Goal: Information Seeking & Learning: Check status

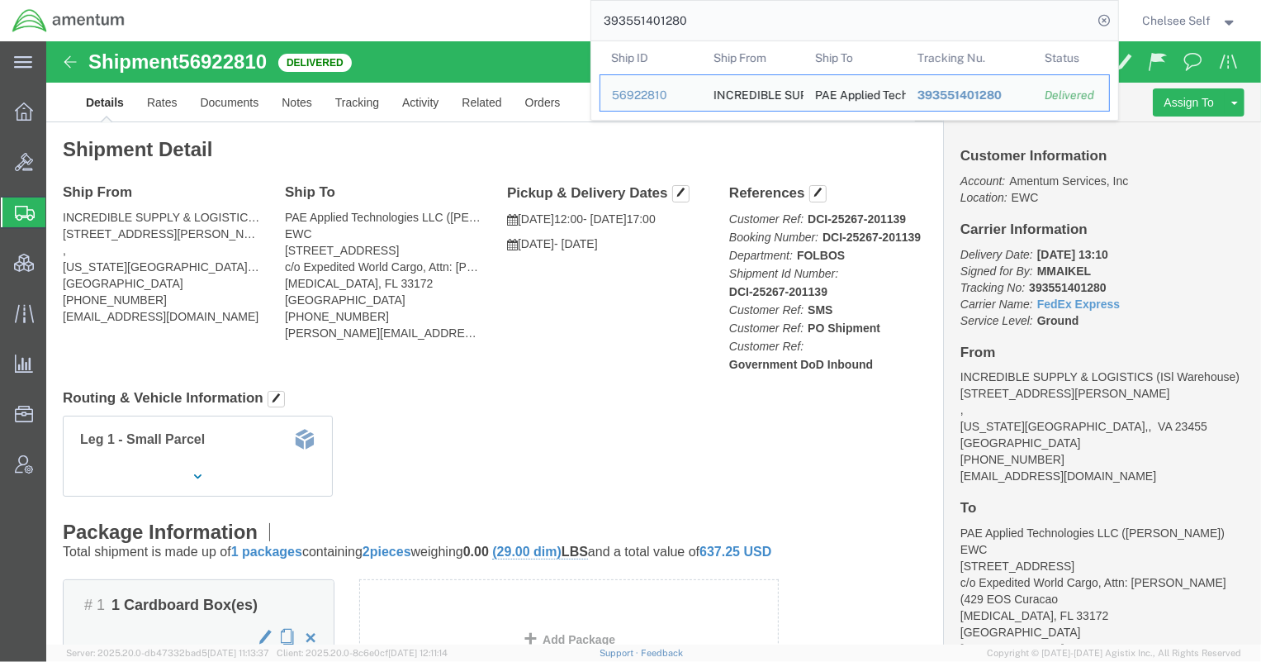
drag, startPoint x: 728, startPoint y: 18, endPoint x: 397, endPoint y: -28, distance: 334.4
click at [397, 0] on html "main_menu Created with Sketch. Collapse Menu Overview Bids Shipments Shipment M…" at bounding box center [630, 331] width 1261 height 662
paste input "884670652733"
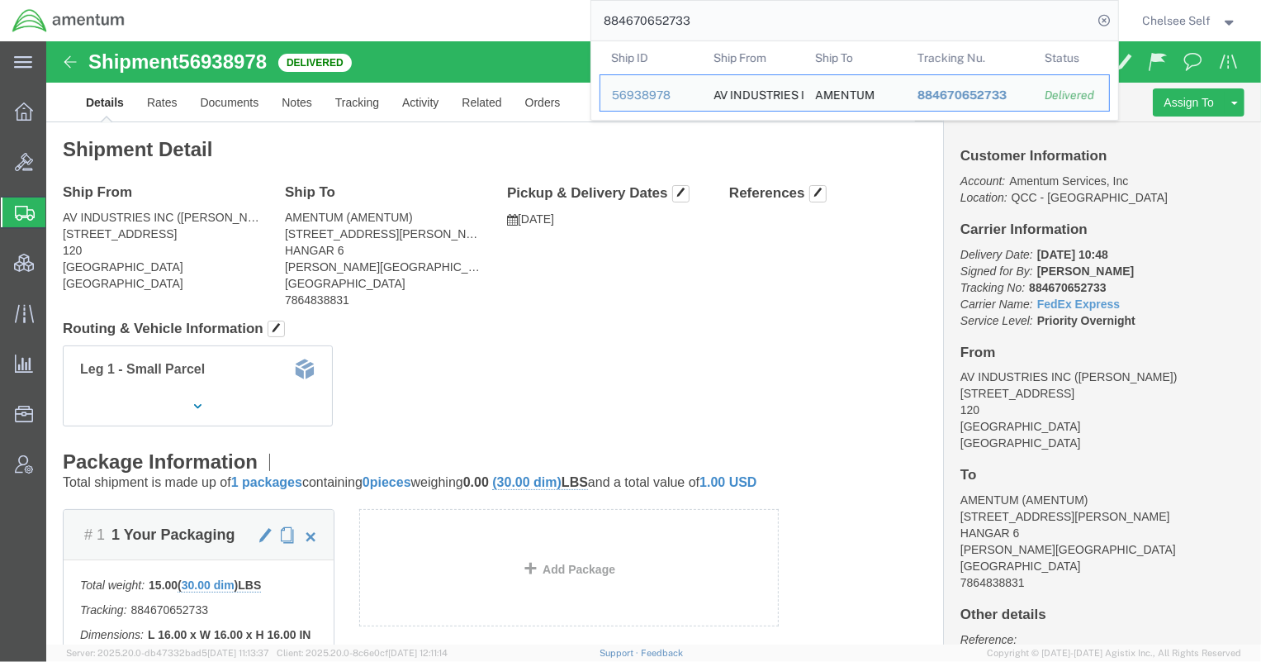
drag, startPoint x: 725, startPoint y: 14, endPoint x: 445, endPoint y: -5, distance: 280.6
click at [445, 0] on html "main_menu Created with Sketch. Collapse Menu Overview Bids Shipments Shipment M…" at bounding box center [630, 331] width 1261 height 662
paste input "457528151294"
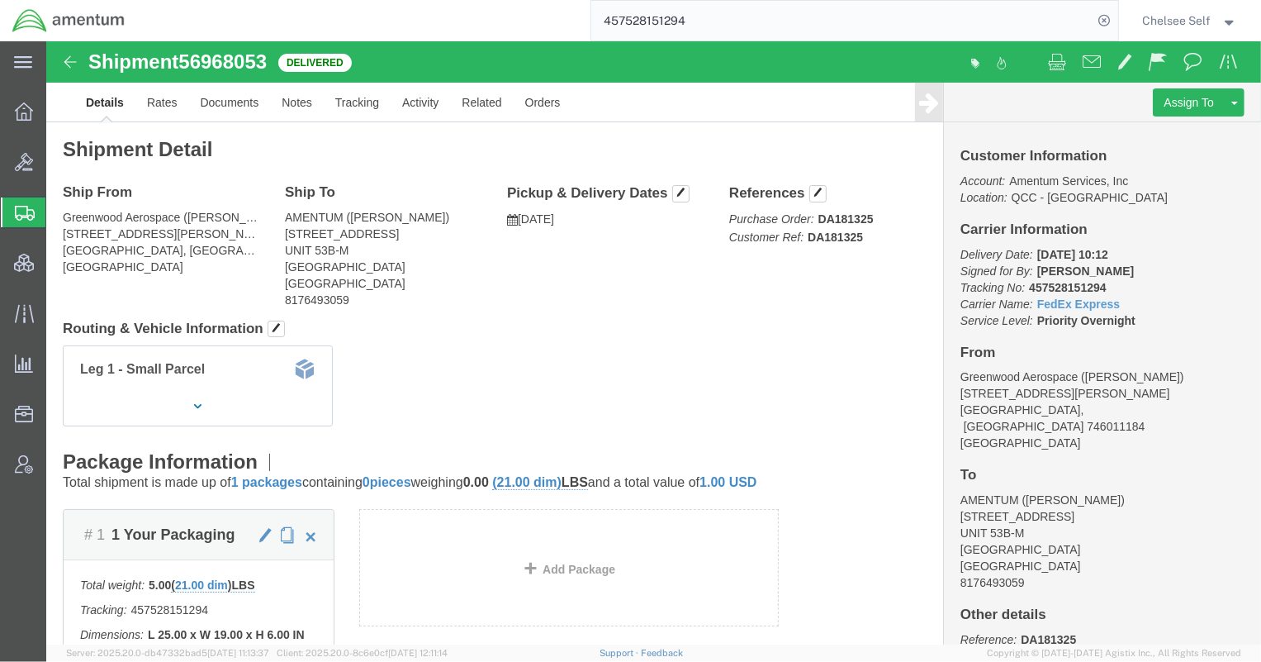
click at [731, 7] on input "457528151294" at bounding box center [842, 21] width 502 height 40
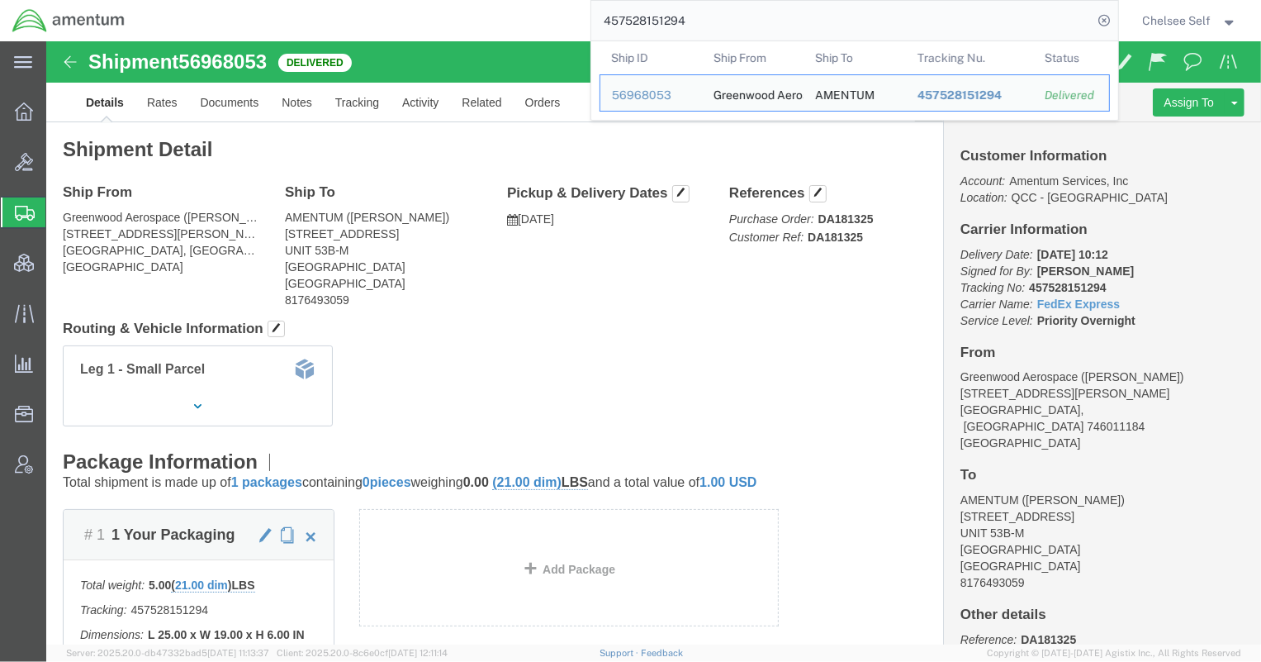
drag, startPoint x: 732, startPoint y: 9, endPoint x: 534, endPoint y: 0, distance: 197.6
click at [534, 0] on div "457528151294 Ship ID Ship From Ship To Tracking Nu. Status Ship ID 56968053 Shi…" at bounding box center [627, 20] width 981 height 41
paste input "884643200845"
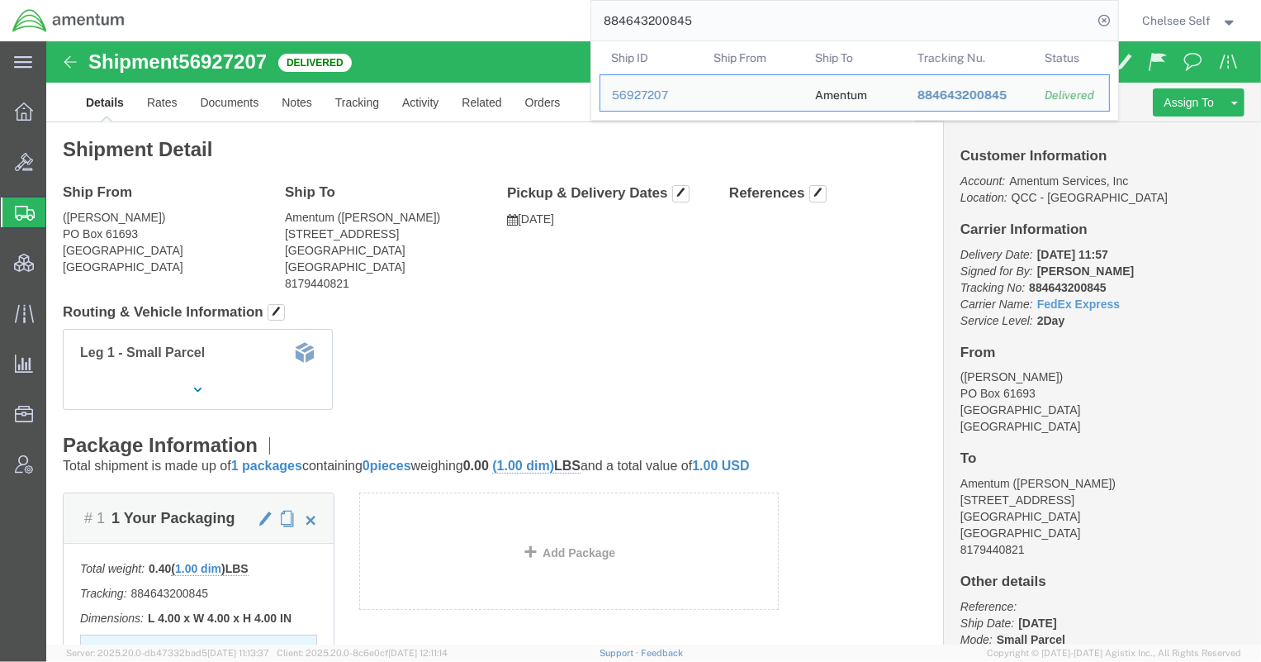
drag, startPoint x: 720, startPoint y: 22, endPoint x: 447, endPoint y: 0, distance: 274.3
click at [447, 0] on div "884643200845 Ship ID Ship From Ship To Tracking Nu. Status Ship ID 56927207 Shi…" at bounding box center [627, 20] width 981 height 41
paste input "393567221286"
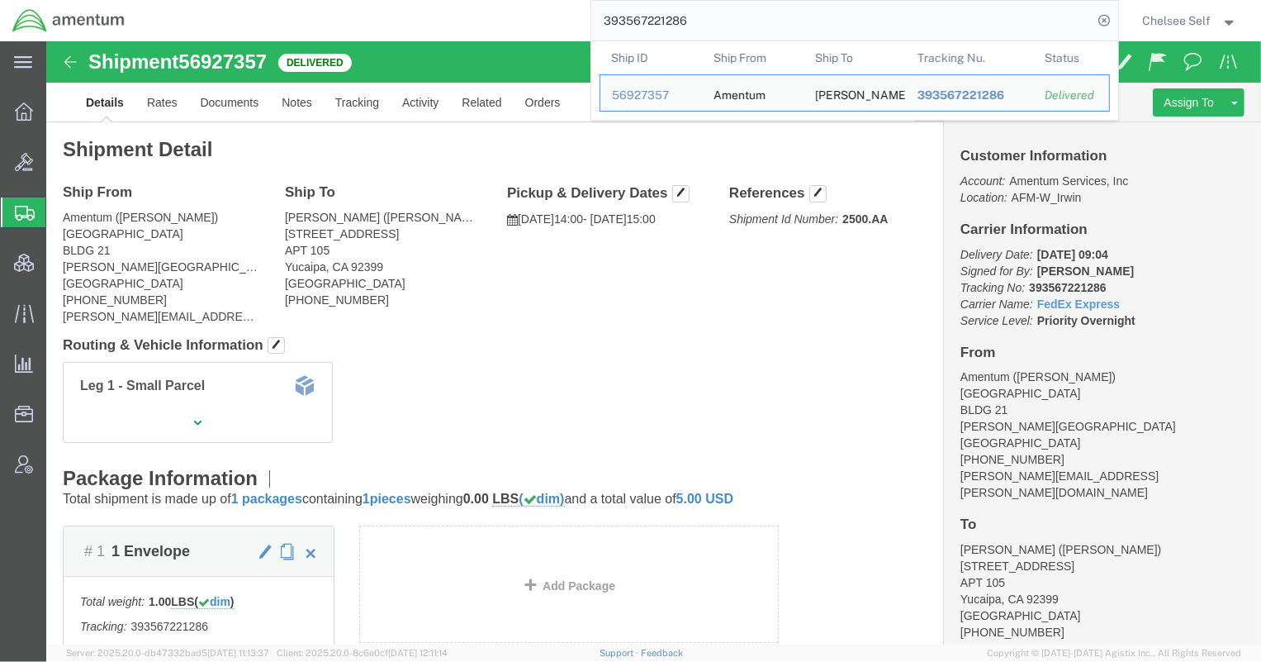
drag, startPoint x: 737, startPoint y: 24, endPoint x: 440, endPoint y: -8, distance: 299.0
click at [440, 0] on html "main_menu Created with Sketch. Collapse Menu Overview Bids Shipments Shipment M…" at bounding box center [630, 331] width 1261 height 662
paste input "884604613080"
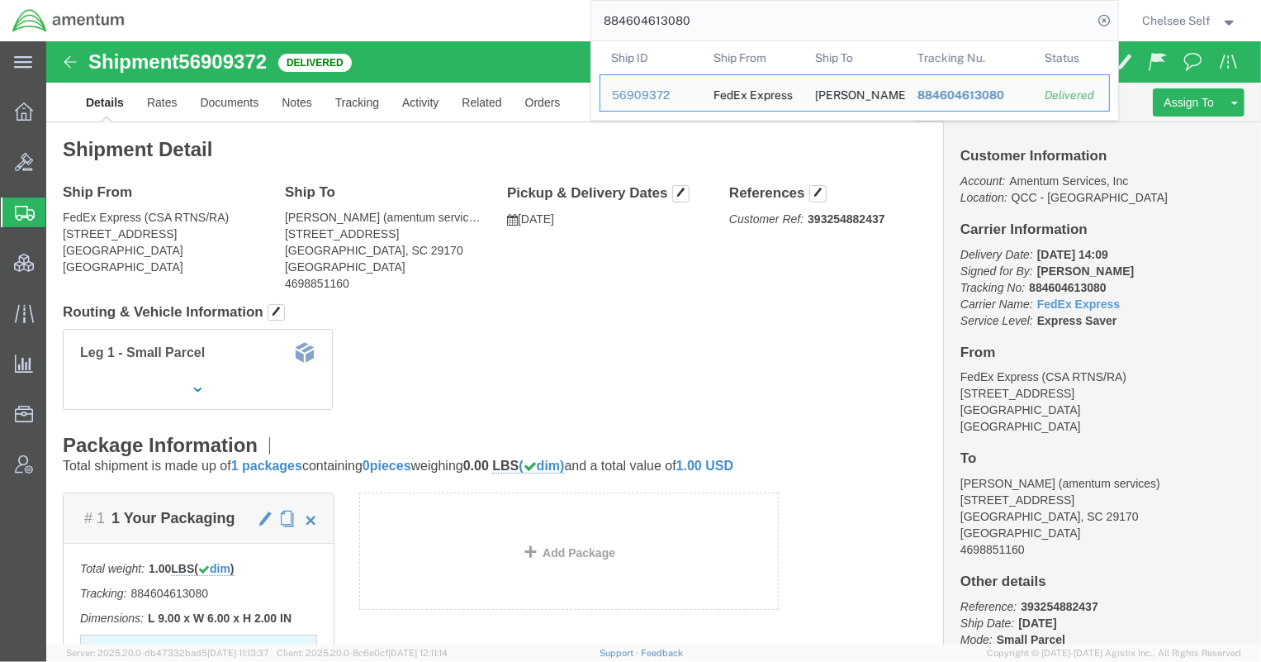
drag, startPoint x: 770, startPoint y: 27, endPoint x: 404, endPoint y: -3, distance: 367.1
click at [404, 0] on html "main_menu Created with Sketch. Collapse Menu Overview Bids Shipments Shipment M…" at bounding box center [630, 331] width 1261 height 662
paste input "393603757797"
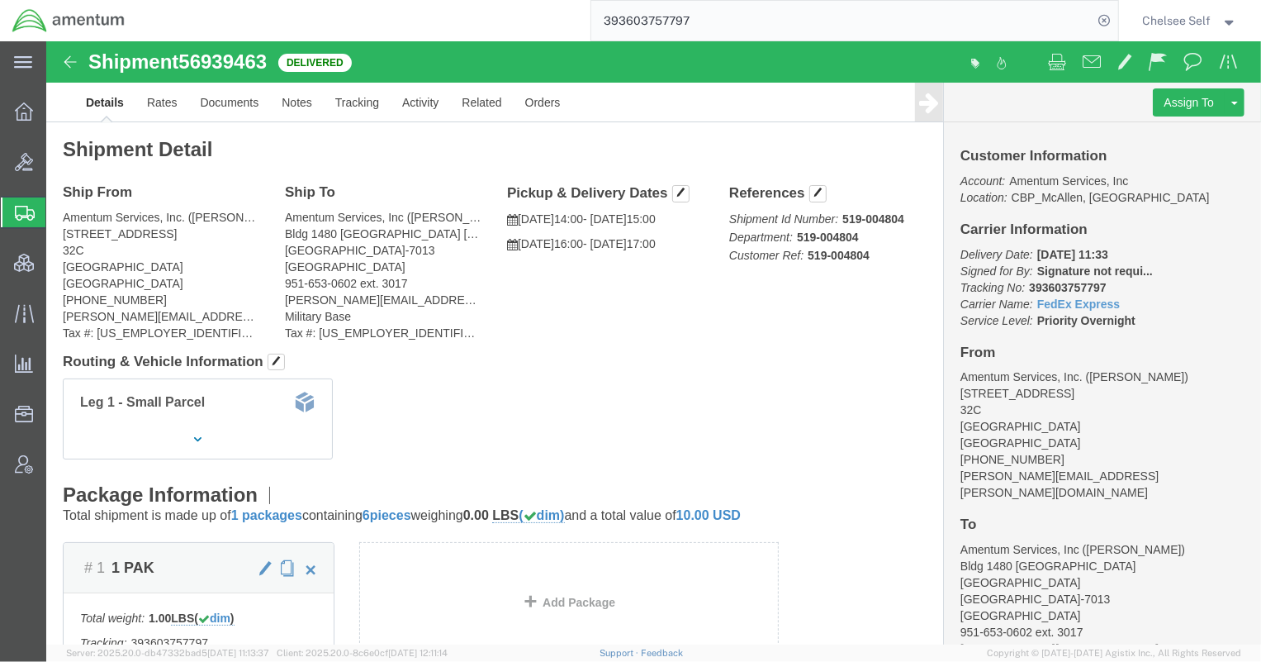
drag, startPoint x: 595, startPoint y: 17, endPoint x: 519, endPoint y: 14, distance: 76.1
click at [519, 14] on div "393603757797" at bounding box center [627, 20] width 981 height 41
paste input "884604613080"
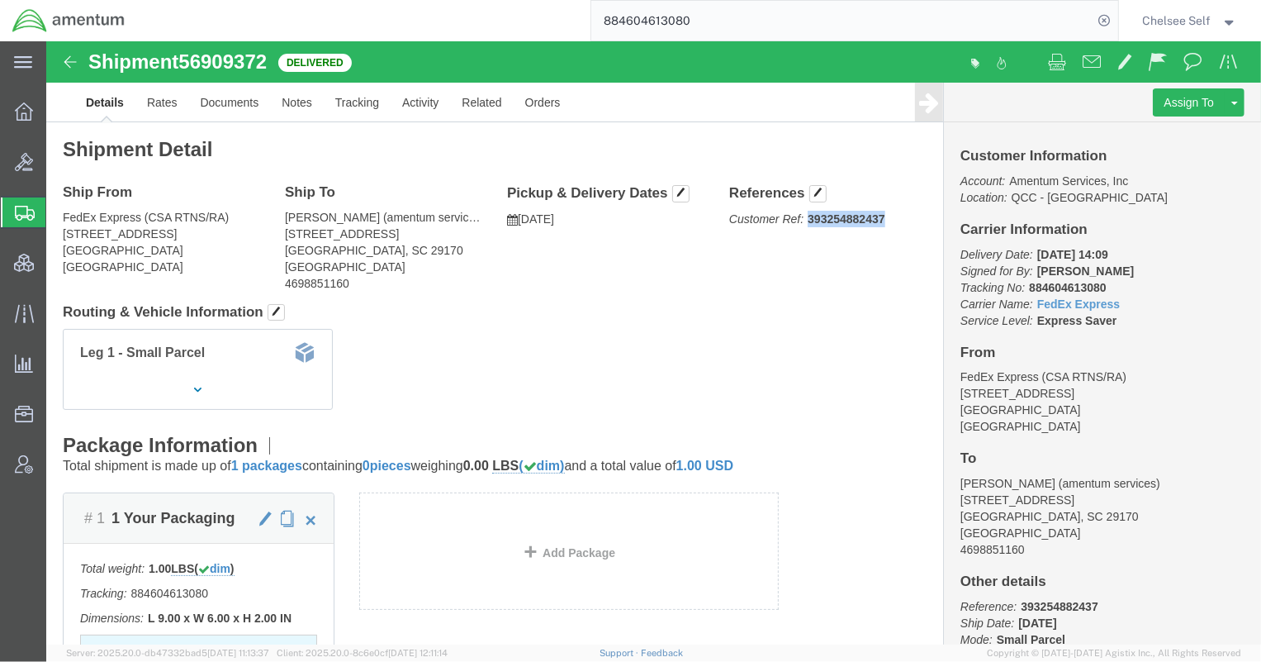
drag, startPoint x: 756, startPoint y: 173, endPoint x: 837, endPoint y: 176, distance: 80.2
click p "Customer Ref: 393254882437"
copy b "393254882437"
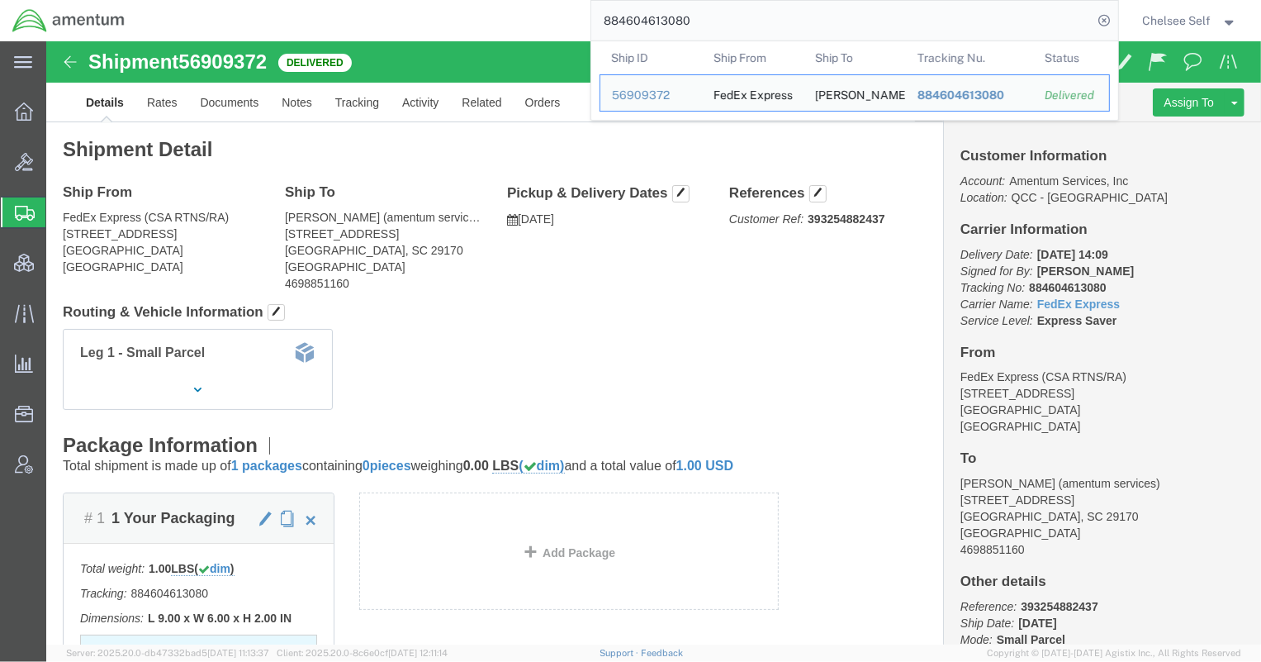
drag, startPoint x: 746, startPoint y: 19, endPoint x: 504, endPoint y: -7, distance: 243.4
click at [504, 0] on html "main_menu Created with Sketch. Collapse Menu Overview Bids Shipments Shipment M…" at bounding box center [630, 331] width 1261 height 662
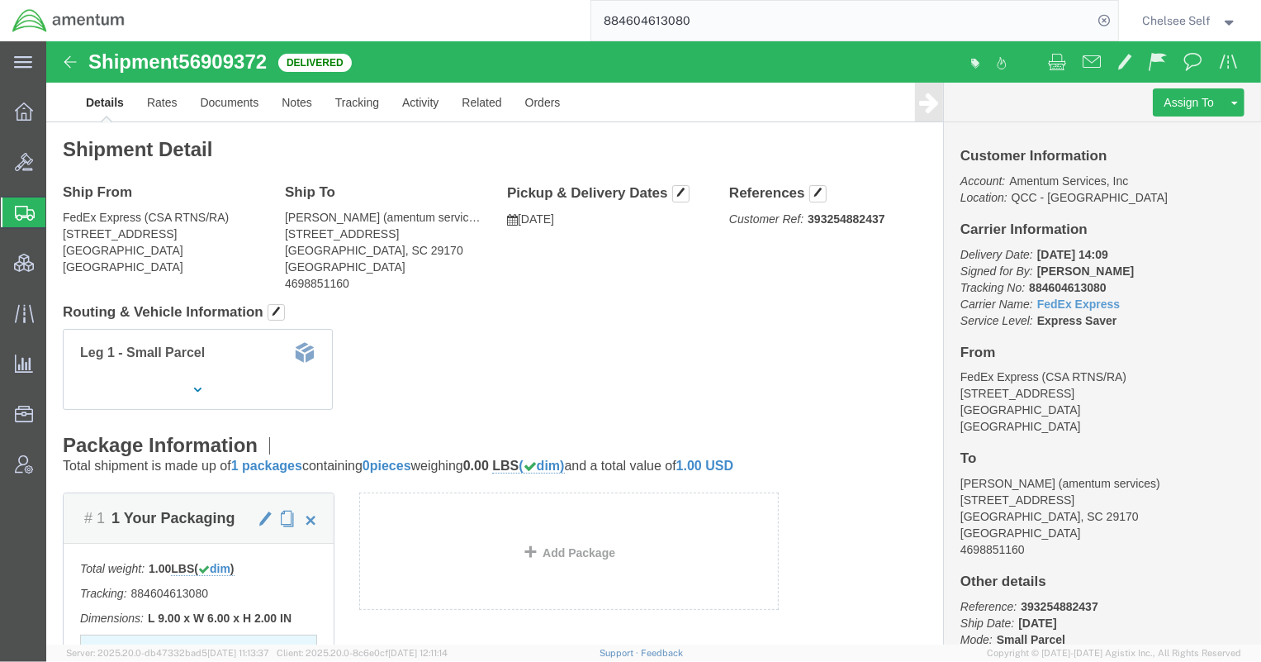
paste input "393254882437"
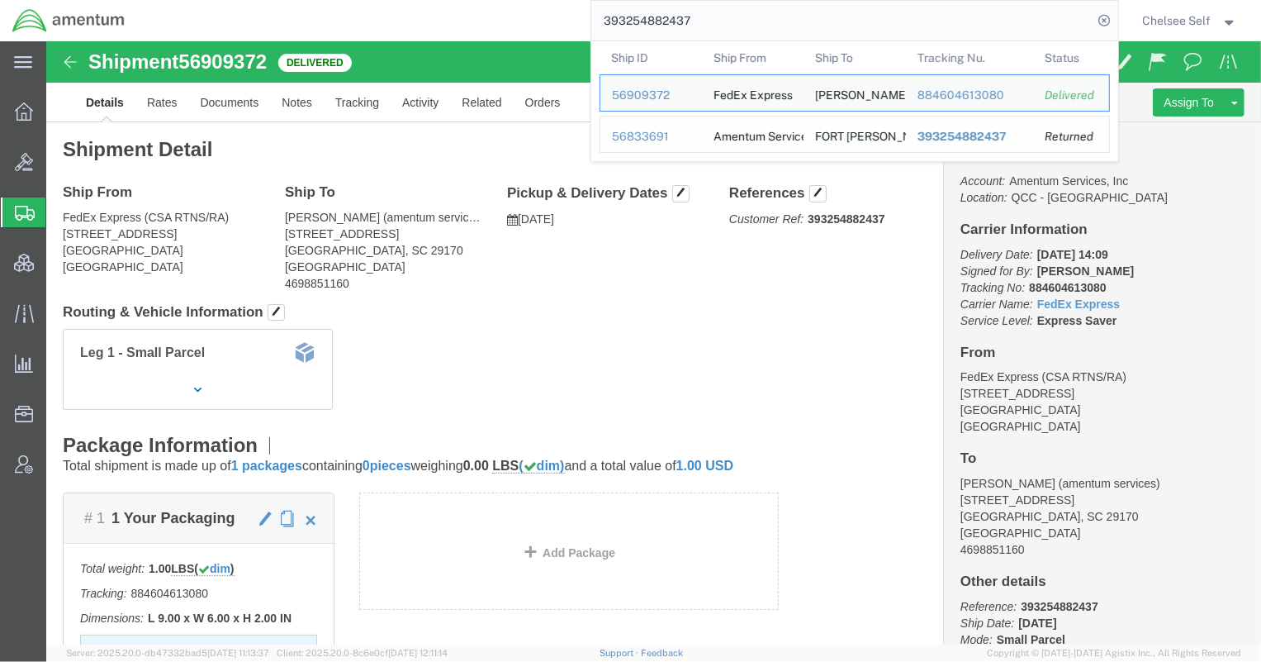
click at [937, 135] on span "393254882437" at bounding box center [961, 136] width 89 height 13
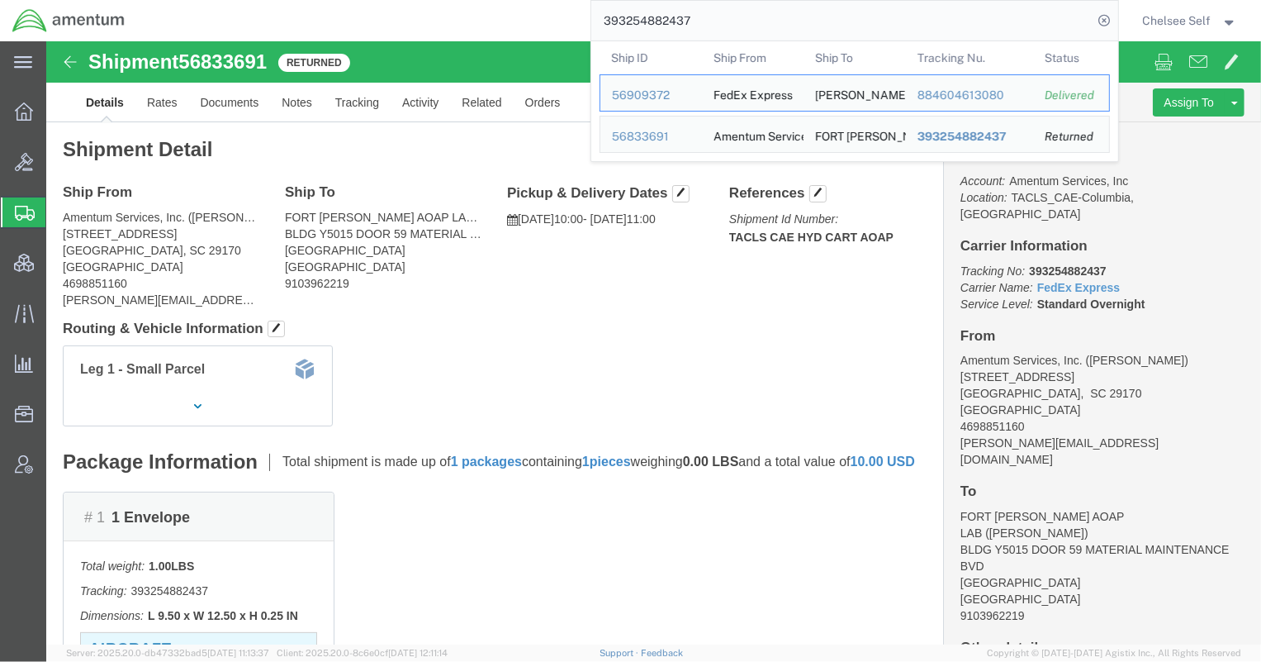
drag, startPoint x: 742, startPoint y: 19, endPoint x: 366, endPoint y: 0, distance: 377.1
click at [366, 0] on div "393254882437 Ship ID Ship From Ship To Tracking Nu. Status Ship ID 56909372 Shi…" at bounding box center [627, 20] width 981 height 41
paste input "414209295646"
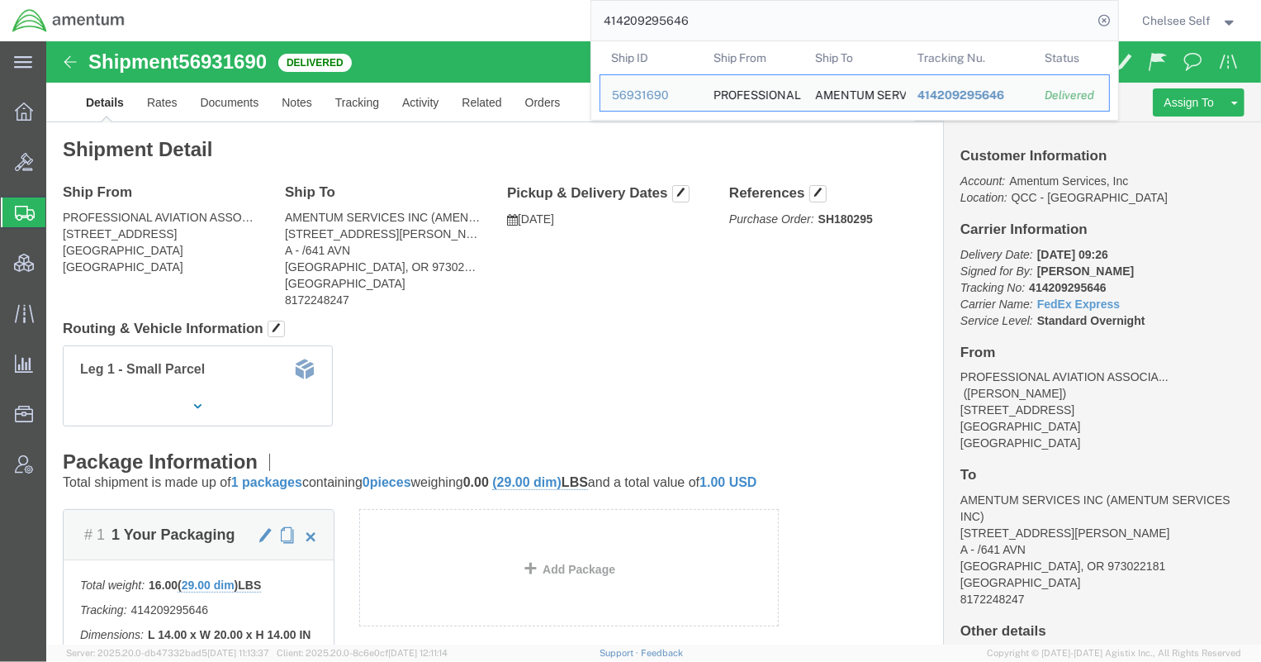
drag, startPoint x: 719, startPoint y: 19, endPoint x: 408, endPoint y: -4, distance: 312.2
click at [408, 0] on html "main_menu Created with Sketch. Collapse Menu Overview Bids Shipments Shipment M…" at bounding box center [630, 331] width 1261 height 662
paste input "884601740630"
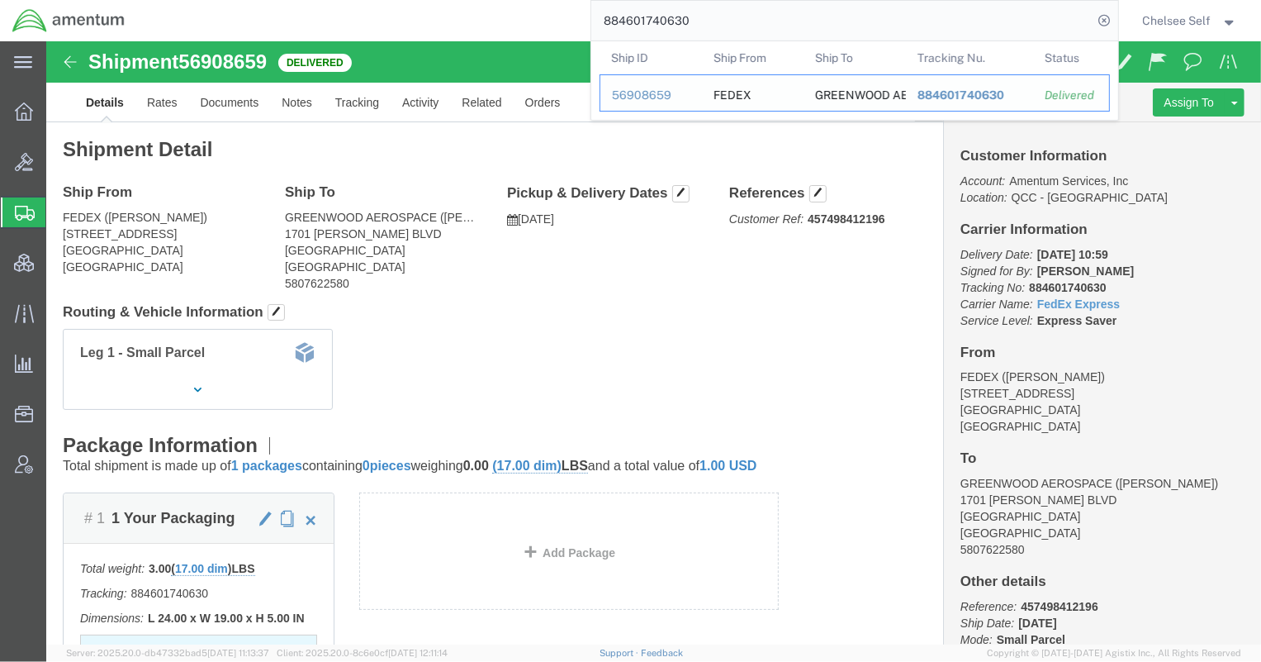
click at [958, 91] on span "884601740630" at bounding box center [960, 94] width 87 height 13
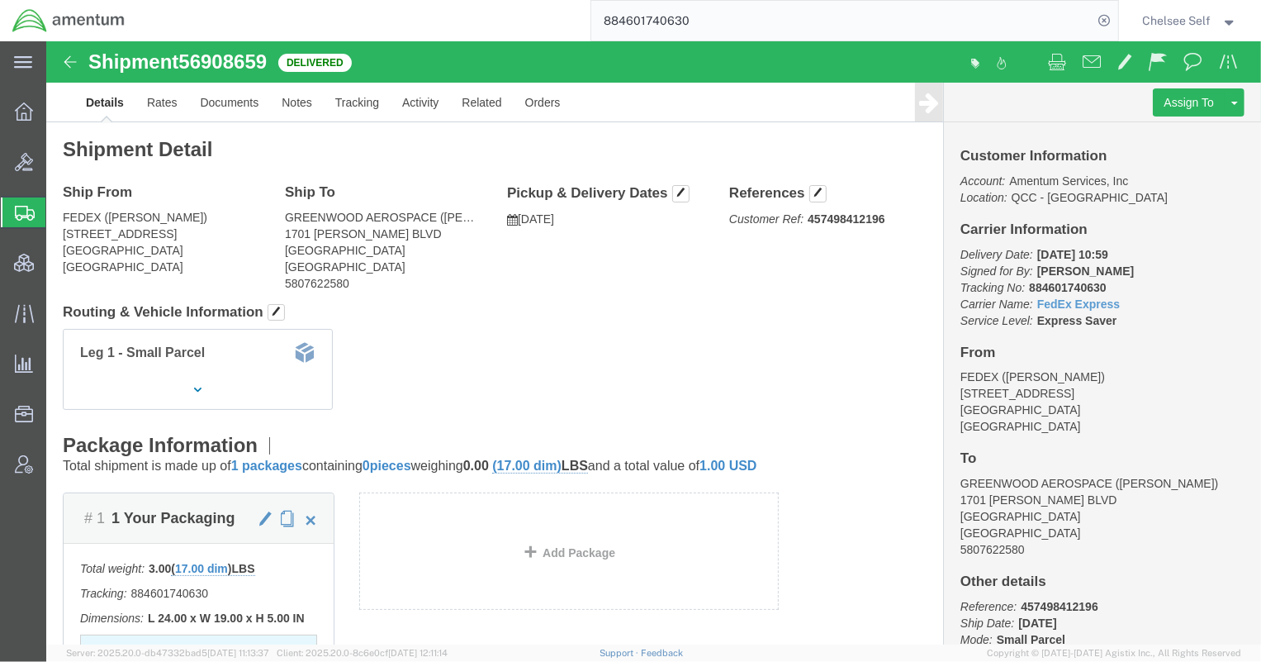
drag, startPoint x: 728, startPoint y: 19, endPoint x: 429, endPoint y: 10, distance: 298.3
click at [429, 10] on div "884601740630" at bounding box center [627, 20] width 981 height 41
paste input "457498412196"
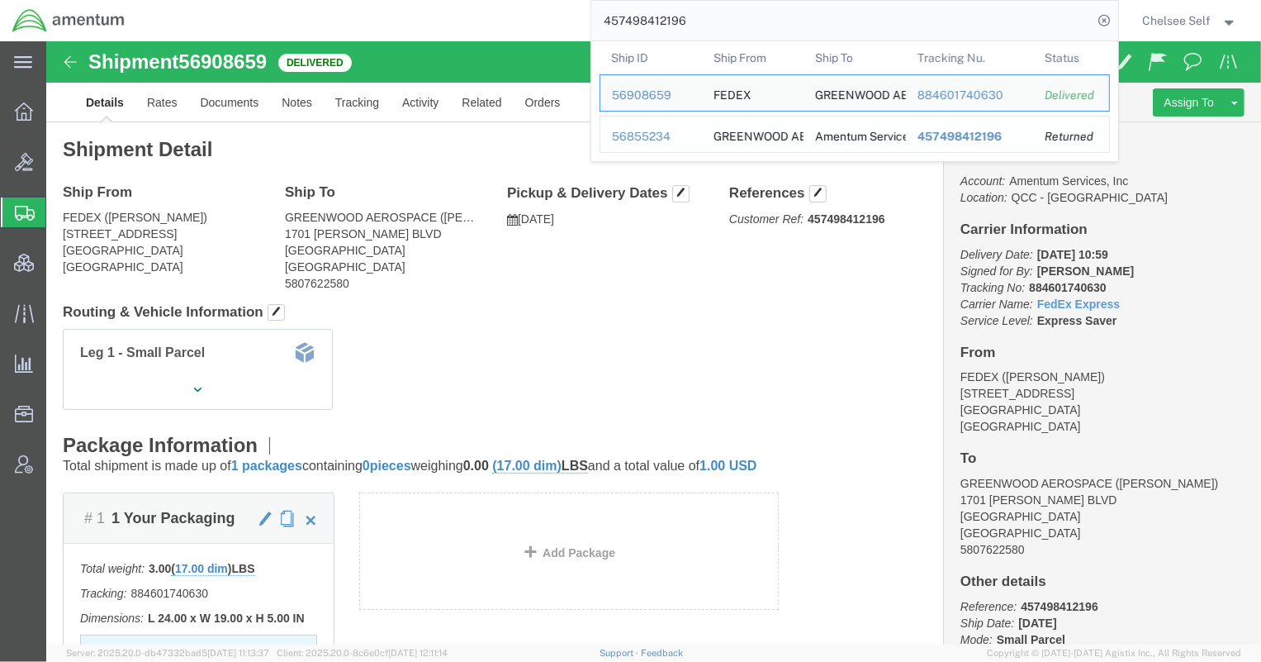
click at [972, 134] on span "457498412196" at bounding box center [959, 136] width 84 height 13
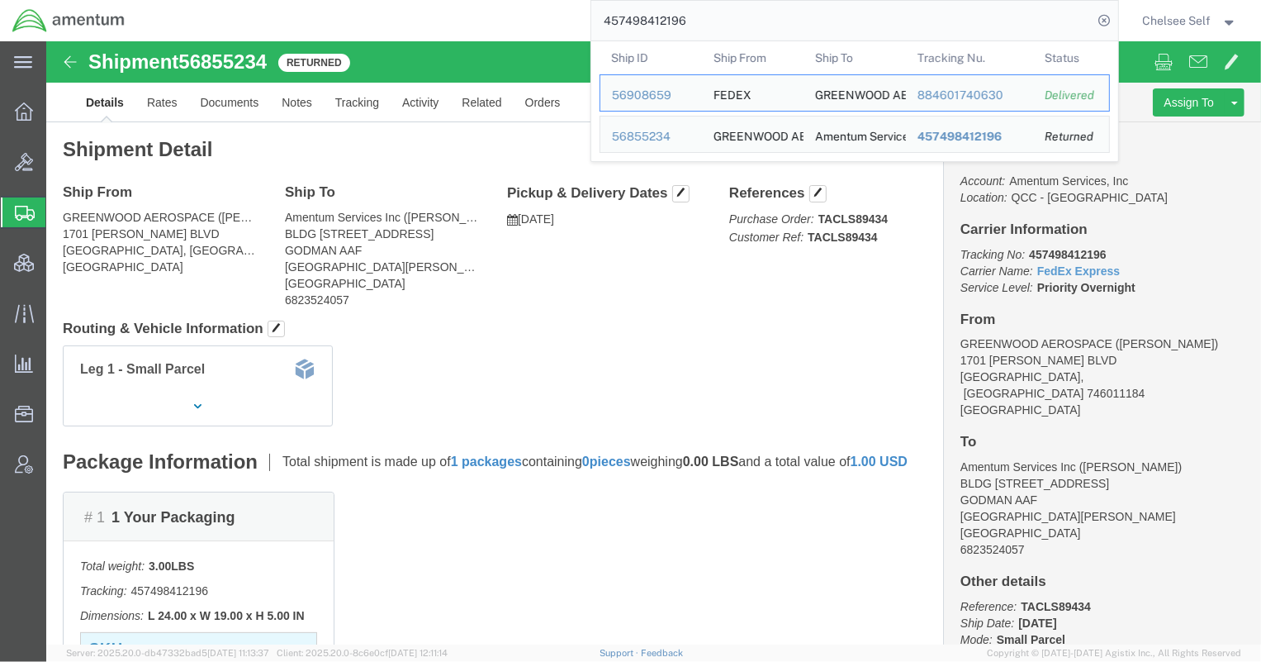
drag, startPoint x: 821, startPoint y: 21, endPoint x: 450, endPoint y: -7, distance: 371.8
click at [450, 0] on html "main_menu Created with Sketch. Collapse Menu Overview Bids Shipments Shipment M…" at bounding box center [630, 331] width 1261 height 662
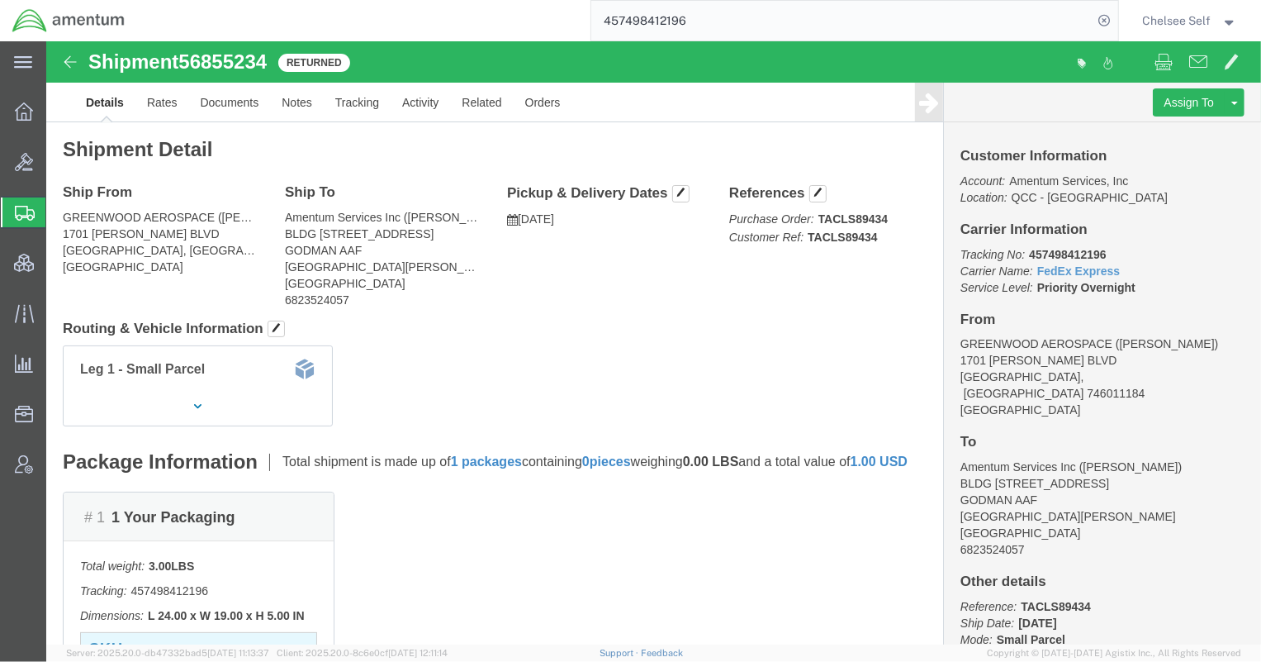
paste input "393623575347"
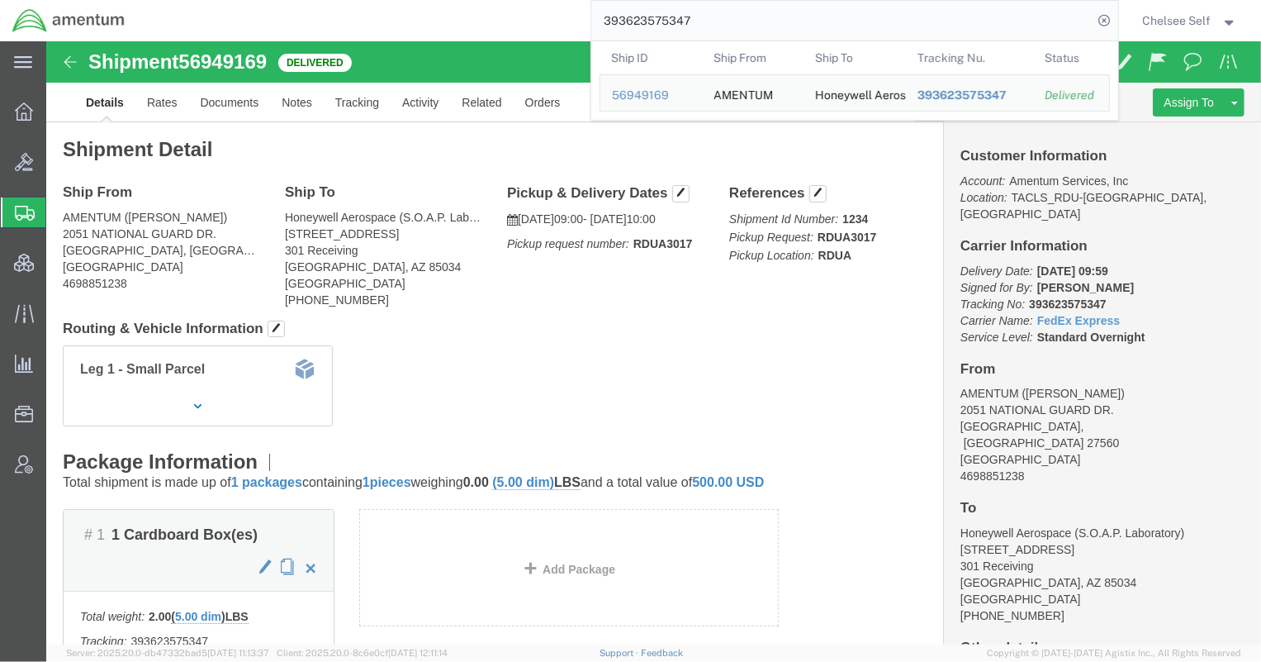
drag, startPoint x: 726, startPoint y: 15, endPoint x: 368, endPoint y: -8, distance: 358.3
click at [368, 0] on html "main_menu Created with Sketch. Collapse Menu Overview Bids Shipments Shipment M…" at bounding box center [630, 331] width 1261 height 662
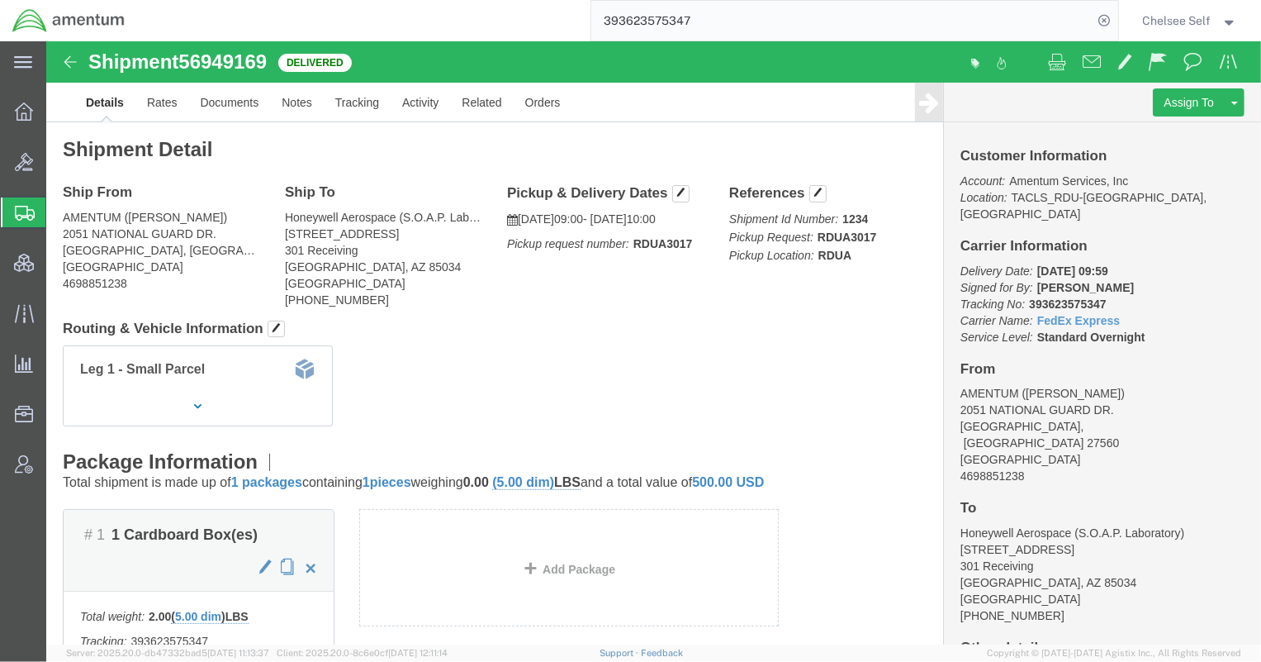
paste input "596164065"
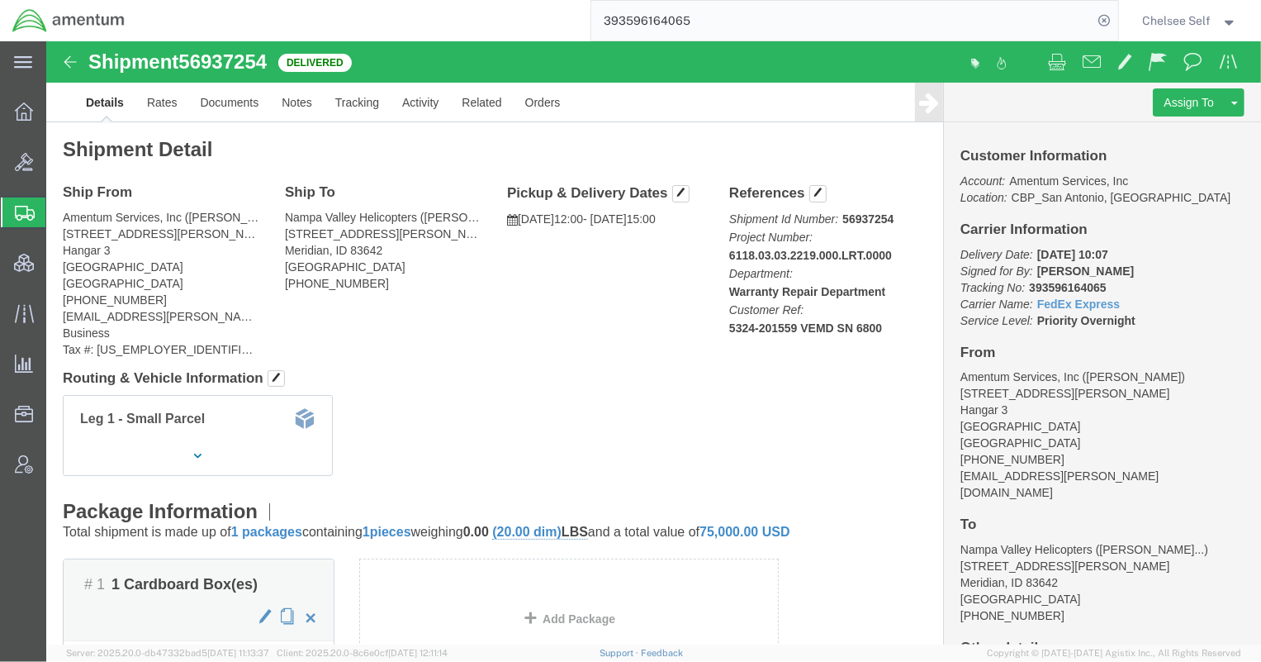
drag, startPoint x: 728, startPoint y: 20, endPoint x: 343, endPoint y: -20, distance: 386.9
click at [343, 0] on html "main_menu Created with Sketch. Collapse Menu Overview Bids Shipments Shipment M…" at bounding box center [630, 331] width 1261 height 662
paste input "644037384"
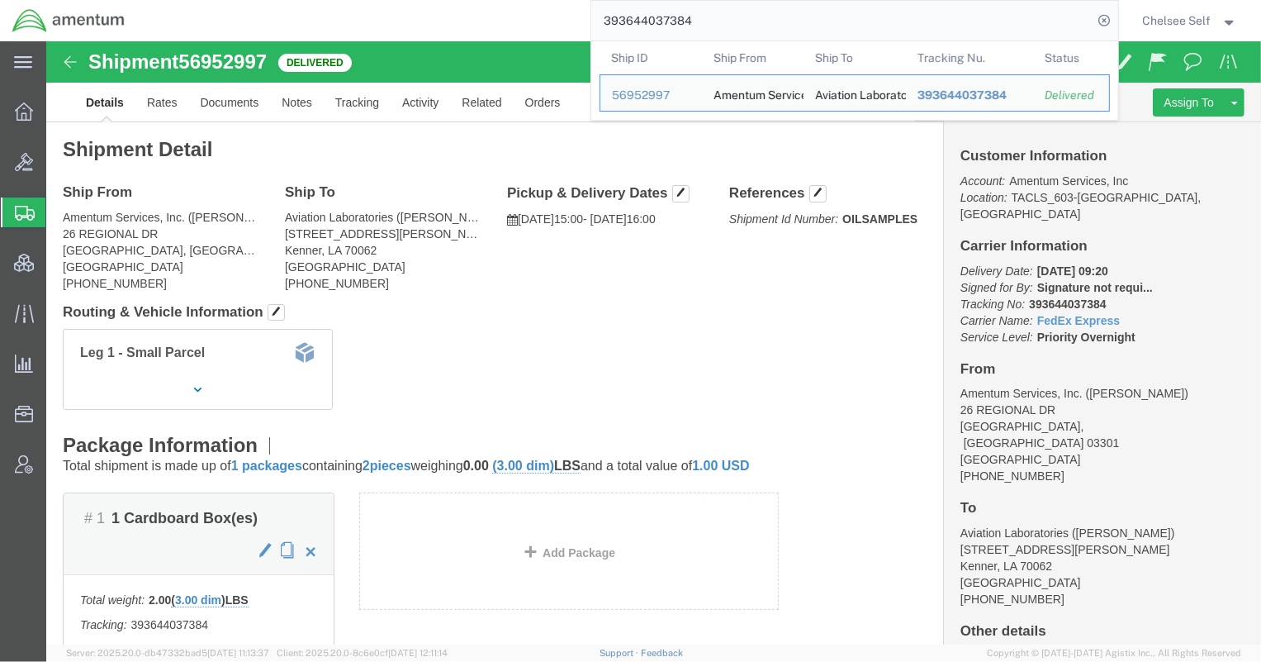
drag, startPoint x: 744, startPoint y: 19, endPoint x: 325, endPoint y: 2, distance: 419.9
click at [328, 2] on div "393644037384 Ship ID Ship From Ship To Tracking Nu. Status Ship ID 56952997 Shi…" at bounding box center [627, 20] width 981 height 41
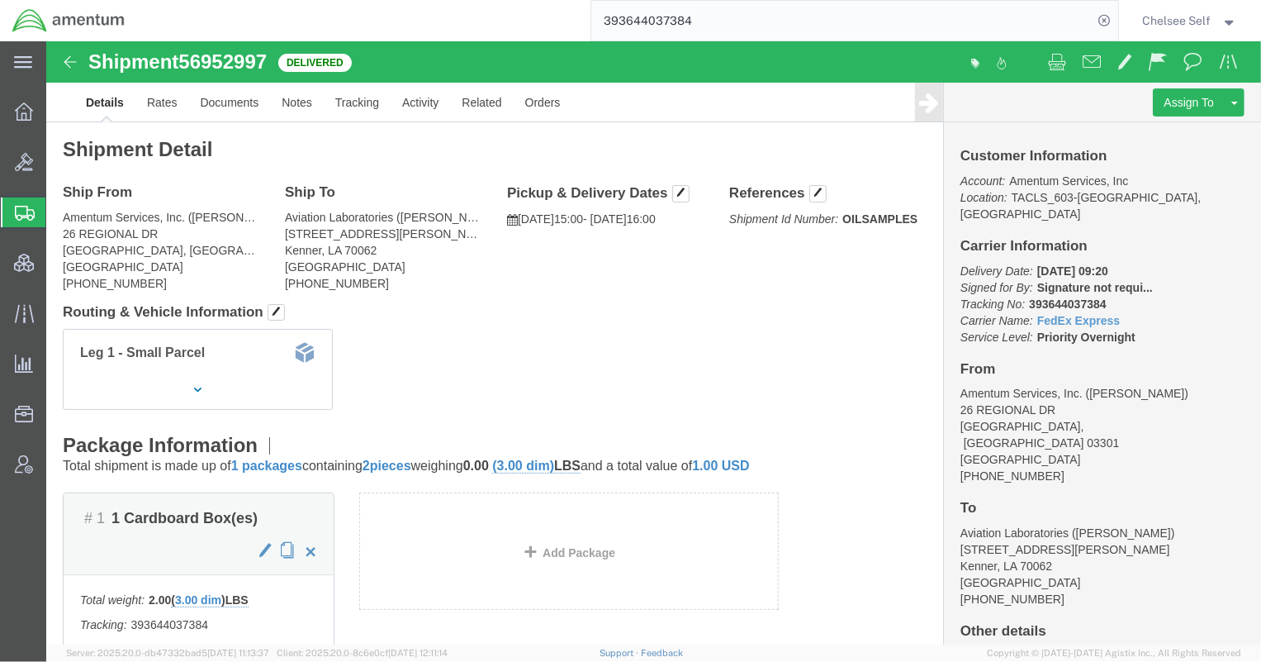
paste input "416948451961"
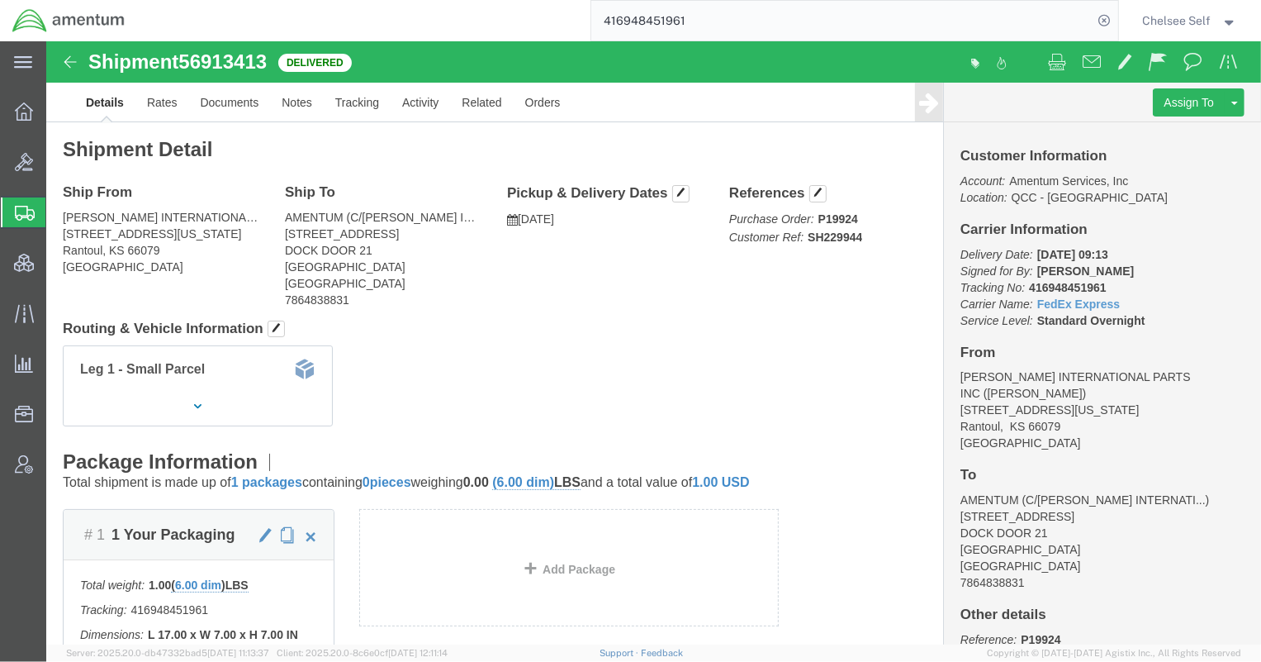
drag, startPoint x: 570, startPoint y: 14, endPoint x: 463, endPoint y: 9, distance: 106.7
click at [463, 9] on div "416948451961" at bounding box center [627, 20] width 981 height 41
paste input "884612360693"
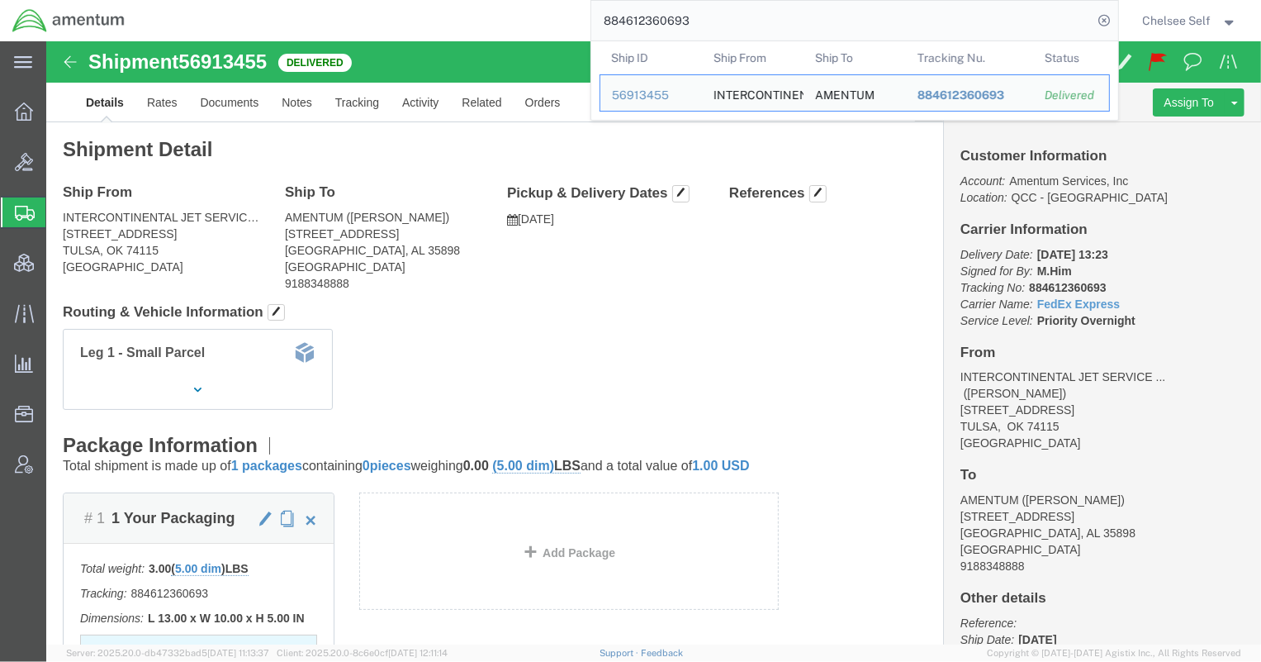
drag, startPoint x: 727, startPoint y: 26, endPoint x: 412, endPoint y: 0, distance: 315.8
click at [412, 0] on div "884612360693 Ship ID Ship From Ship To Tracking Nu. Status Ship ID 56913455 Shi…" at bounding box center [627, 20] width 981 height 41
paste input "393544283710"
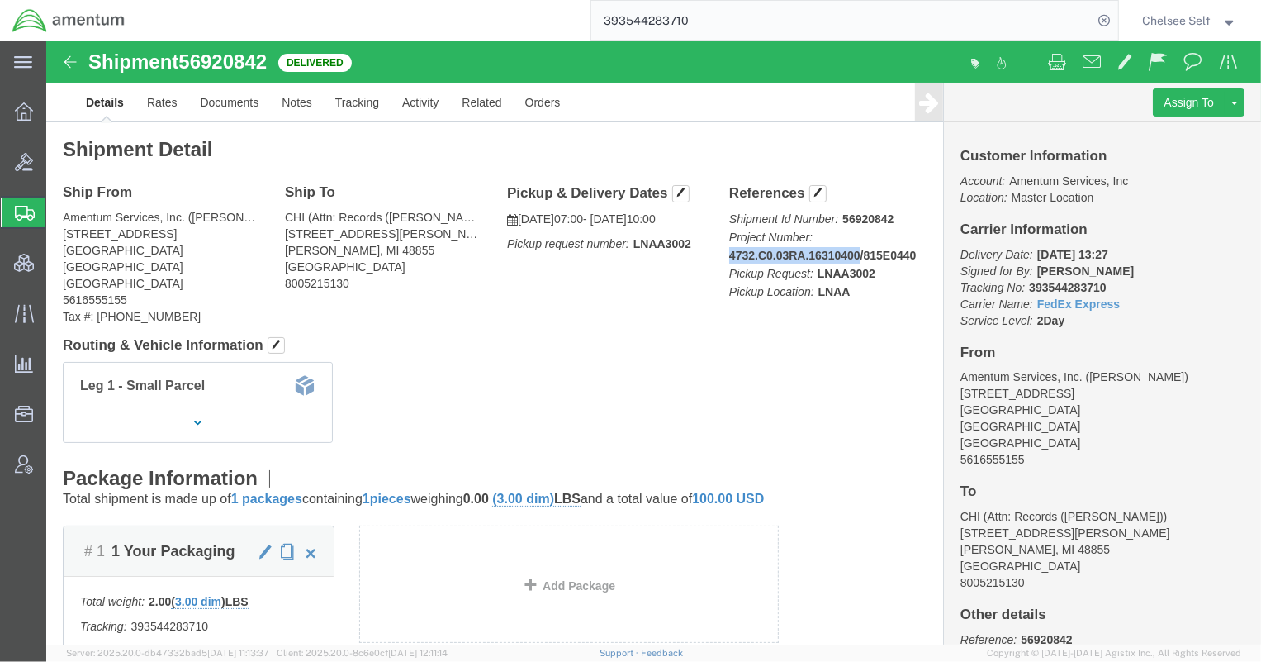
drag, startPoint x: 676, startPoint y: 212, endPoint x: 804, endPoint y: 212, distance: 128.8
click b "4732.C0.03RA.16310400/815E0440"
copy b "4732.C0.03RA.16310400"
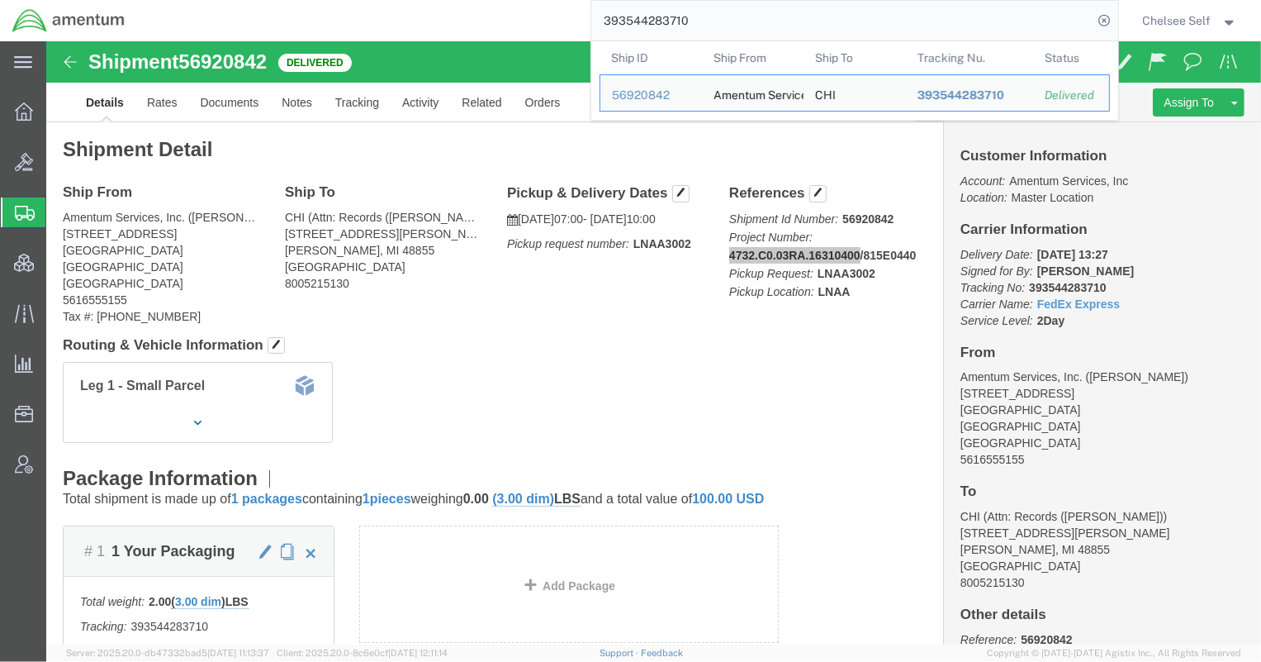
drag, startPoint x: 721, startPoint y: 17, endPoint x: 471, endPoint y: -1, distance: 250.9
click at [471, 0] on html "main_menu Created with Sketch. Collapse Menu Overview Bids Shipments Shipment M…" at bounding box center [630, 331] width 1261 height 662
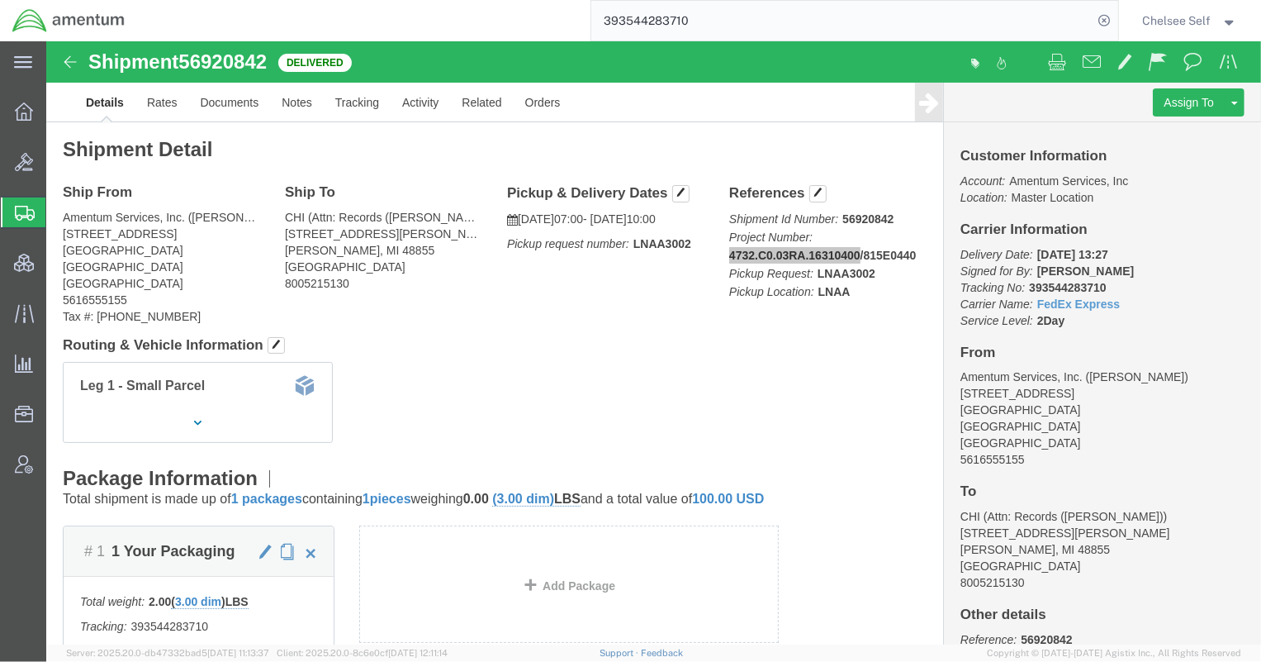
paste input "606183444"
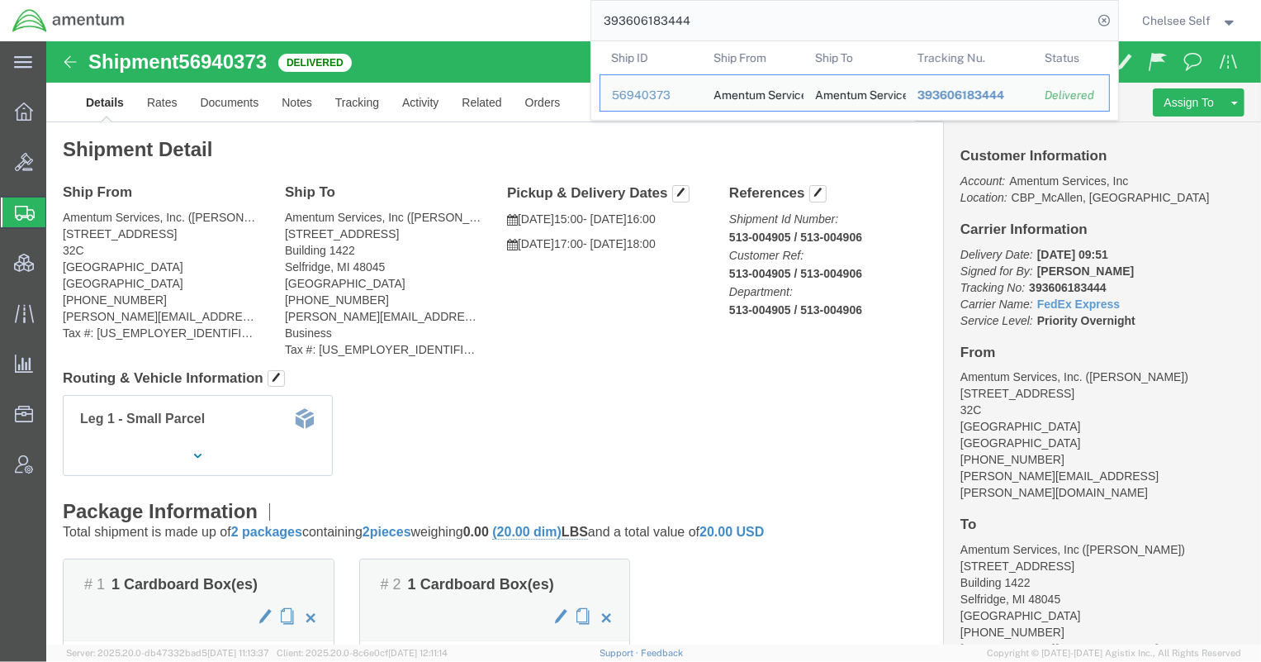
drag, startPoint x: 782, startPoint y: 24, endPoint x: 554, endPoint y: -11, distance: 230.6
click at [554, 0] on html "main_menu Created with Sketch. Collapse Menu Overview Bids Shipments Shipment M…" at bounding box center [630, 331] width 1261 height 662
paste input "113"
drag, startPoint x: 721, startPoint y: 21, endPoint x: 418, endPoint y: -17, distance: 305.5
click at [418, 0] on html "main_menu Created with Sketch. Collapse Menu Overview Bids Shipments Shipment M…" at bounding box center [630, 331] width 1261 height 662
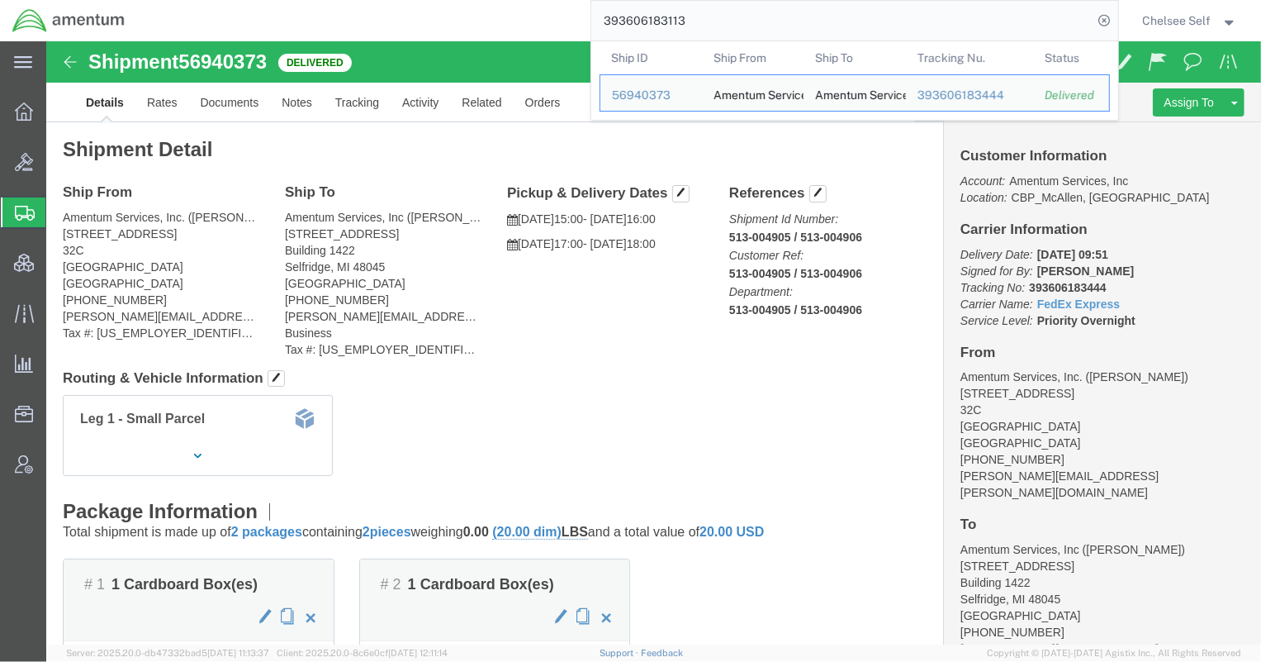
paste input "525029002"
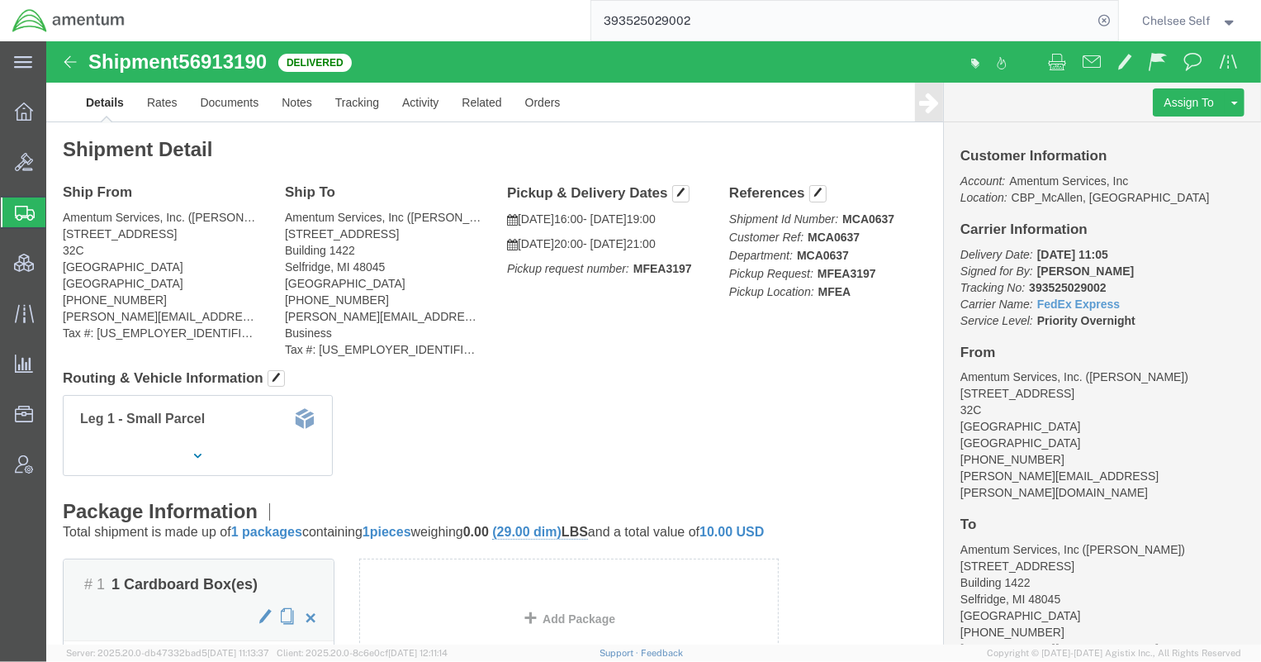
drag, startPoint x: 378, startPoint y: -7, endPoint x: 370, endPoint y: -10, distance: 8.6
click at [370, 0] on html "main_menu Created with Sketch. Collapse Menu Overview Bids Shipments Shipment M…" at bounding box center [630, 331] width 1261 height 662
paste input "4228038"
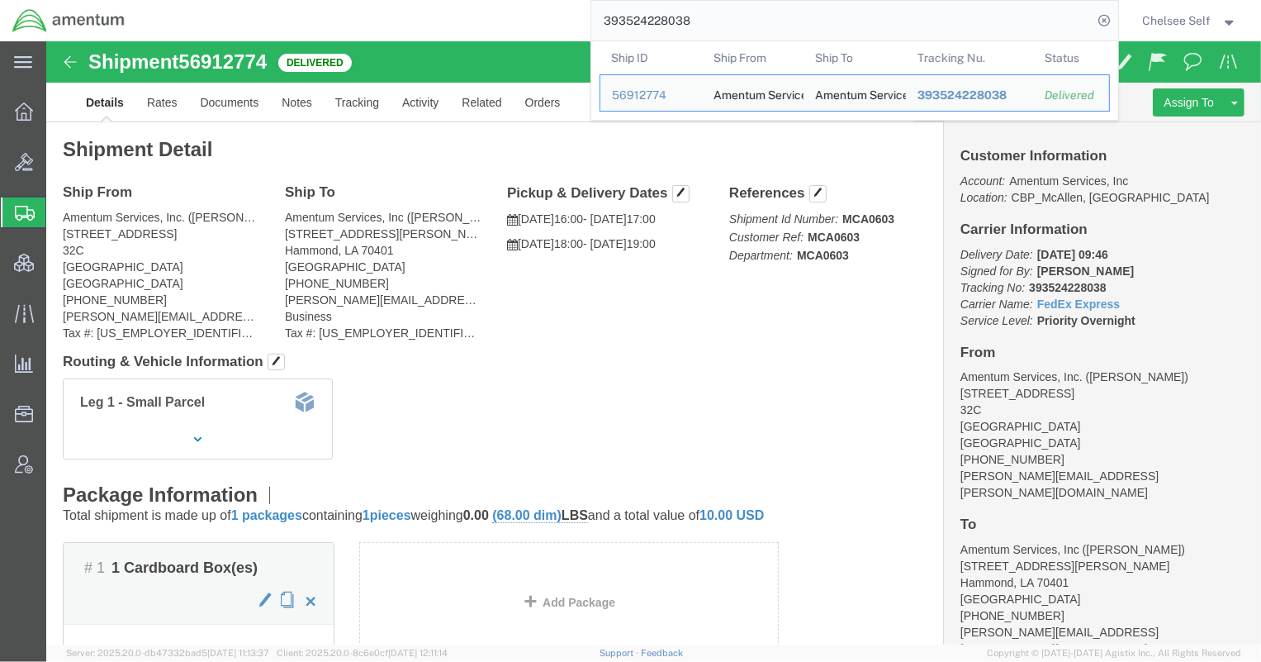
drag, startPoint x: 714, startPoint y: 17, endPoint x: 378, endPoint y: -7, distance: 337.0
click at [378, 0] on html "main_menu Created with Sketch. Collapse Menu Overview Bids Shipments Shipment M…" at bounding box center [630, 331] width 1261 height 662
paste input "628807733"
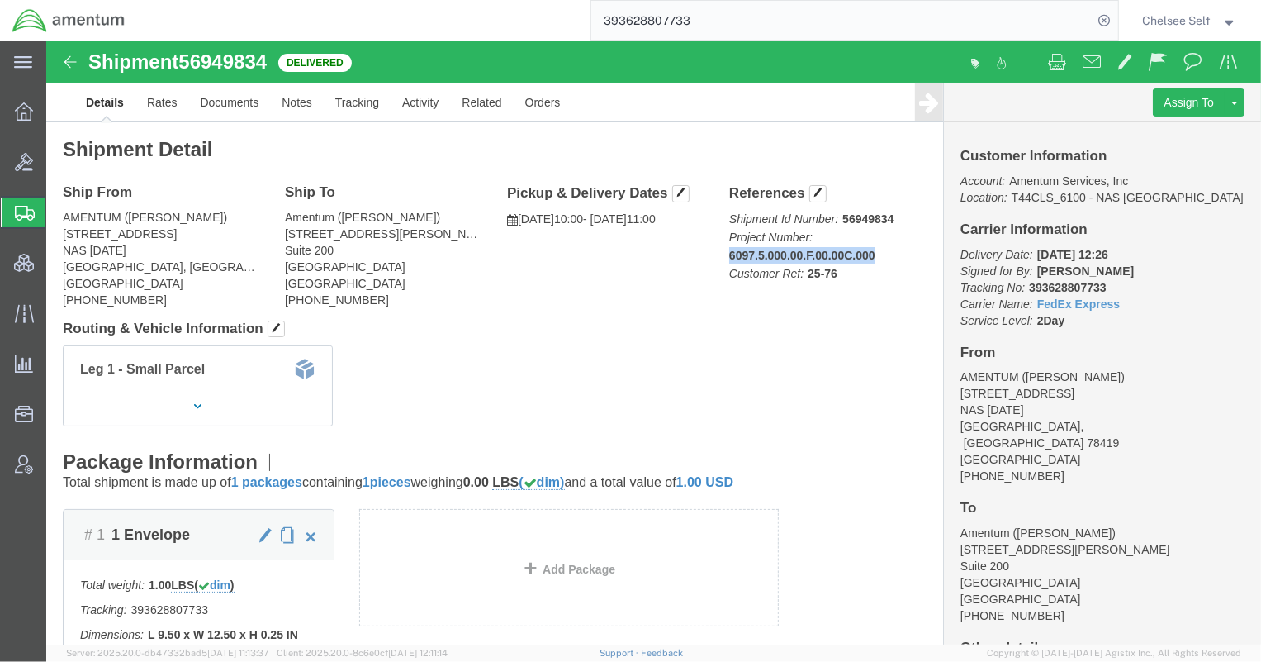
drag, startPoint x: 673, startPoint y: 211, endPoint x: 835, endPoint y: 214, distance: 161.9
click div "References Shipment Id Number: 56949834 Project Number: 6097.5.000.00.F.00.00C.…"
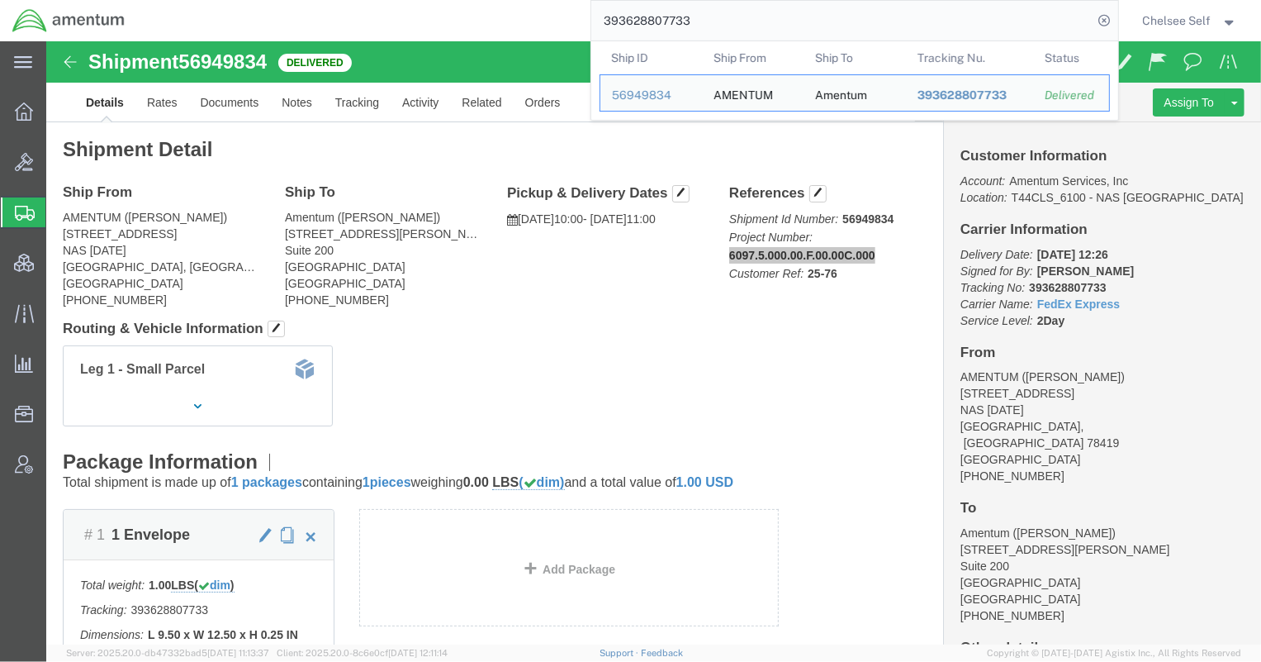
drag, startPoint x: 599, startPoint y: 19, endPoint x: 287, endPoint y: -16, distance: 314.1
click at [287, 0] on html "main_menu Created with Sketch. Collapse Menu Overview Bids Shipments Shipment M…" at bounding box center [630, 331] width 1261 height 662
paste input "481280430218"
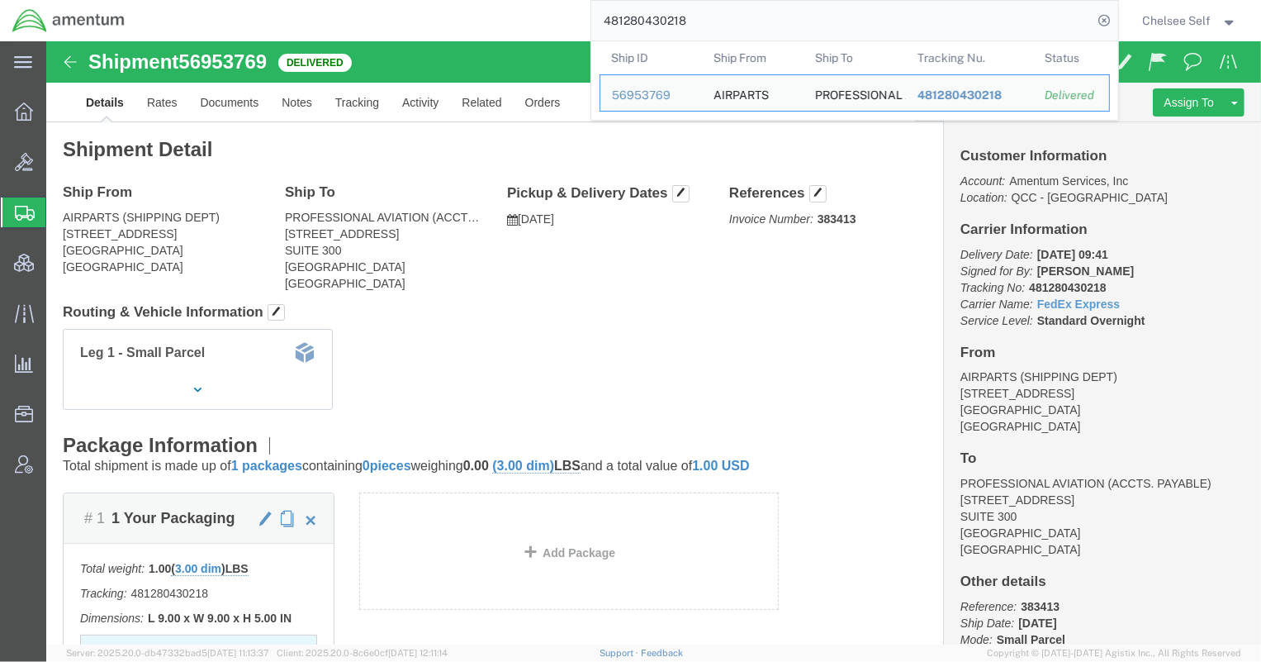
drag, startPoint x: 710, startPoint y: 19, endPoint x: 349, endPoint y: 0, distance: 362.2
click at [354, 0] on div "481280430218 Ship ID Ship From Ship To Tracking Nu. Status Ship ID 56953769 Shi…" at bounding box center [627, 20] width 981 height 41
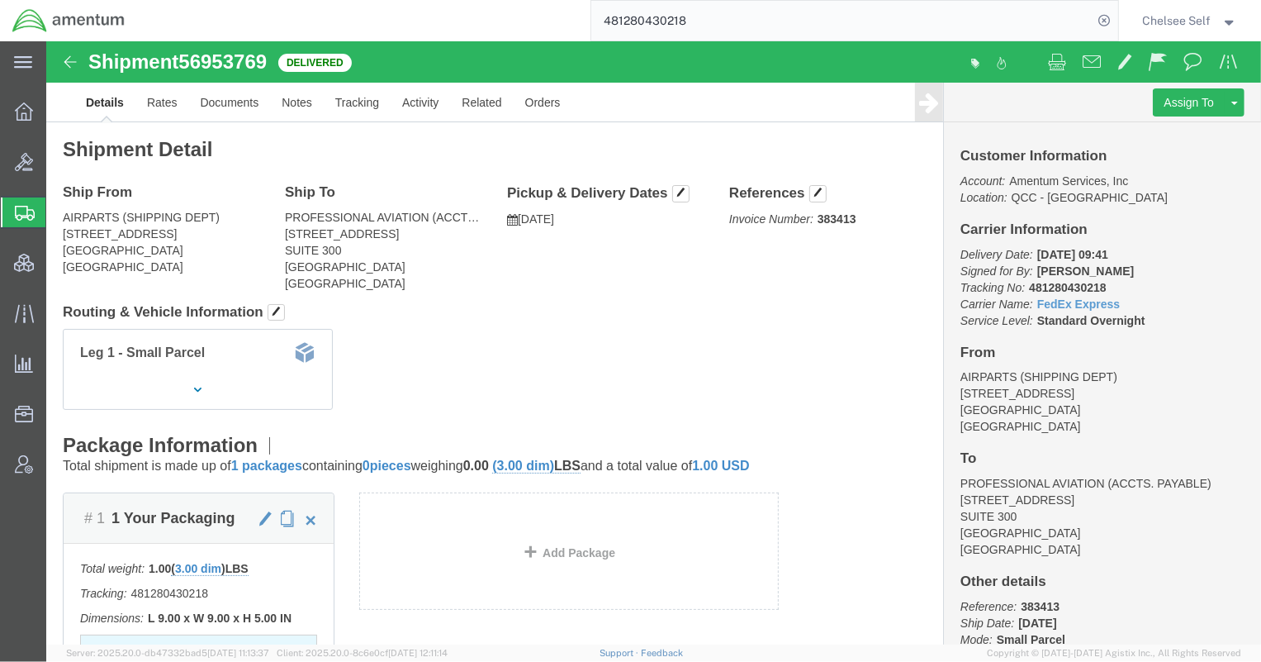
paste input "393598811394"
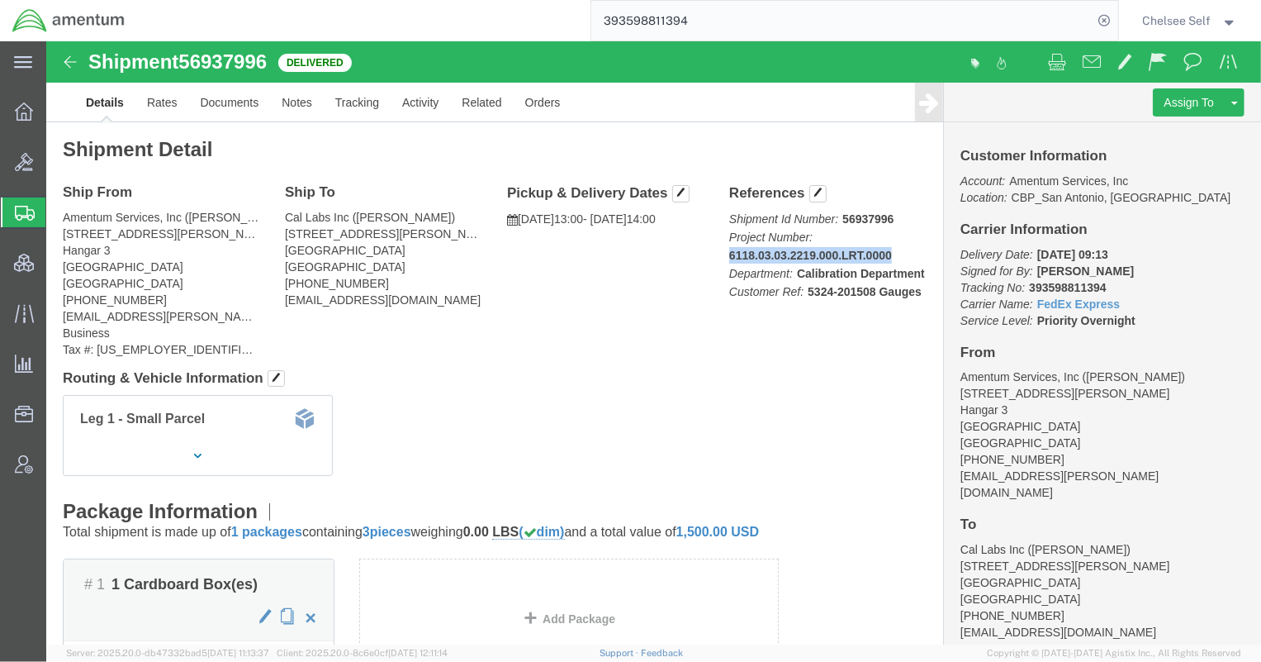
drag, startPoint x: 674, startPoint y: 211, endPoint x: 840, endPoint y: 216, distance: 166.1
click div "References Shipment Id Number: 56937996 Project Number: 6118.03.03.2219.000.LRT…"
copy b "6118.03.03.2219.000.LRT.0000"
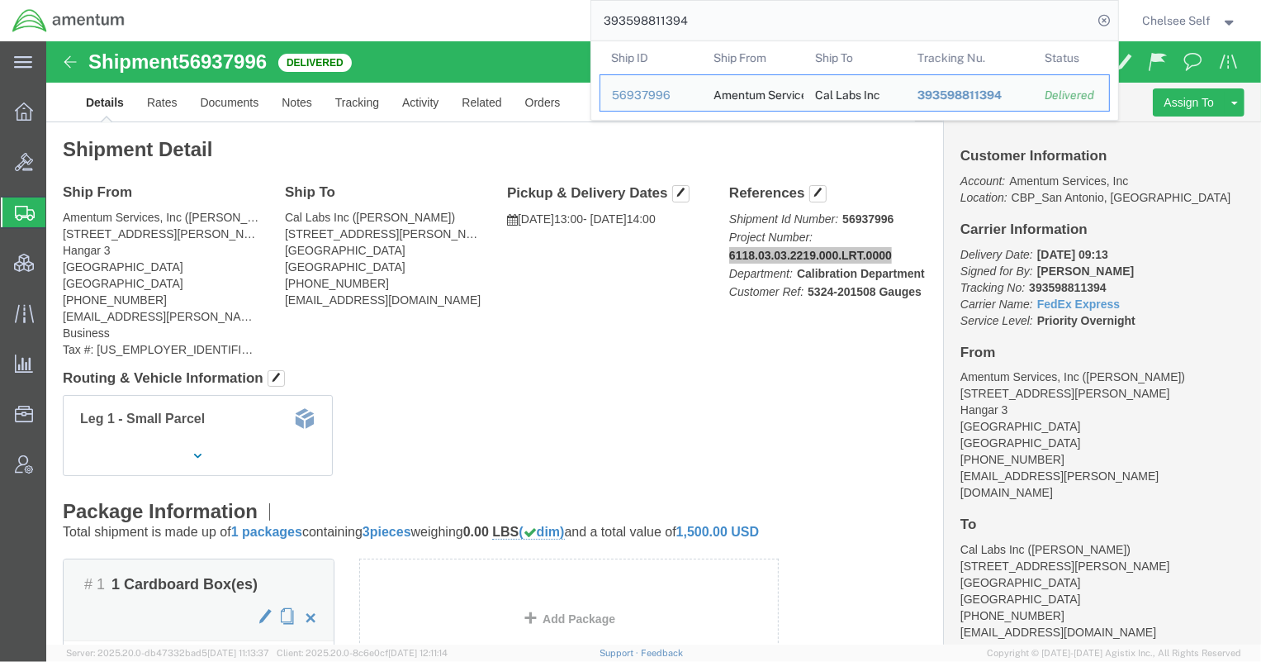
drag, startPoint x: 532, startPoint y: 14, endPoint x: 391, endPoint y: 1, distance: 141.8
click at [391, 1] on div "393598811394 Ship ID Ship From Ship To Tracking Nu. Status Ship ID 56937996 Shi…" at bounding box center [627, 20] width 981 height 41
paste input "884704064927"
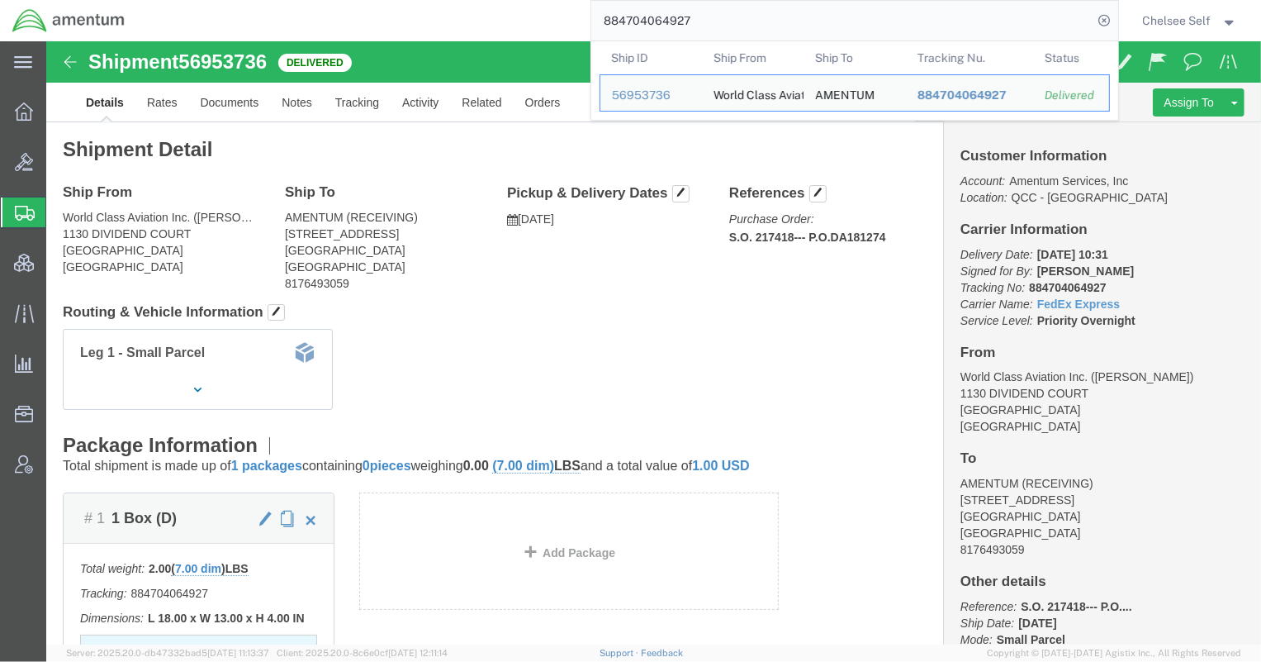
drag, startPoint x: 837, startPoint y: 35, endPoint x: 390, endPoint y: 0, distance: 449.0
click at [390, 0] on div "884704064927 Ship ID Ship From Ship To Tracking Nu. Status Ship ID 56953736 Shi…" at bounding box center [627, 20] width 981 height 41
paste input "643200845"
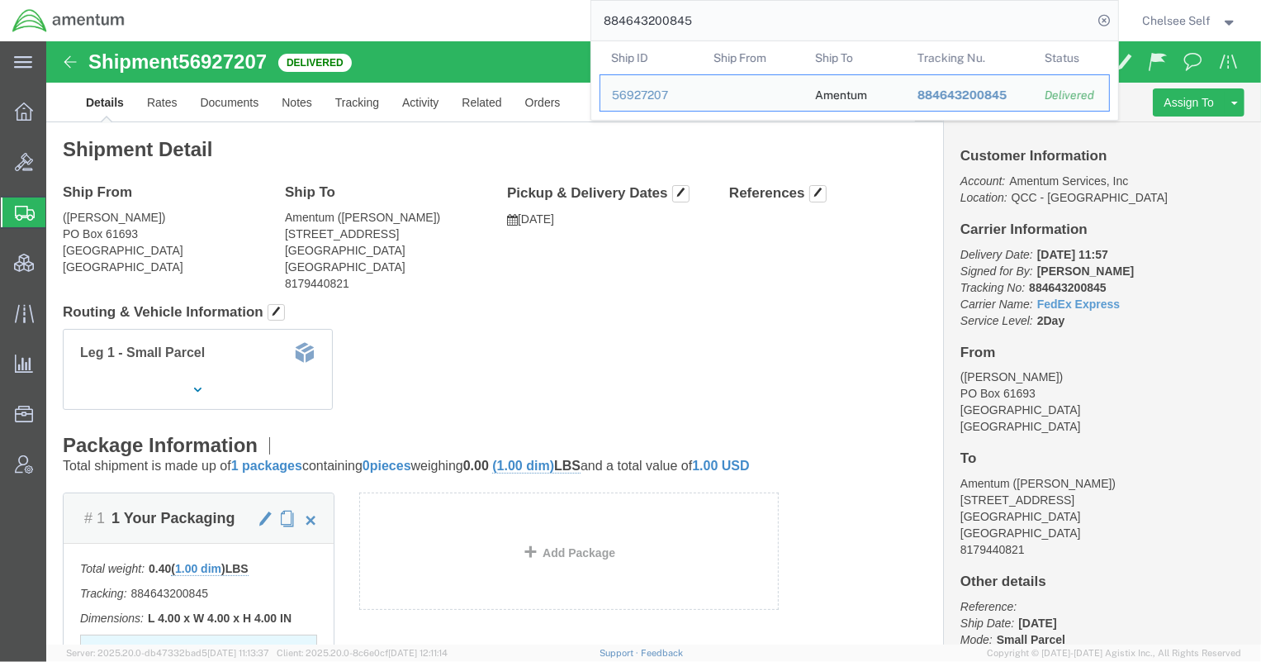
drag, startPoint x: 742, startPoint y: 17, endPoint x: 343, endPoint y: -3, distance: 400.2
click at [343, 0] on html "main_menu Created with Sketch. Collapse Menu Overview Bids Shipments Shipment M…" at bounding box center [630, 331] width 1261 height 662
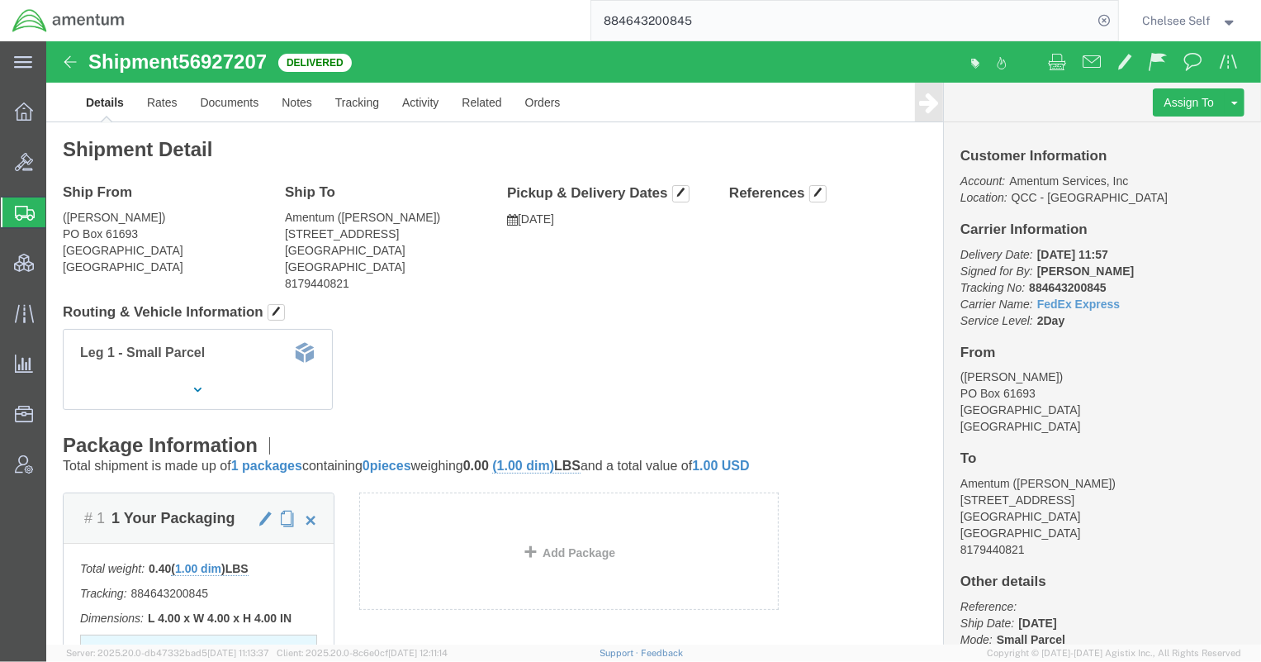
paste input "416948451961"
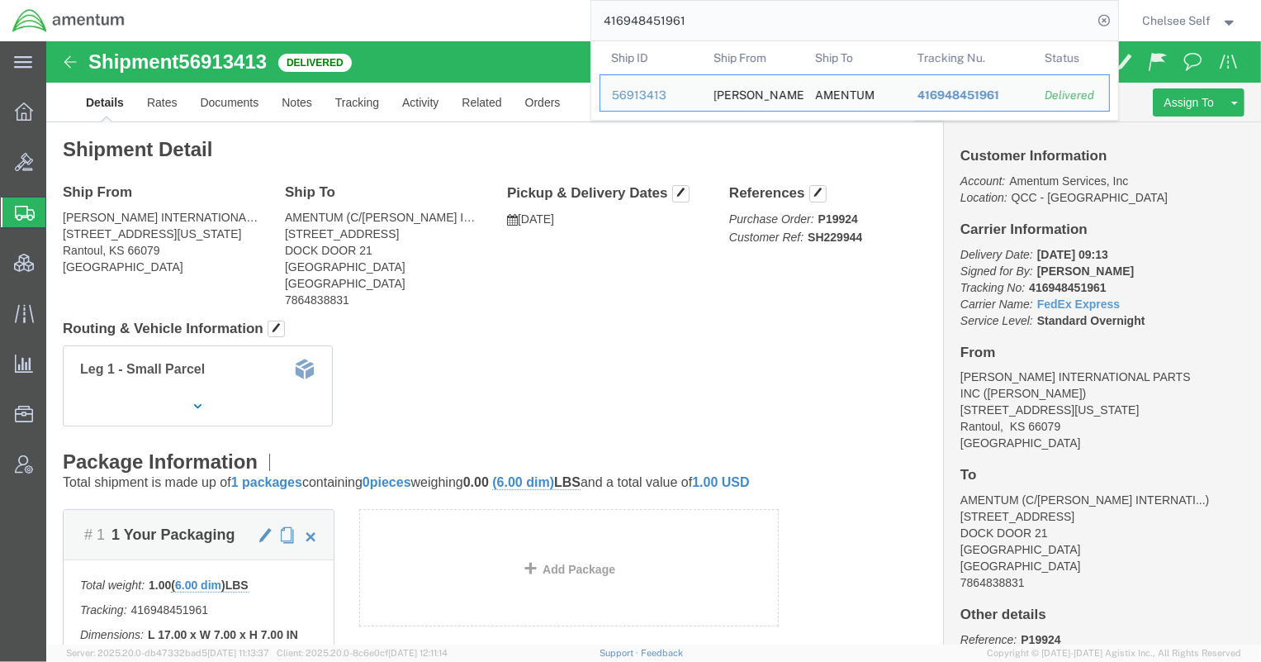
drag, startPoint x: 712, startPoint y: 17, endPoint x: 446, endPoint y: -9, distance: 267.2
click at [446, 0] on html "main_menu Created with Sketch. Collapse Menu Overview Bids Shipments Shipment M…" at bounding box center [630, 331] width 1261 height 662
paste input "393505579010"
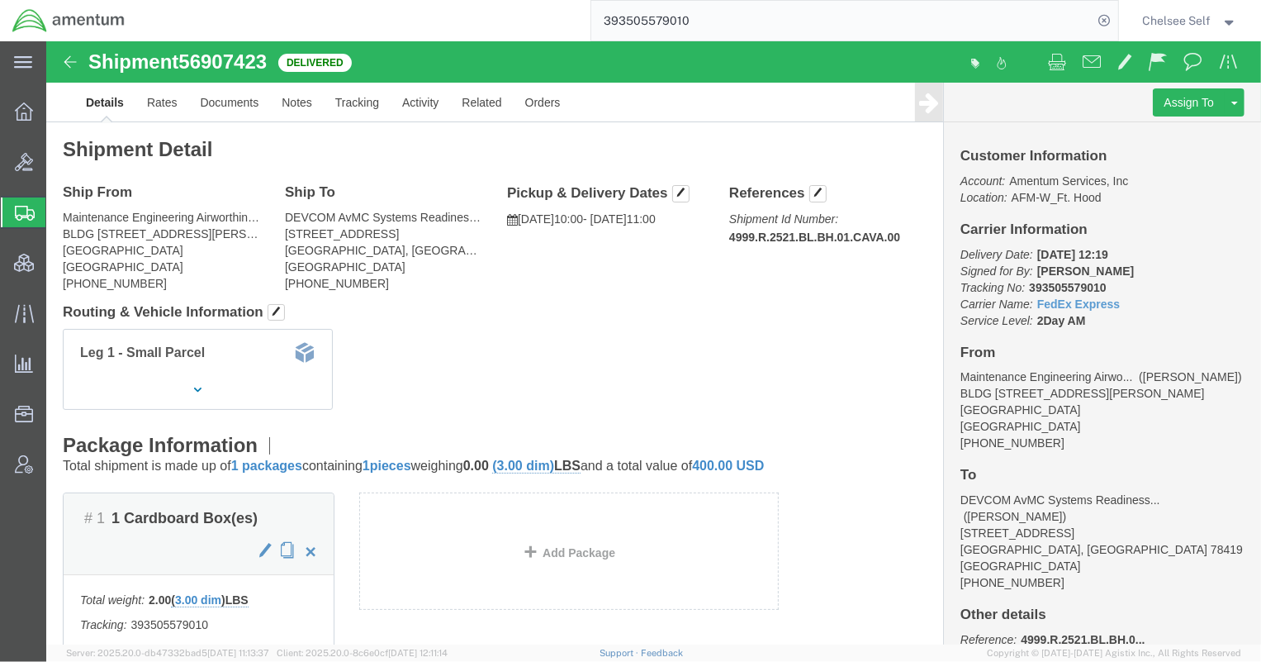
drag, startPoint x: 679, startPoint y: 196, endPoint x: 776, endPoint y: 206, distance: 98.0
click p "Shipment Id Number: 4999.R.2521.BL.BH.01.CAVA.00"
drag, startPoint x: 679, startPoint y: 193, endPoint x: 857, endPoint y: 194, distance: 178.4
click p "Shipment Id Number: 4999.R.2521.BL.BH.01.CAVA.00"
copy b "4999.R.2521.BL.BH.01.CAVA.00"
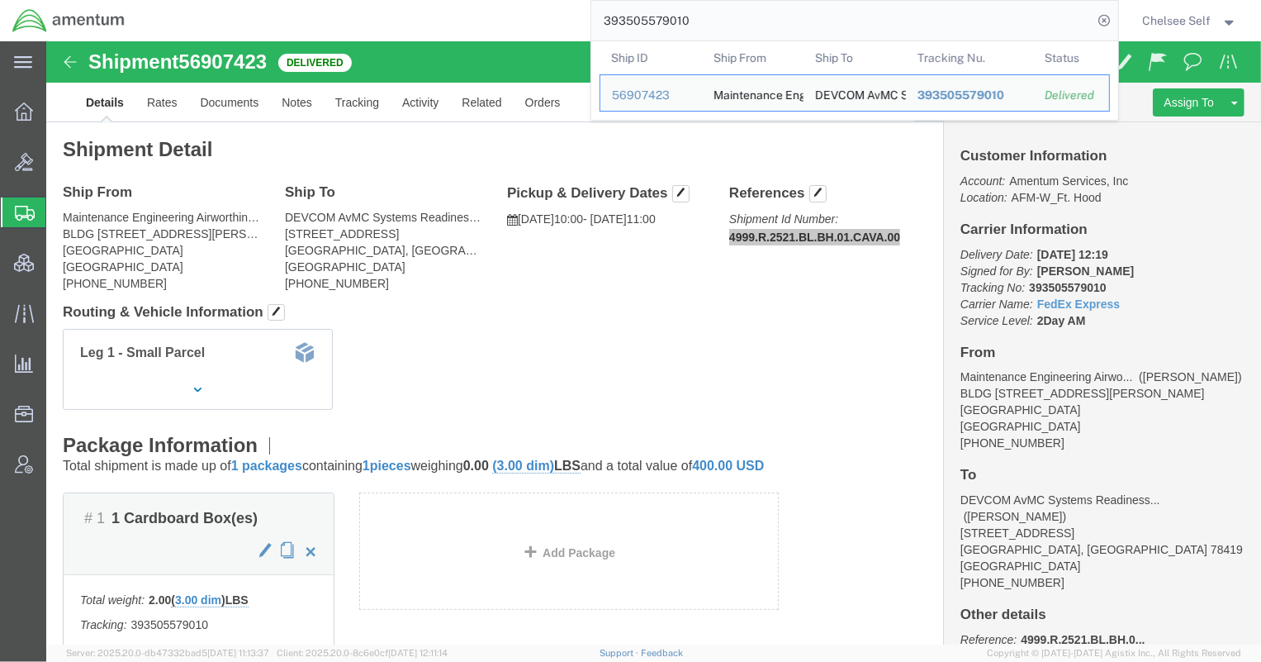
drag, startPoint x: 733, startPoint y: 24, endPoint x: 284, endPoint y: -12, distance: 450.7
click at [284, 0] on html "main_menu Created with Sketch. Collapse Menu Overview Bids Shipments Shipment M…" at bounding box center [630, 331] width 1261 height 662
paste input "471184141"
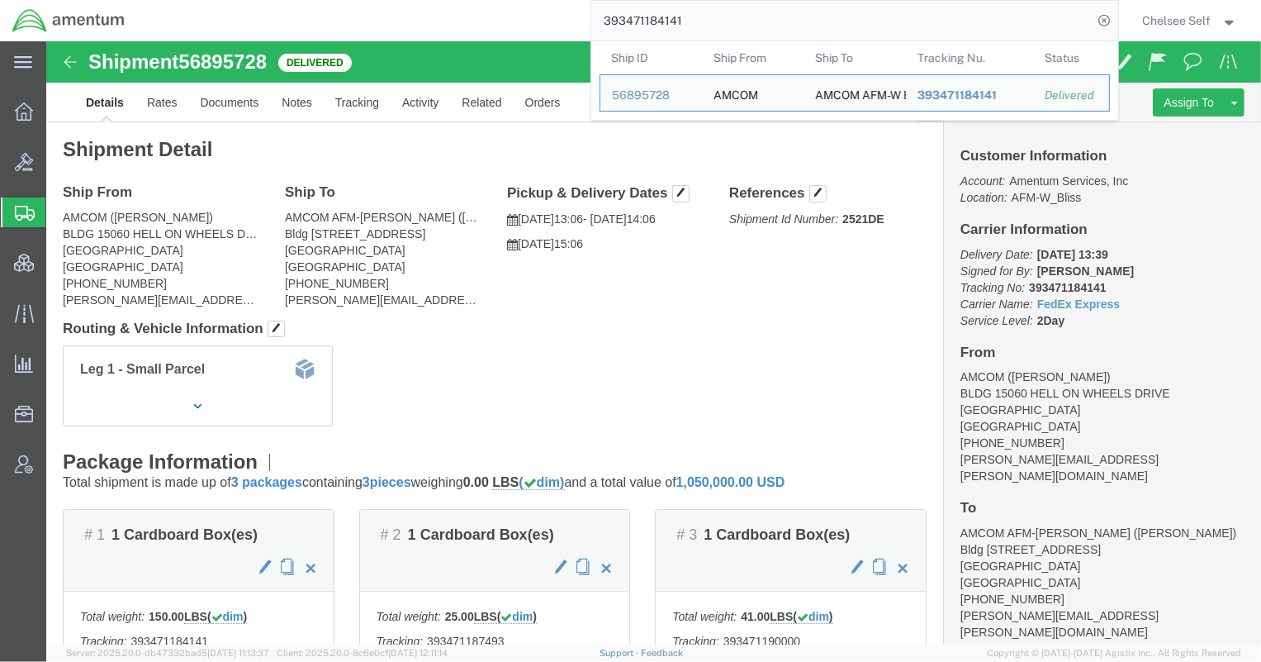
drag, startPoint x: 822, startPoint y: 21, endPoint x: 512, endPoint y: 7, distance: 310.1
click at [512, 7] on div "393471184141 Ship ID Ship From Ship To Tracking Nu. Status Ship ID 56895728 Shi…" at bounding box center [627, 20] width 981 height 41
paste input "7493"
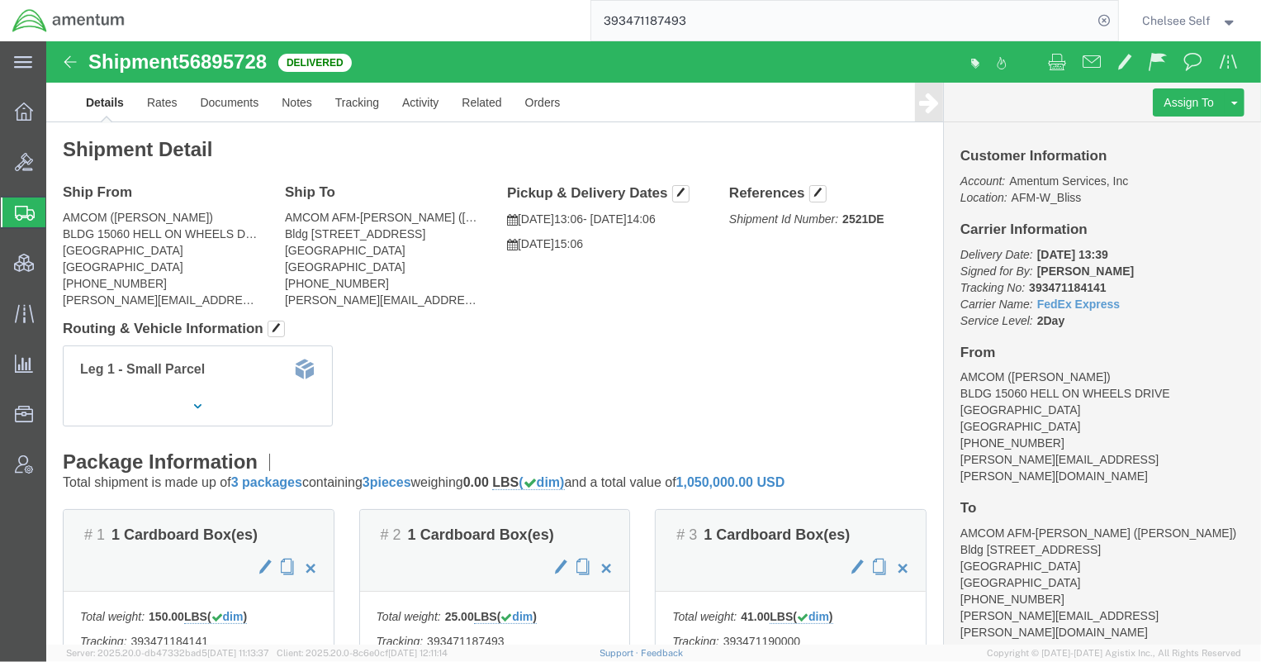
drag, startPoint x: 721, startPoint y: 22, endPoint x: 404, endPoint y: 8, distance: 317.4
click at [404, 8] on div "393471187493" at bounding box center [627, 20] width 981 height 41
paste input "90000"
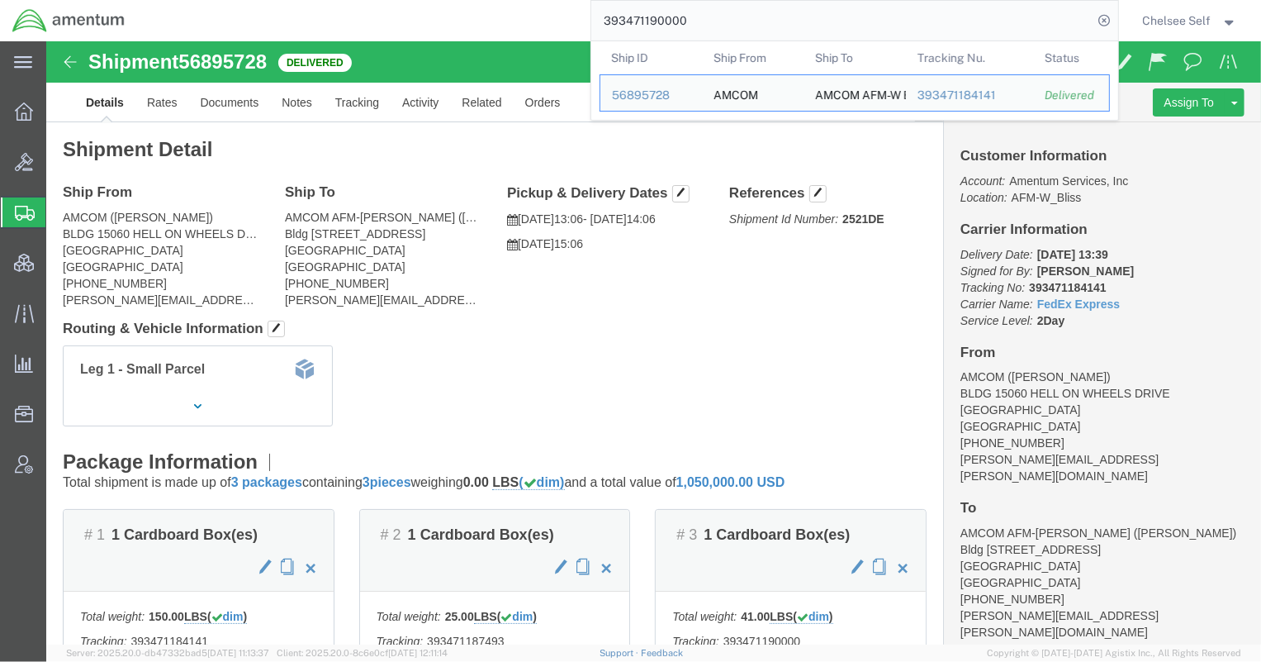
drag, startPoint x: 715, startPoint y: 18, endPoint x: 322, endPoint y: -31, distance: 396.2
click at [322, 0] on html "main_menu Created with Sketch. Collapse Menu Overview Bids Shipments Shipment M…" at bounding box center [630, 331] width 1261 height 662
paste input "569148683"
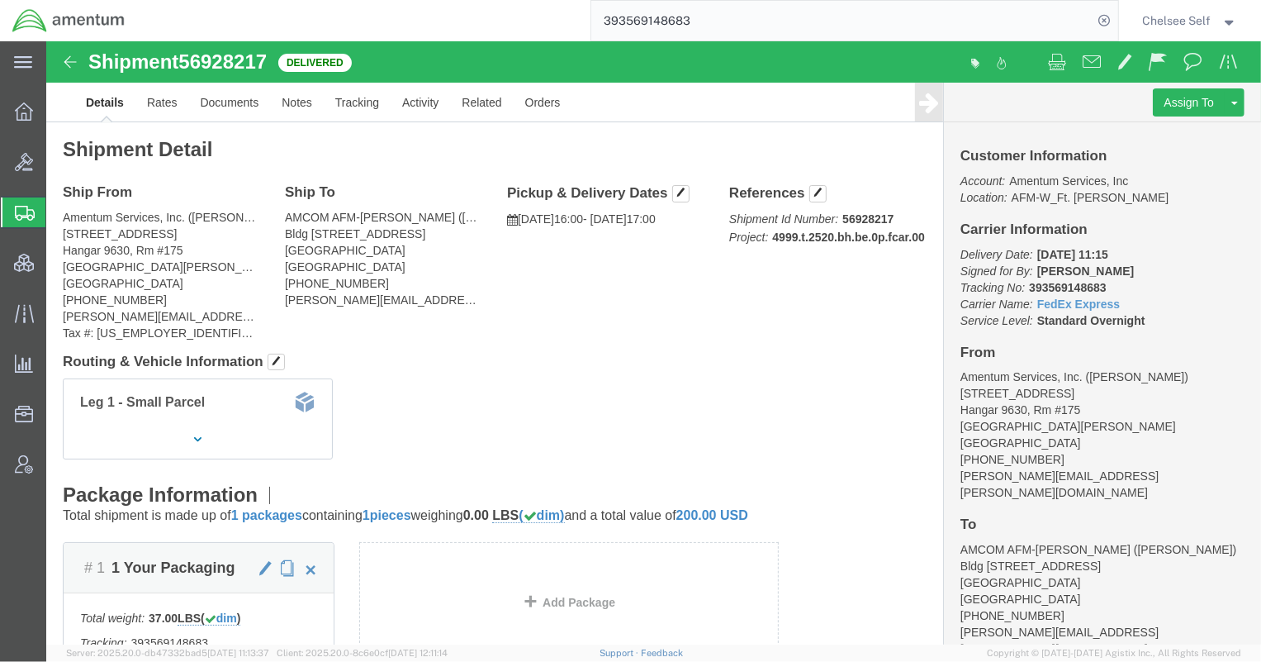
drag, startPoint x: 668, startPoint y: 211, endPoint x: 851, endPoint y: 215, distance: 182.5
click div "References Shipment Id Number: 56928217 Project: 4999.t.2520.bh.be.0p.fcar.00 E…"
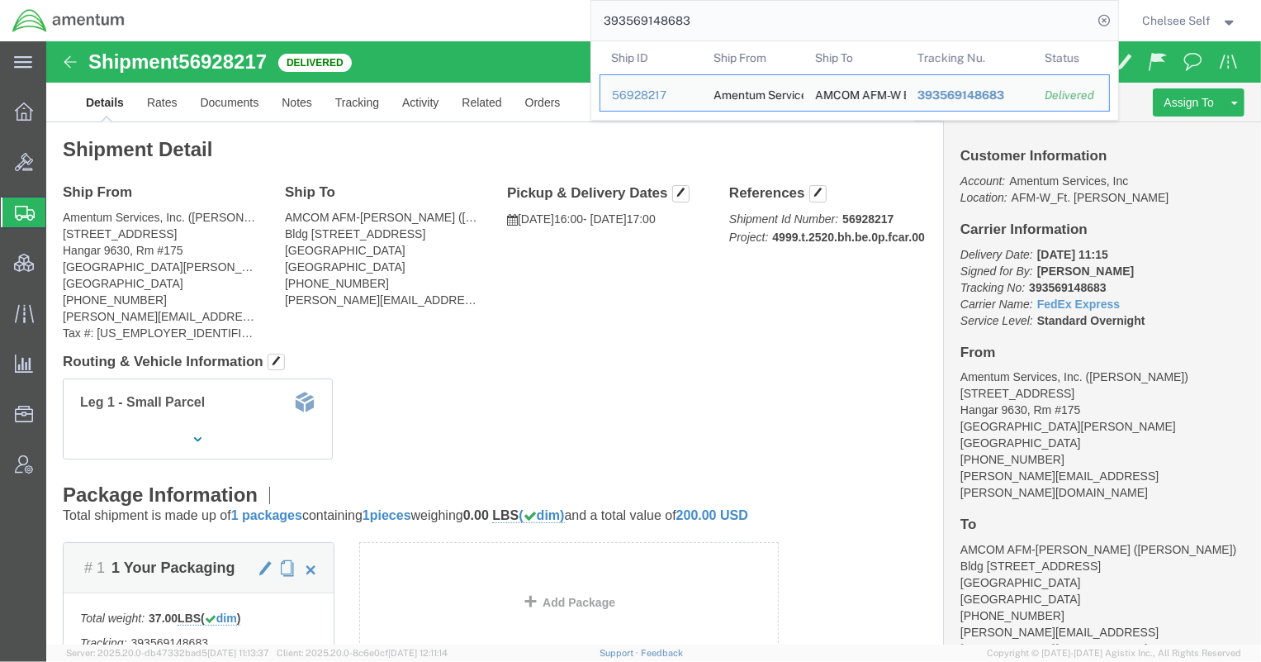
drag, startPoint x: 619, startPoint y: 16, endPoint x: 380, endPoint y: 17, distance: 239.5
click at [380, 17] on div "393569148683 Ship ID Ship From Ship To Tracking Nu. Status Ship ID 56928217 Shi…" at bounding box center [627, 20] width 981 height 41
paste input "342530669"
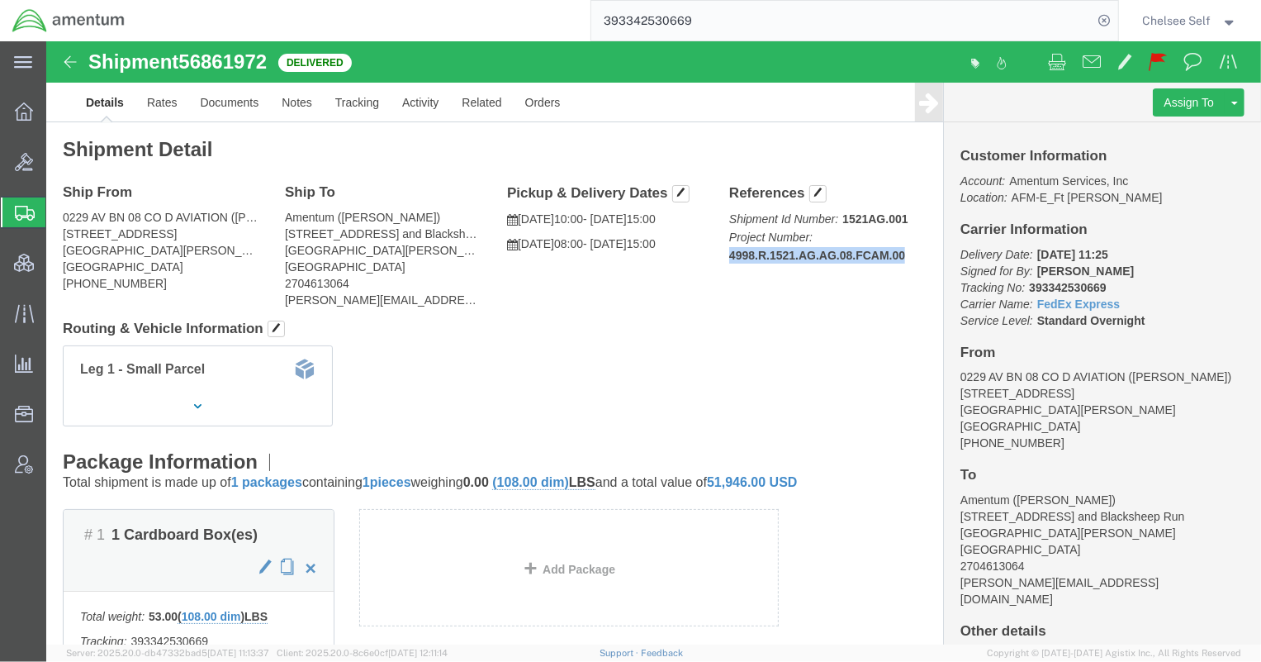
drag, startPoint x: 720, startPoint y: 253, endPoint x: 869, endPoint y: 211, distance: 154.5
click div "References Shipment Id Number: 1521AG.001 Project Number: 4998.R.1521.AG.AG.08.…"
drag, startPoint x: 753, startPoint y: 24, endPoint x: 397, endPoint y: -9, distance: 357.5
click at [397, 0] on html "main_menu Created with Sketch. Collapse Menu Overview Bids Shipments Shipment M…" at bounding box center [630, 331] width 1261 height 662
paste input "473643284"
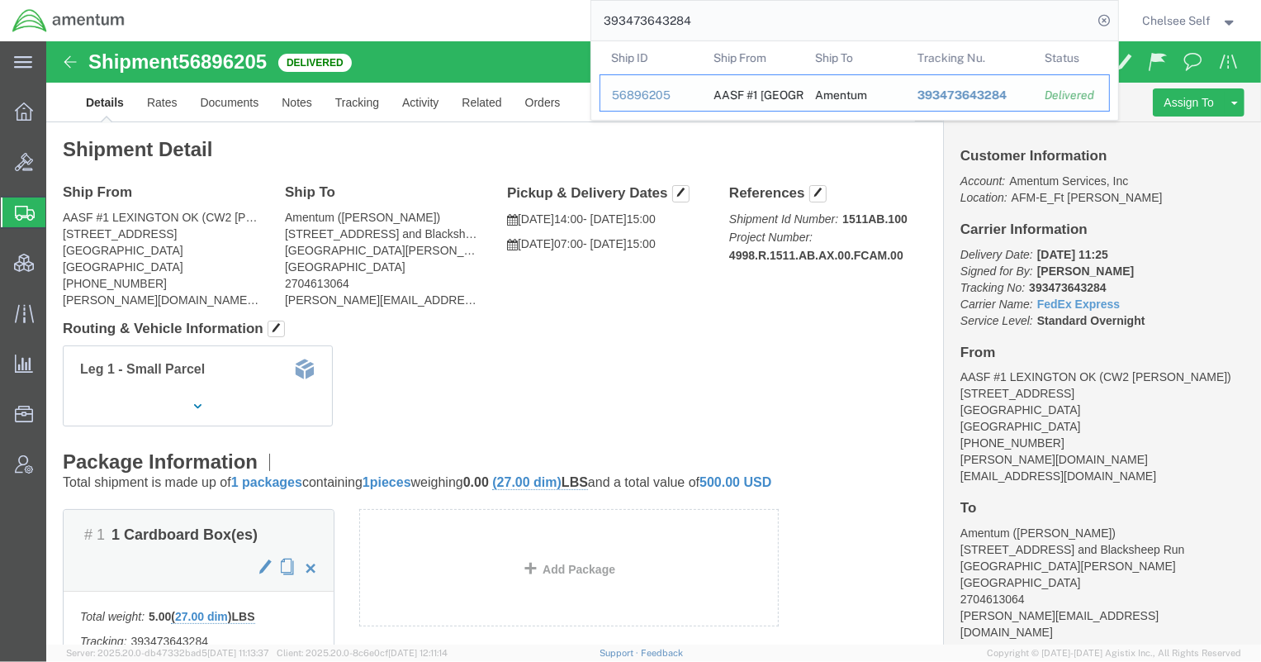
click at [965, 90] on span "393473643284" at bounding box center [961, 94] width 89 height 13
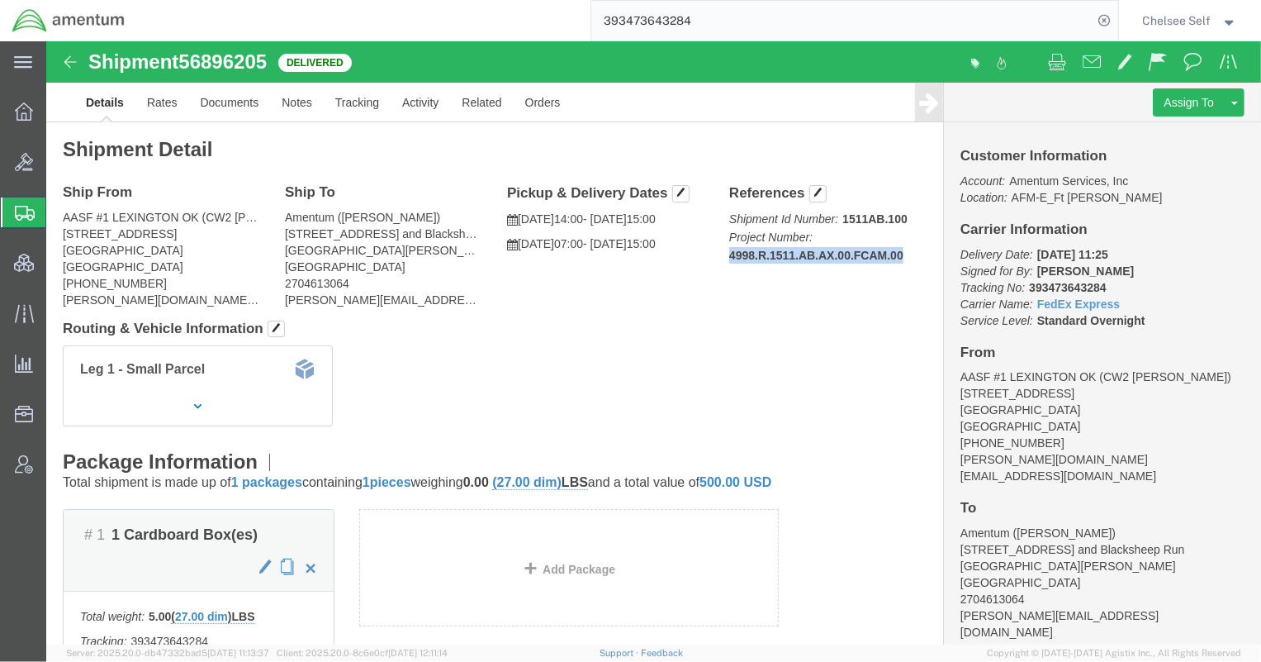
drag, startPoint x: 676, startPoint y: 210, endPoint x: 860, endPoint y: 212, distance: 183.4
click p "Shipment Id Number: 1511AB.100 Project Number: 4998.R.1511.AB.AX.00.FCAM.00"
copy b "4998.R.1511.AB.AX.00.FCAM.00"
drag, startPoint x: 723, startPoint y: 21, endPoint x: 394, endPoint y: 6, distance: 329.0
click at [394, 6] on div "393473643284" at bounding box center [627, 20] width 981 height 41
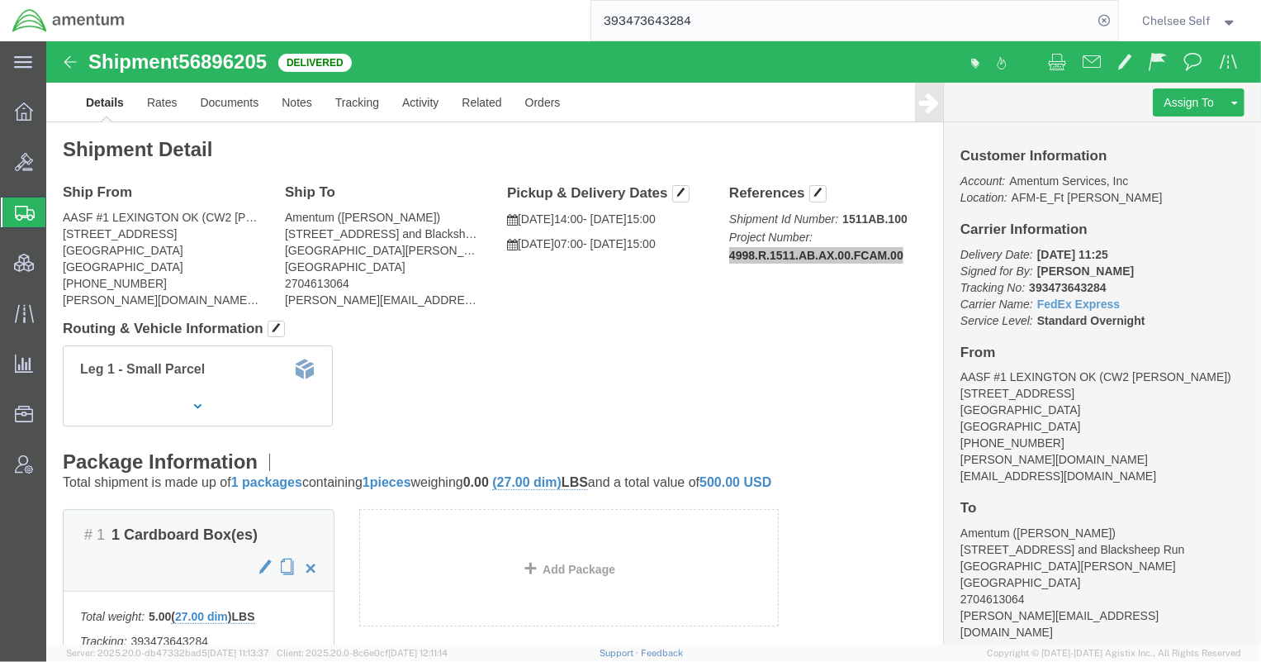
paste input "642527318"
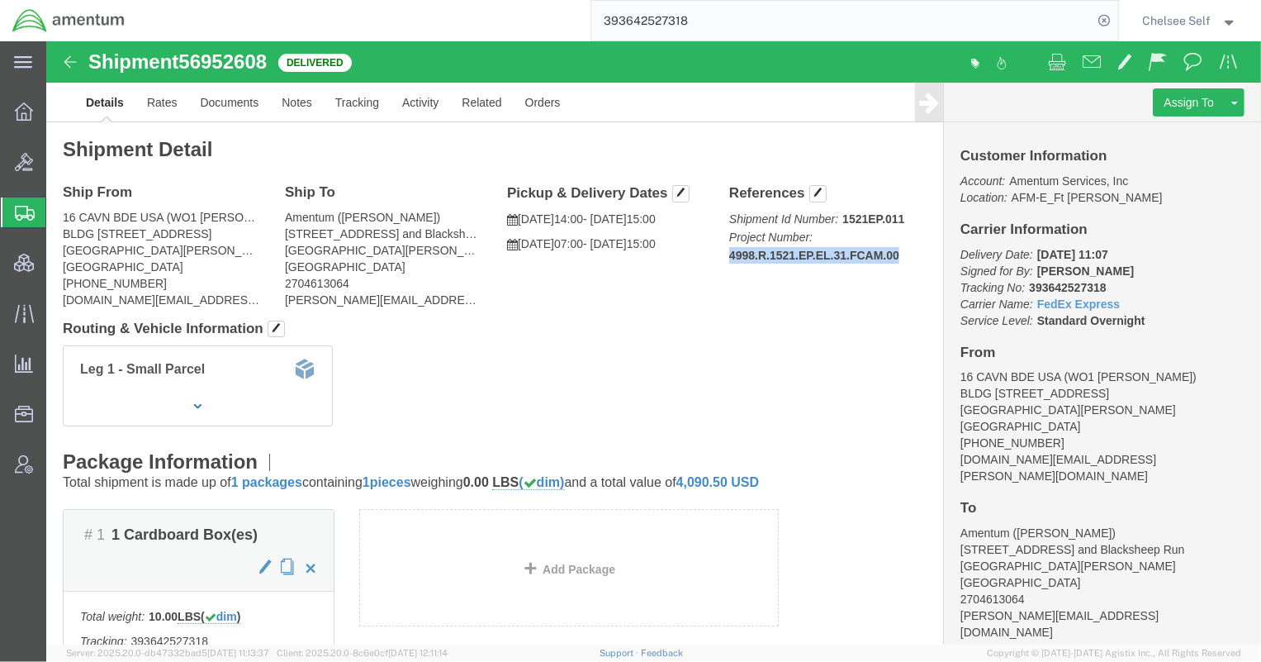
copy b "4998.R.1521.EP.EL.31.FCAM.00"
drag, startPoint x: 675, startPoint y: 212, endPoint x: 865, endPoint y: 216, distance: 190.8
click p "Shipment Id Number: 1521EP.011 Project Number: 4998.R.1521.EP.EL.31.FCAM.00"
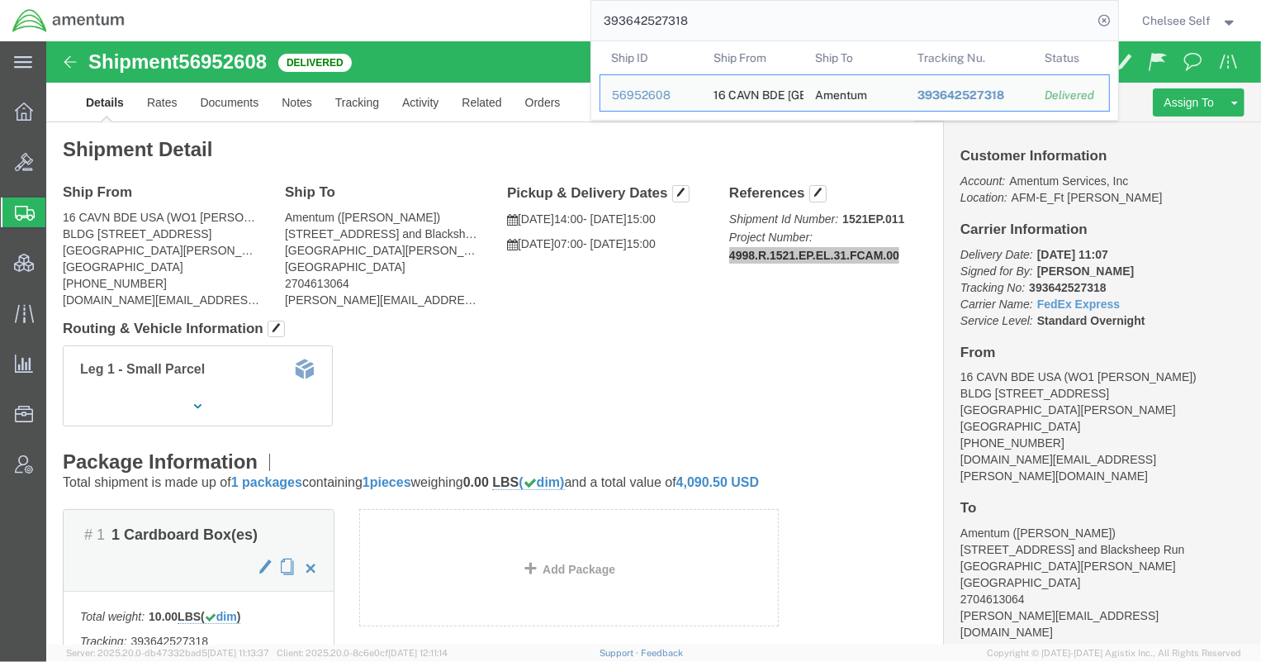
drag, startPoint x: 789, startPoint y: 23, endPoint x: 334, endPoint y: -21, distance: 457.2
click at [334, 0] on html "main_menu Created with Sketch. Collapse Menu Overview Bids Shipments Shipment M…" at bounding box center [630, 331] width 1261 height 662
paste input "562959200"
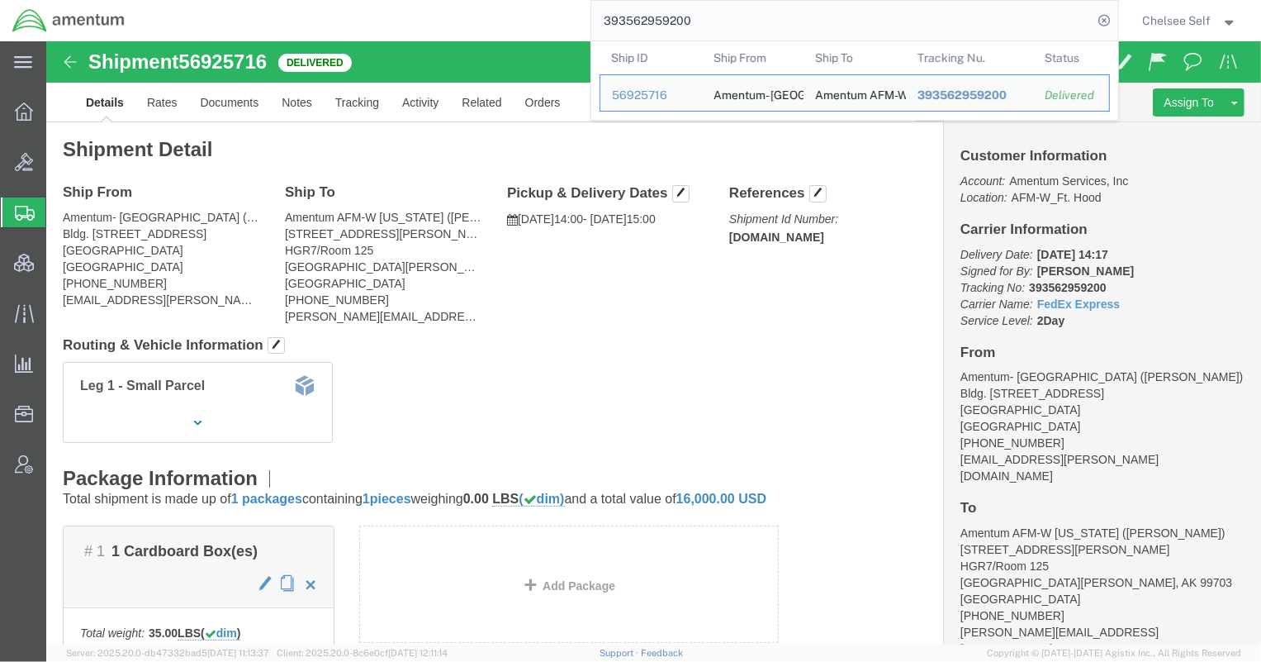
drag, startPoint x: 622, startPoint y: 10, endPoint x: 428, endPoint y: 13, distance: 194.1
click at [428, 13] on div "393562959200 Ship ID Ship From Ship To Tracking Nu. Status Ship ID 56925716 Shi…" at bounding box center [627, 20] width 981 height 41
paste input "04812386"
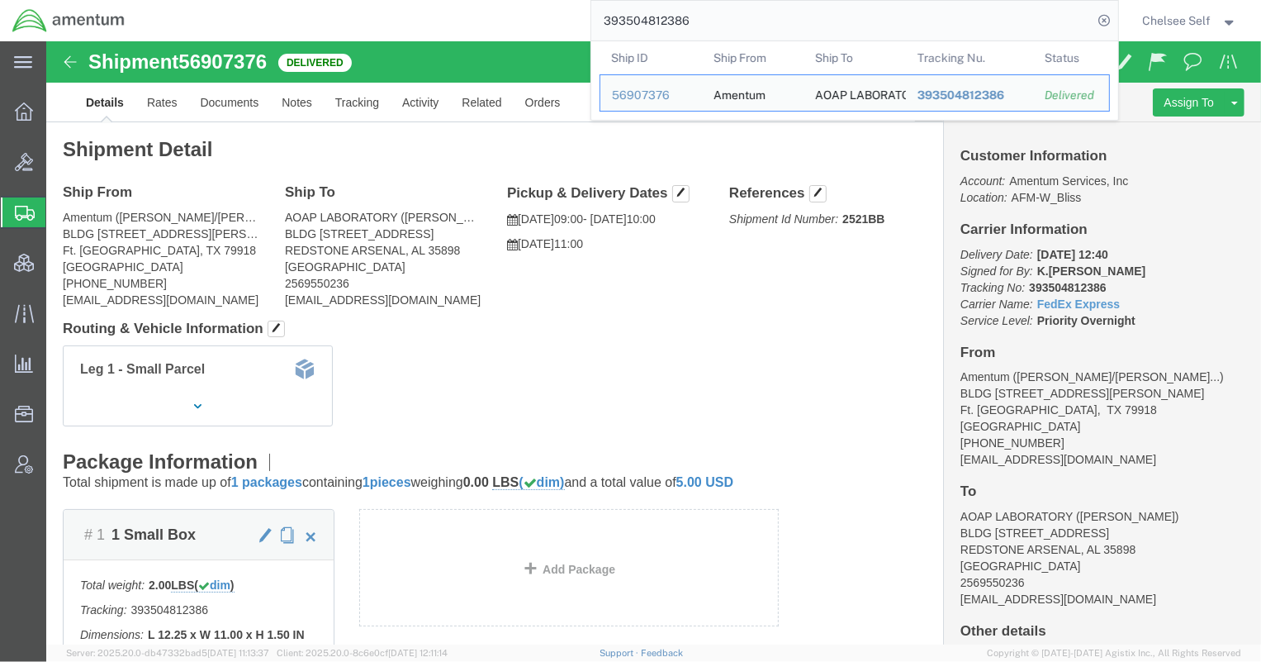
drag, startPoint x: 711, startPoint y: 18, endPoint x: 467, endPoint y: -15, distance: 245.9
click at [467, 0] on html "main_menu Created with Sketch. Collapse Menu Overview Bids Shipments Shipment M…" at bounding box center [630, 331] width 1261 height 662
paste input "468444150"
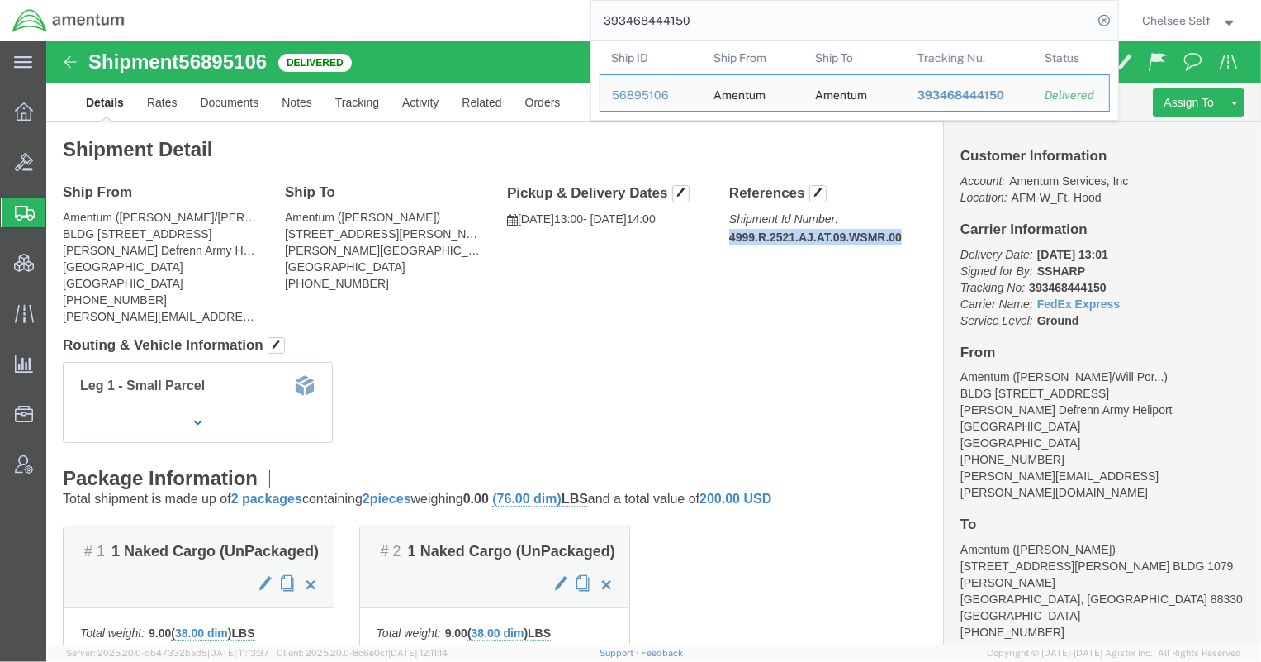
drag, startPoint x: 688, startPoint y: 194, endPoint x: 854, endPoint y: 190, distance: 166.0
click p "Shipment Id Number: 4999.R.2521.AJ.AT.09.WSMR.00"
drag, startPoint x: 809, startPoint y: 21, endPoint x: 270, endPoint y: -3, distance: 539.0
click at [270, 0] on html "main_menu Created with Sketch. Collapse Menu Overview Bids Shipments Shipment M…" at bounding box center [630, 331] width 1261 height 662
paste input "5639"
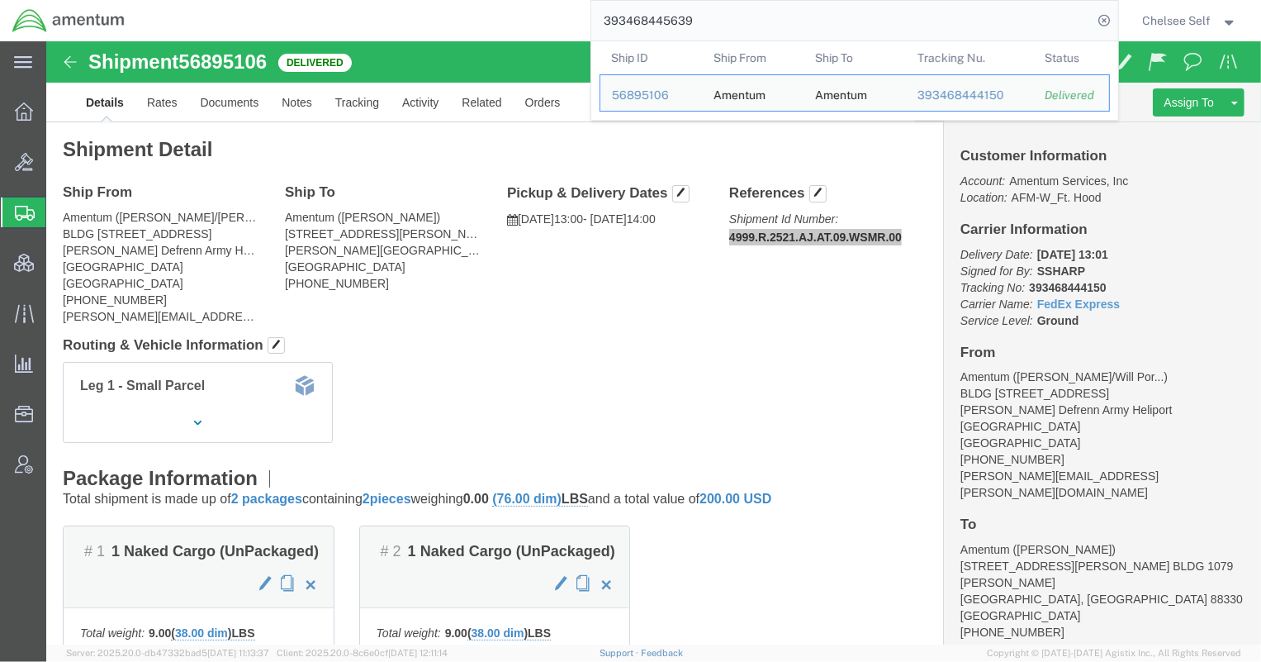
drag, startPoint x: 726, startPoint y: 19, endPoint x: 515, endPoint y: -25, distance: 215.1
click at [515, 0] on html "main_menu Created with Sketch. Collapse Menu Overview Bids Shipments Shipment M…" at bounding box center [630, 331] width 1261 height 662
paste input "205680993008"
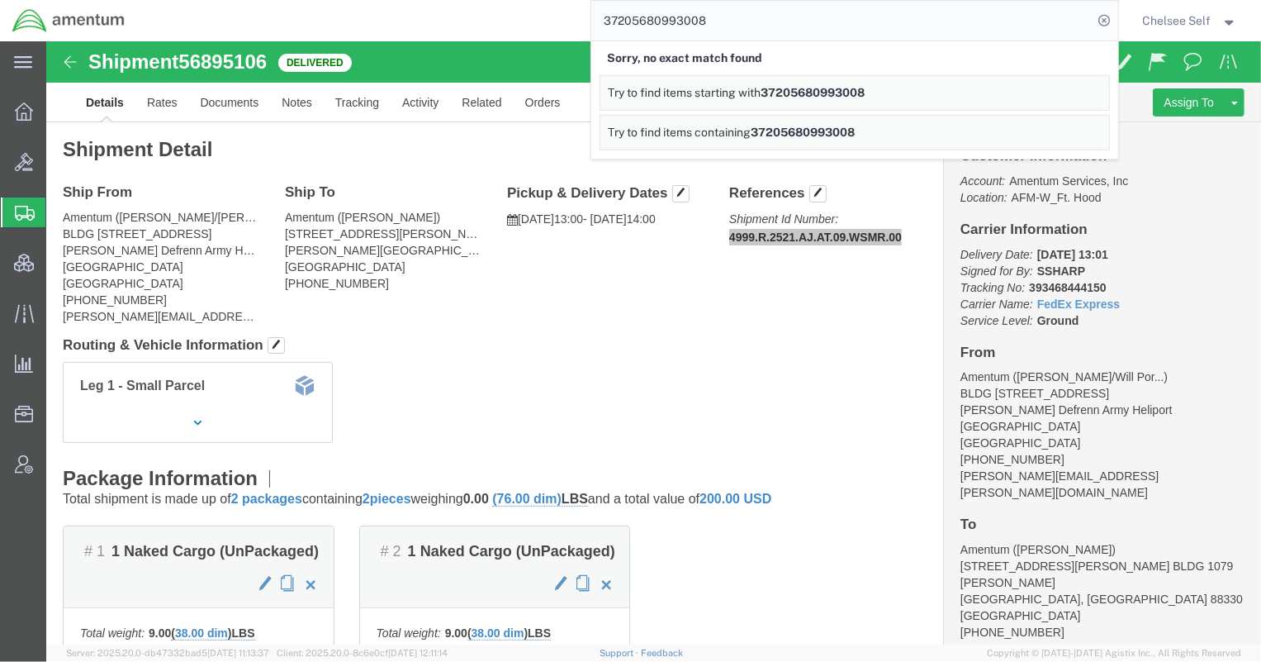
drag, startPoint x: 741, startPoint y: 24, endPoint x: 272, endPoint y: -17, distance: 470.9
click at [272, 0] on html "main_menu Created with Sketch. Collapse Menu Overview Bids Shipments Shipment M…" at bounding box center [630, 331] width 1261 height 662
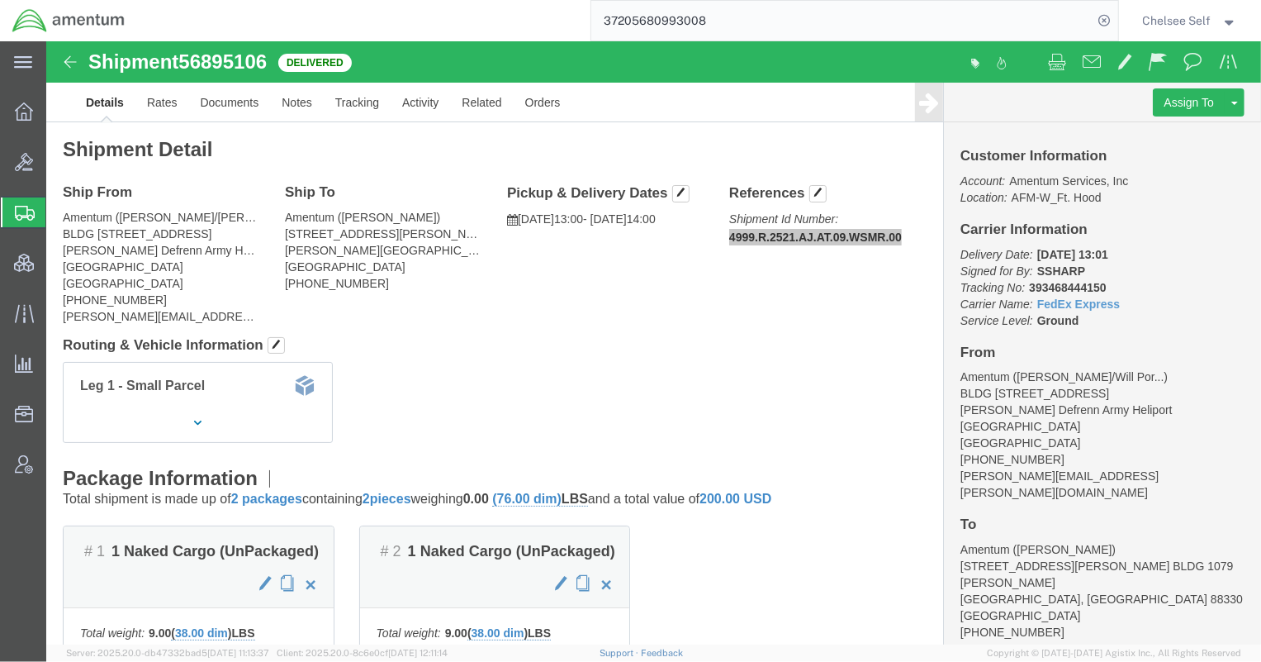
paste input "456477970625"
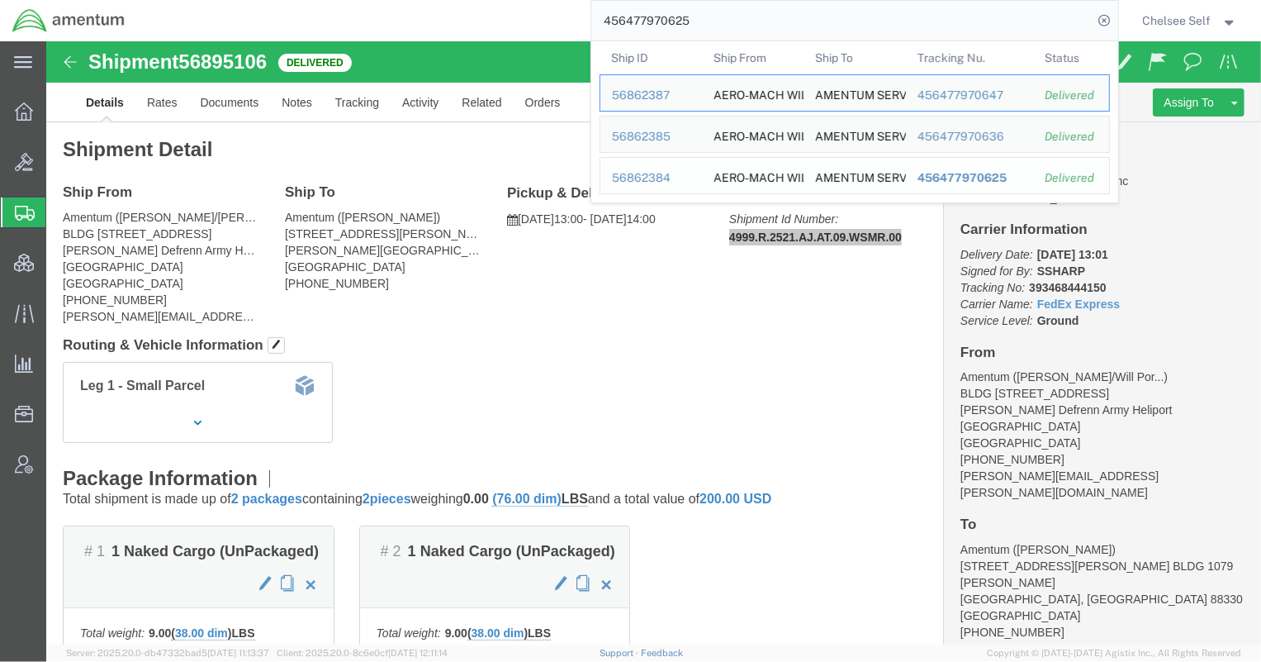
click at [953, 172] on span "456477970625" at bounding box center [961, 177] width 89 height 13
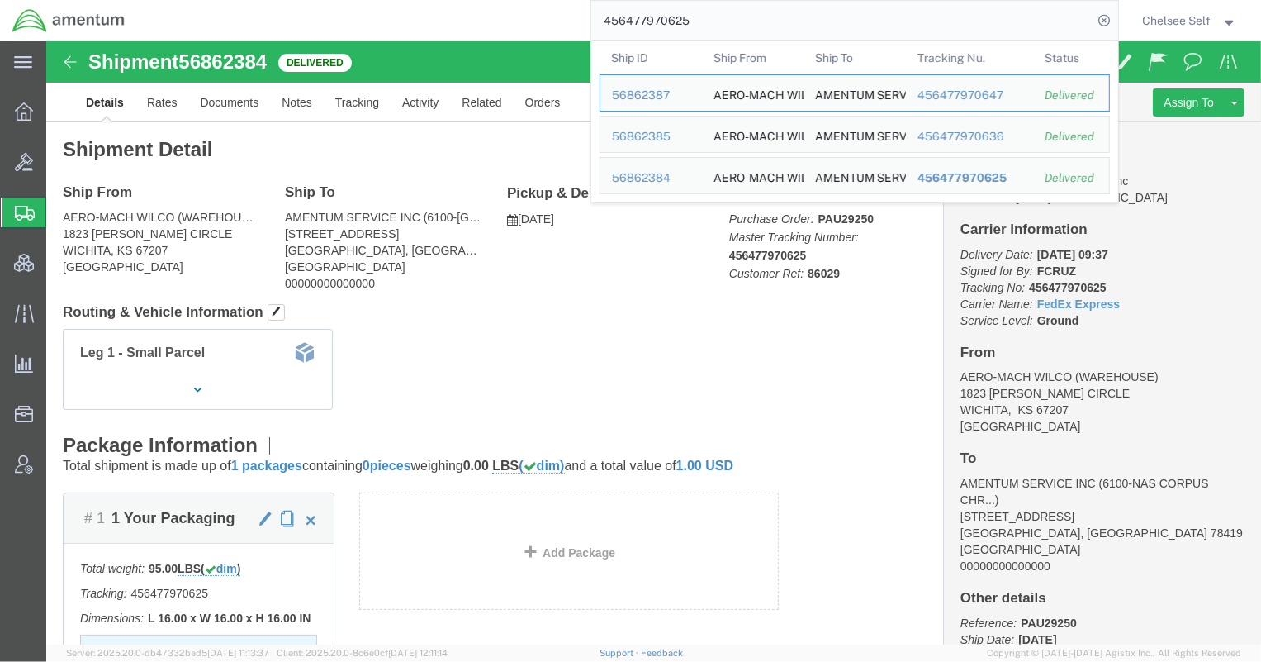
drag, startPoint x: 598, startPoint y: 18, endPoint x: 520, endPoint y: 16, distance: 77.7
click at [520, 16] on div "456477970625 Ship ID Ship From Ship To Tracking Nu. Status Ship ID 56862387 Shi…" at bounding box center [627, 20] width 981 height 41
paste input "7528150953"
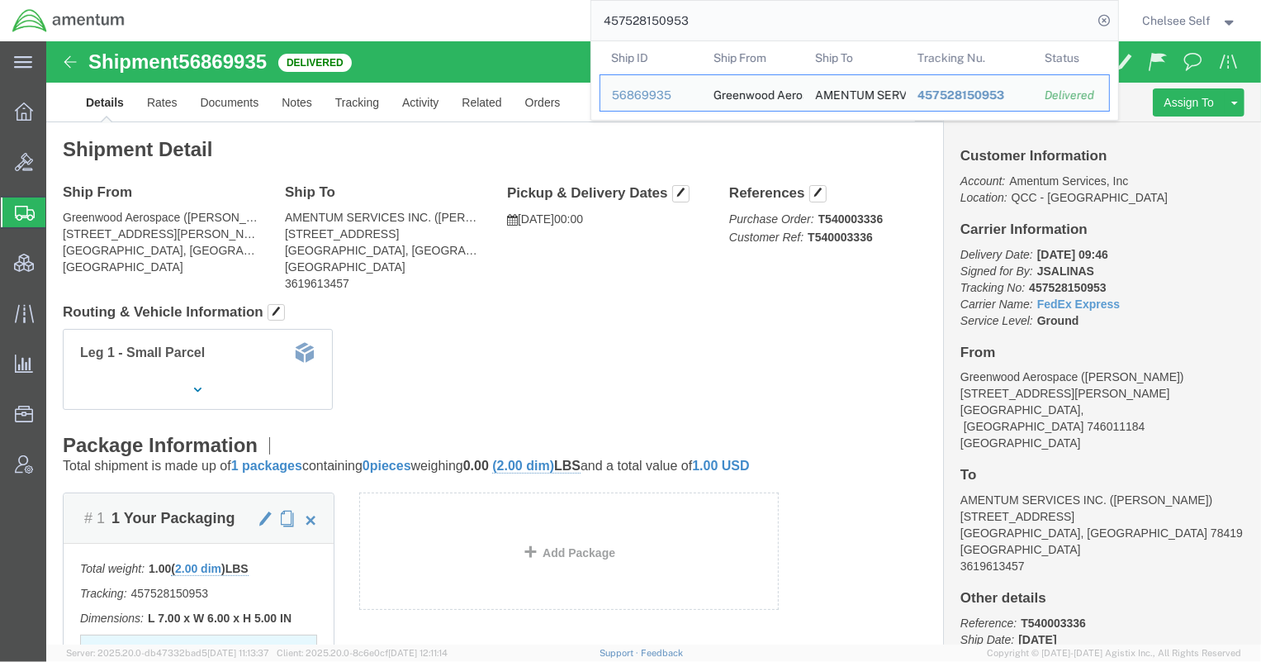
drag, startPoint x: 464, startPoint y: -2, endPoint x: 413, endPoint y: -6, distance: 51.4
click at [413, 0] on html "main_menu Created with Sketch. Collapse Menu Overview Bids Shipments Shipment M…" at bounding box center [630, 331] width 1261 height 662
paste input "884577317470"
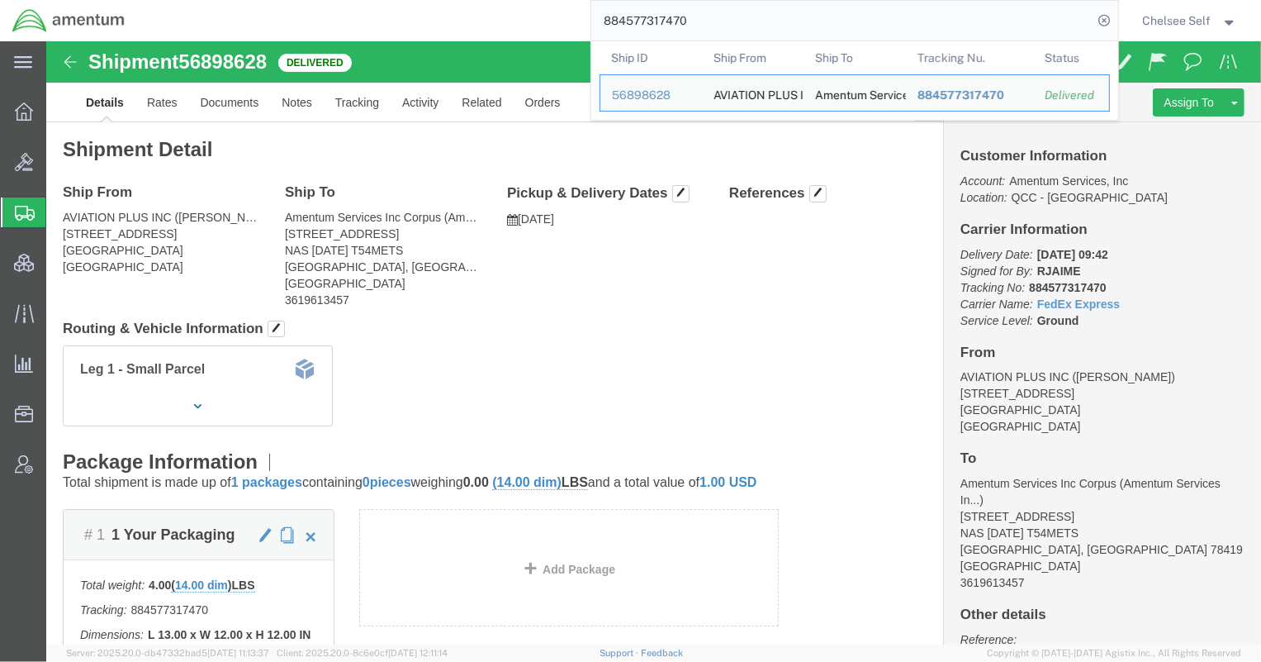
drag, startPoint x: 717, startPoint y: 17, endPoint x: 363, endPoint y: -6, distance: 354.2
click at [363, 0] on html "main_menu Created with Sketch. Collapse Menu Overview Bids Shipments Shipment M…" at bounding box center [630, 331] width 1261 height 662
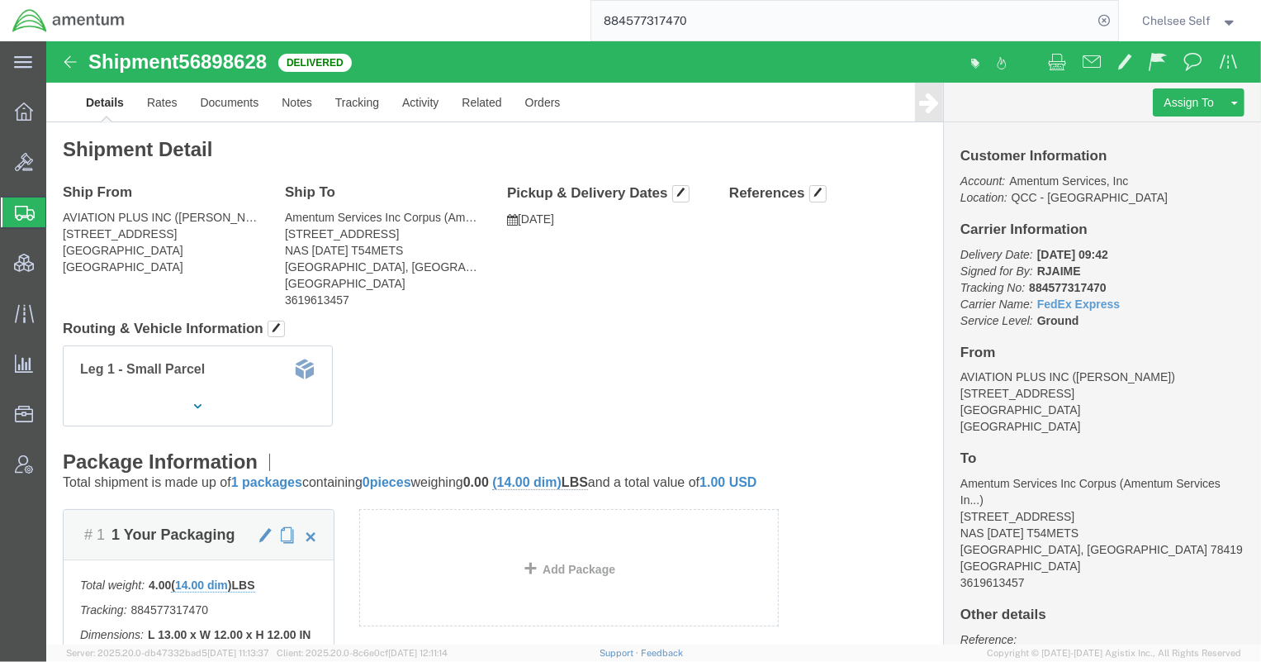
paste input "456477970625"
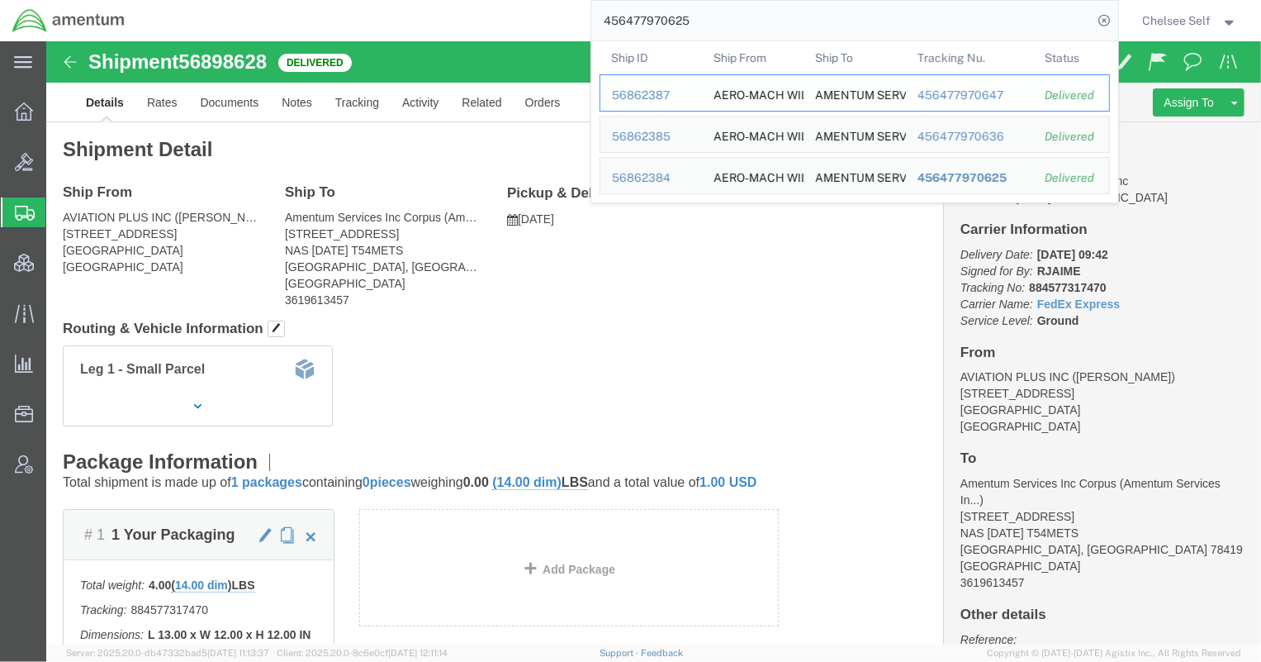
click at [967, 94] on div "456477970647" at bounding box center [969, 95] width 105 height 17
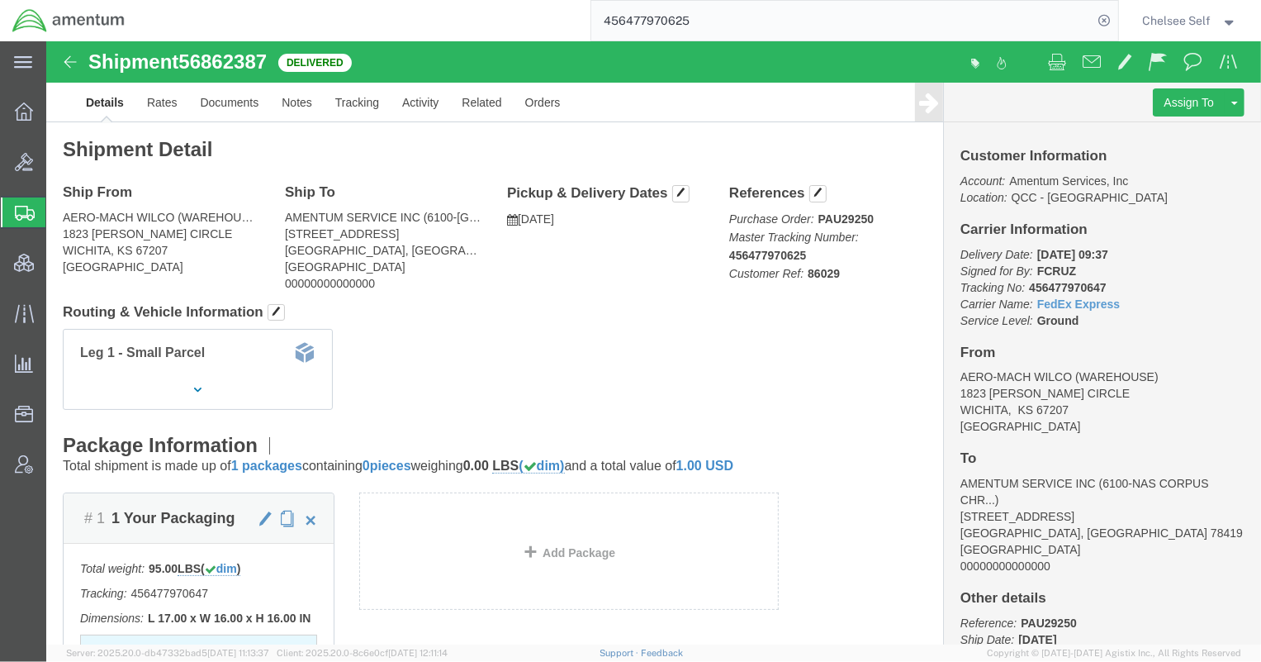
drag, startPoint x: 708, startPoint y: 17, endPoint x: 347, endPoint y: -17, distance: 362.4
click at [347, 0] on html "main_menu Created with Sketch. Collapse Menu Overview Bids Shipments Shipment M…" at bounding box center [630, 331] width 1261 height 662
paste input "741994040722"
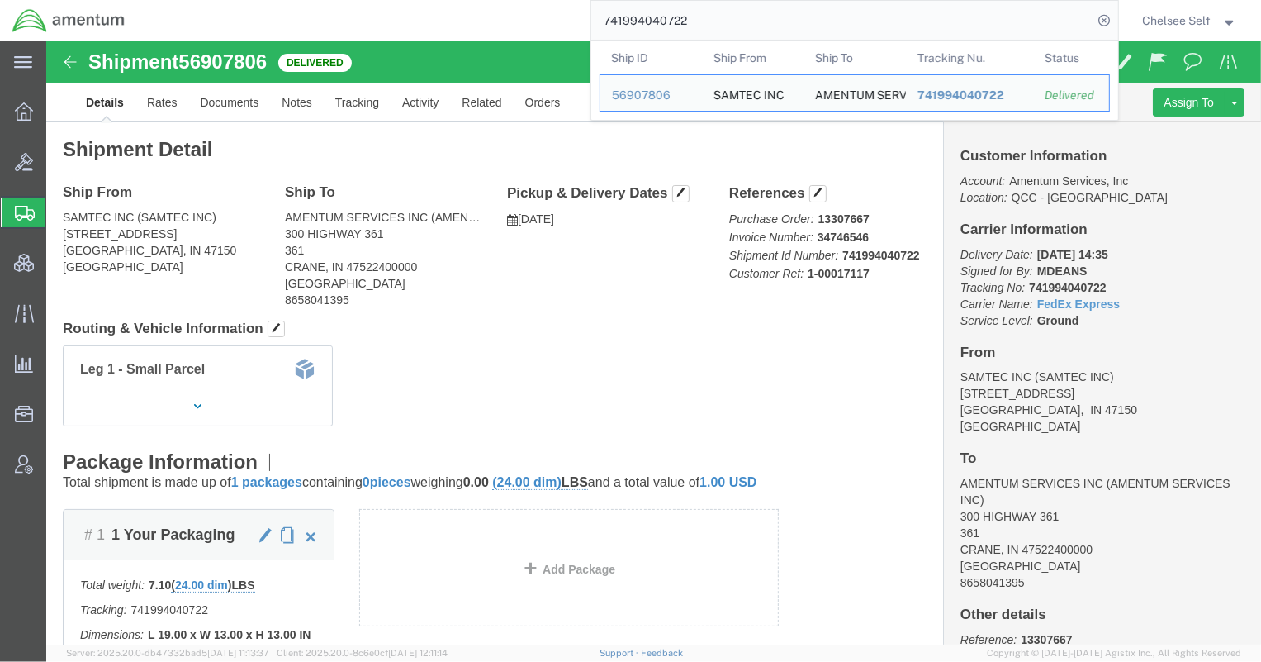
drag, startPoint x: 721, startPoint y: 25, endPoint x: 508, endPoint y: 6, distance: 213.9
click at [508, 6] on div "741994040722 Ship ID Ship From Ship To Tracking Nu. Status Ship ID 56907806 Shi…" at bounding box center [627, 20] width 981 height 41
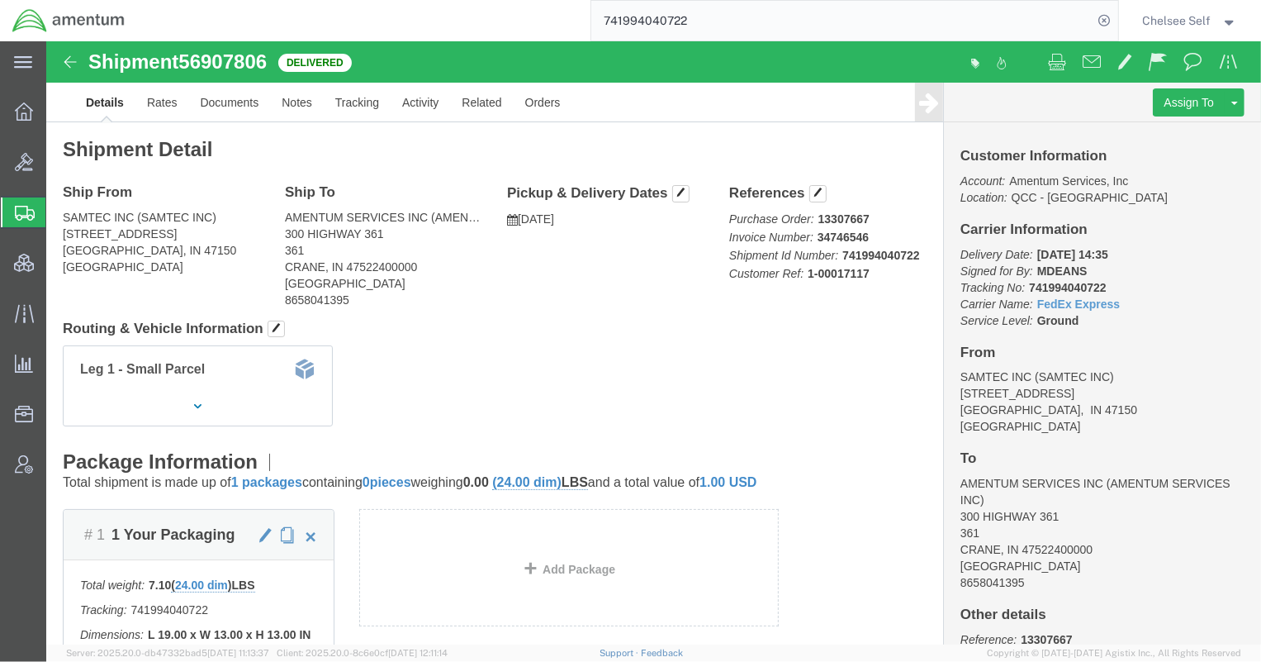
paste input "884633533248"
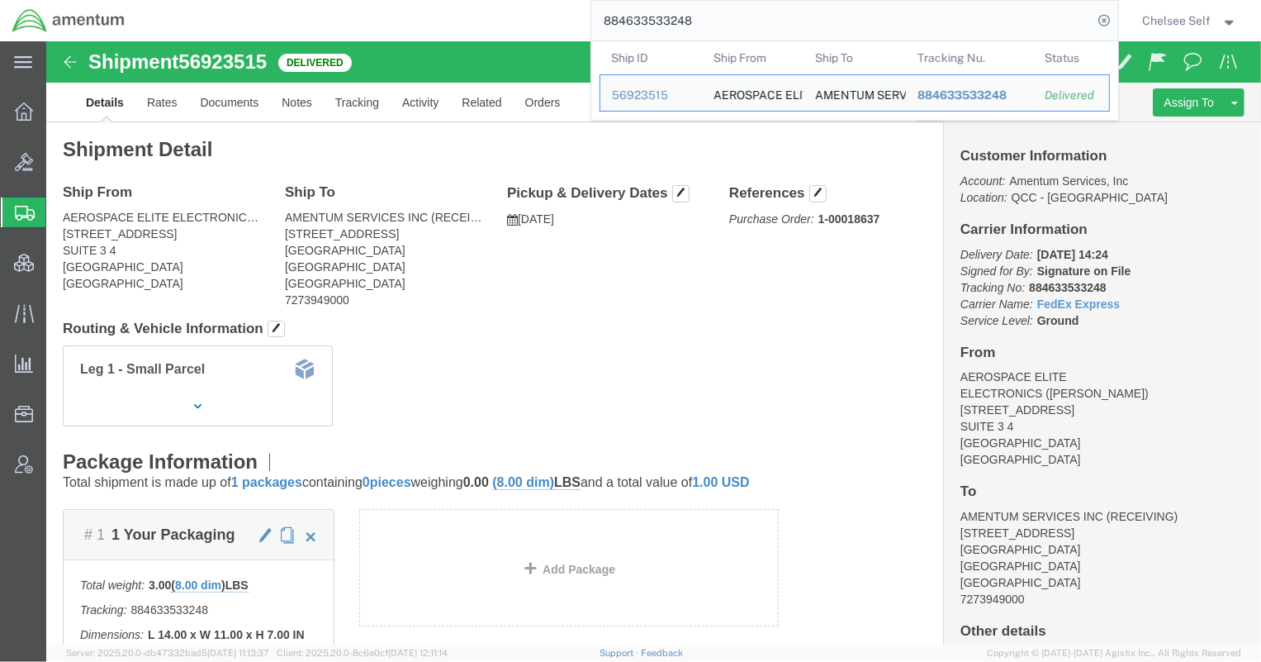
drag, startPoint x: 552, startPoint y: 0, endPoint x: 537, endPoint y: -3, distance: 15.2
click at [537, 0] on html "main_menu Created with Sketch. Collapse Menu Overview Bids Shipments Shipment M…" at bounding box center [630, 331] width 1261 height 662
paste input "488005657"
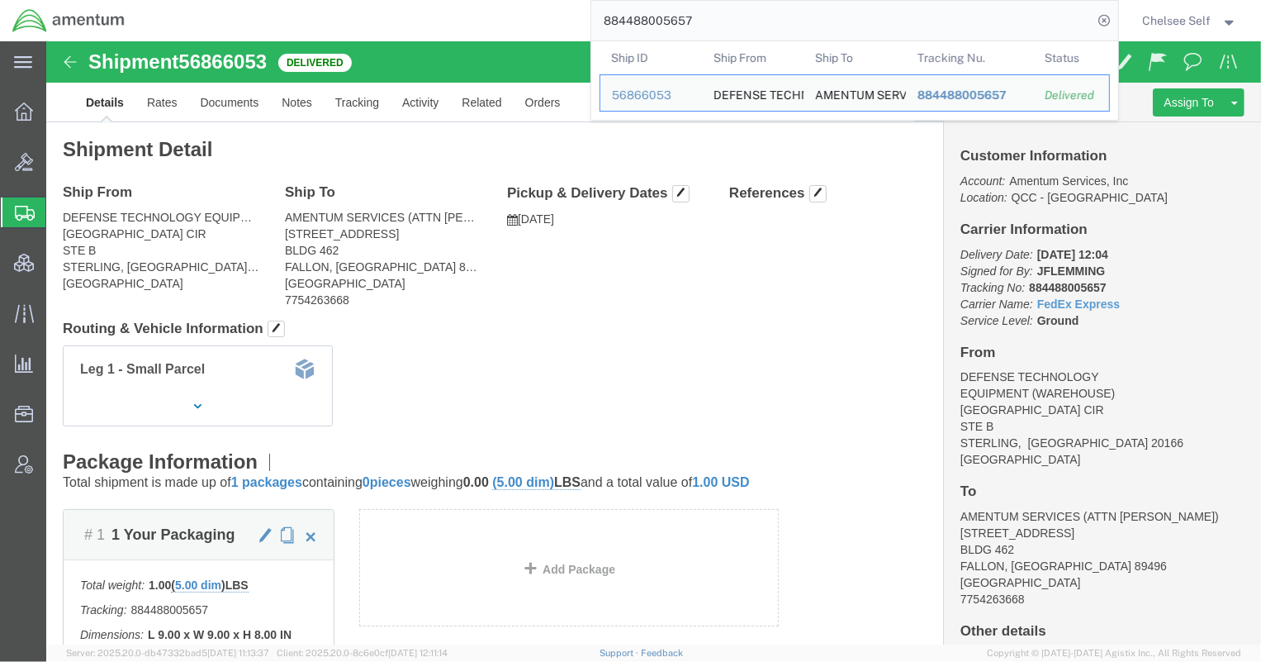
click div "Leg 1 - Small Parcel"
drag, startPoint x: 756, startPoint y: 28, endPoint x: 344, endPoint y: -4, distance: 413.4
click at [344, 0] on html "main_menu Created with Sketch. Collapse Menu Overview Bids Shipments Shipment M…" at bounding box center [630, 331] width 1261 height 662
paste input "393304527580"
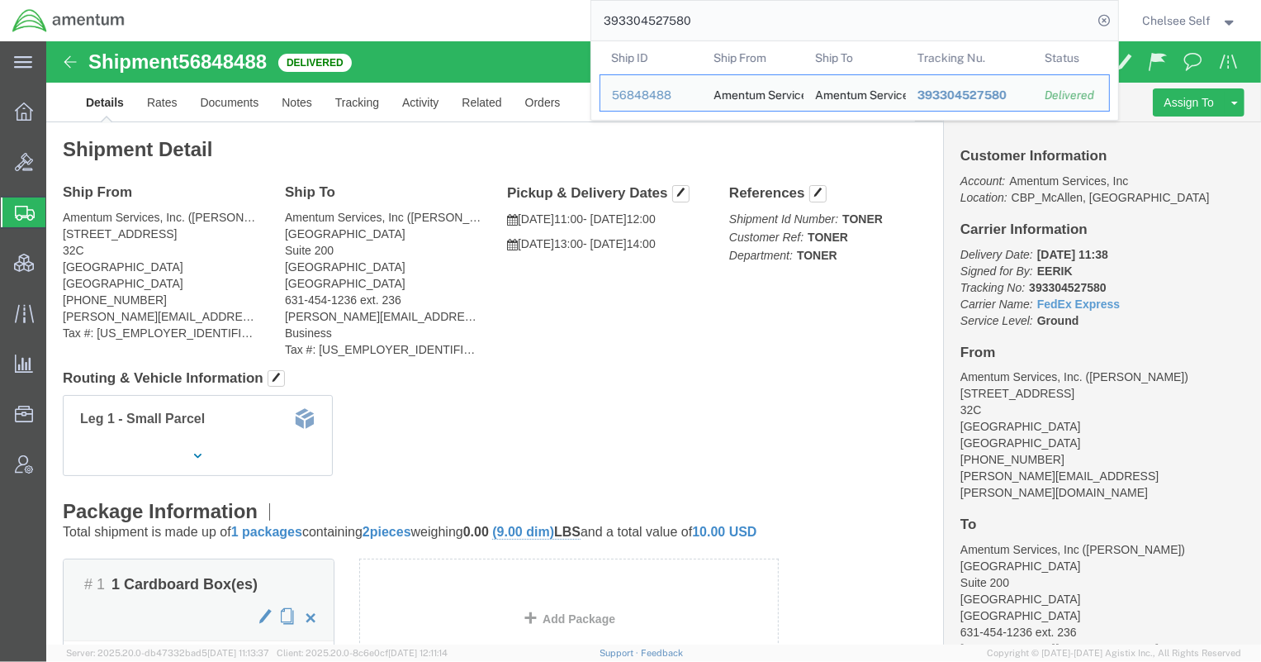
drag, startPoint x: 724, startPoint y: 7, endPoint x: 372, endPoint y: -7, distance: 352.1
click at [372, 0] on html "main_menu Created with Sketch. Collapse Menu Overview Bids Shipments Shipment M…" at bounding box center [630, 331] width 1261 height 662
paste input "5281748"
drag, startPoint x: 808, startPoint y: 21, endPoint x: 330, endPoint y: -5, distance: 478.0
click at [330, 0] on html "main_menu Created with Sketch. Collapse Menu Overview Bids Shipments Shipment M…" at bounding box center [630, 331] width 1261 height 662
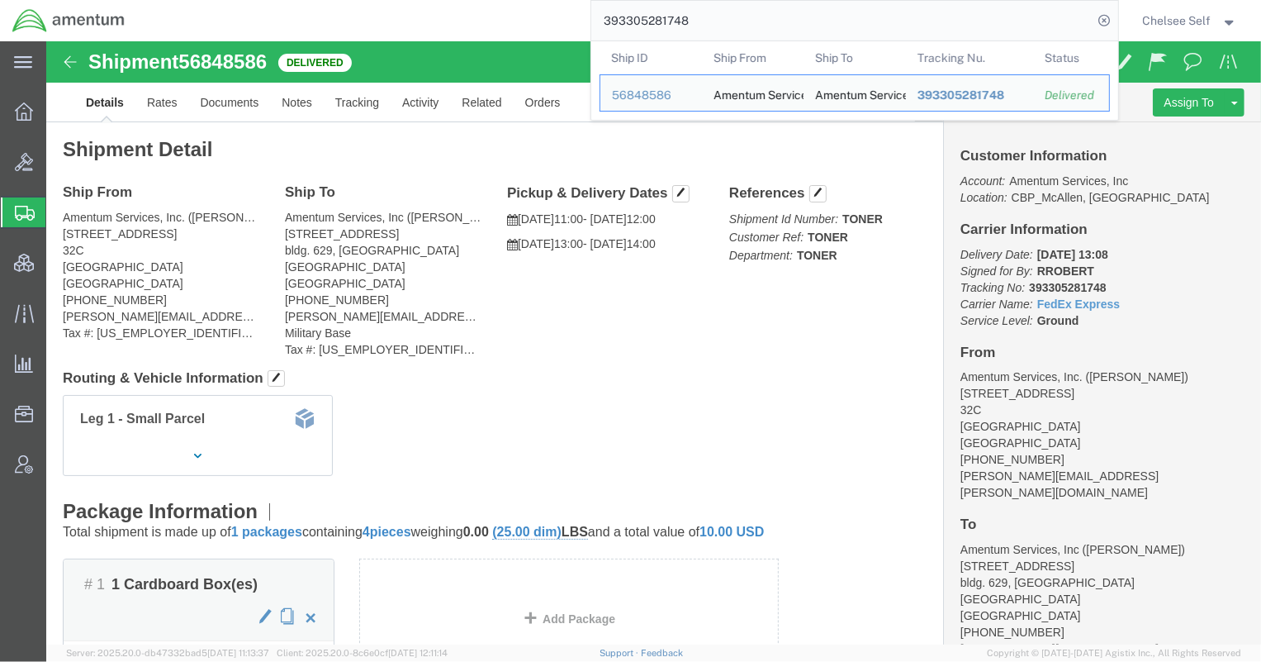
paste input "CBP"
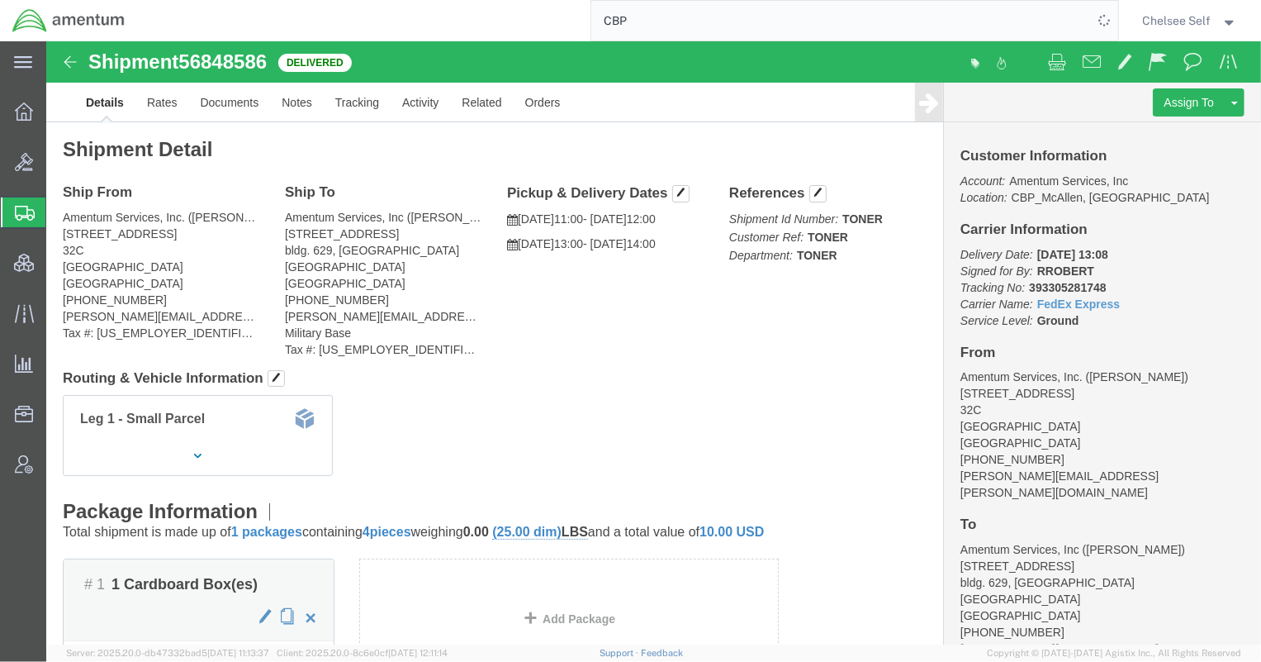
drag, startPoint x: 674, startPoint y: 31, endPoint x: 412, endPoint y: 2, distance: 263.3
click at [412, 2] on div "CBP" at bounding box center [627, 20] width 981 height 41
paste input "393562844650"
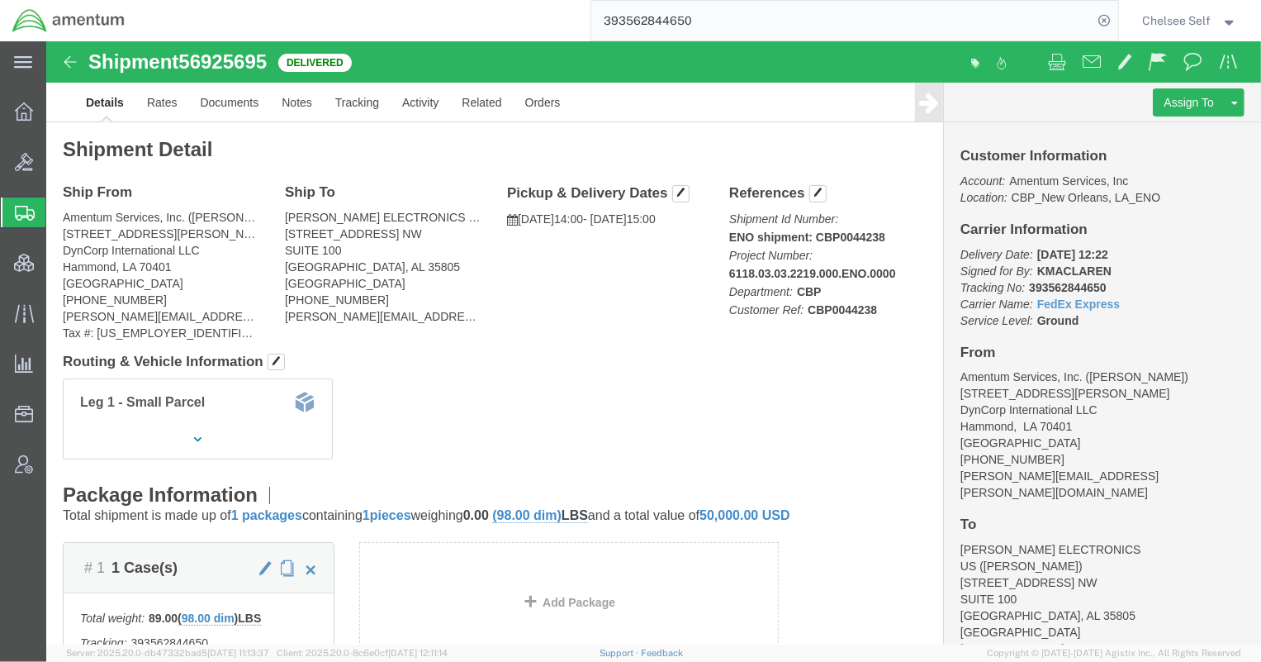
drag, startPoint x: 748, startPoint y: 19, endPoint x: 388, endPoint y: 3, distance: 360.4
click at [422, 10] on div "393562844650" at bounding box center [627, 20] width 981 height 41
paste input "481483876833"
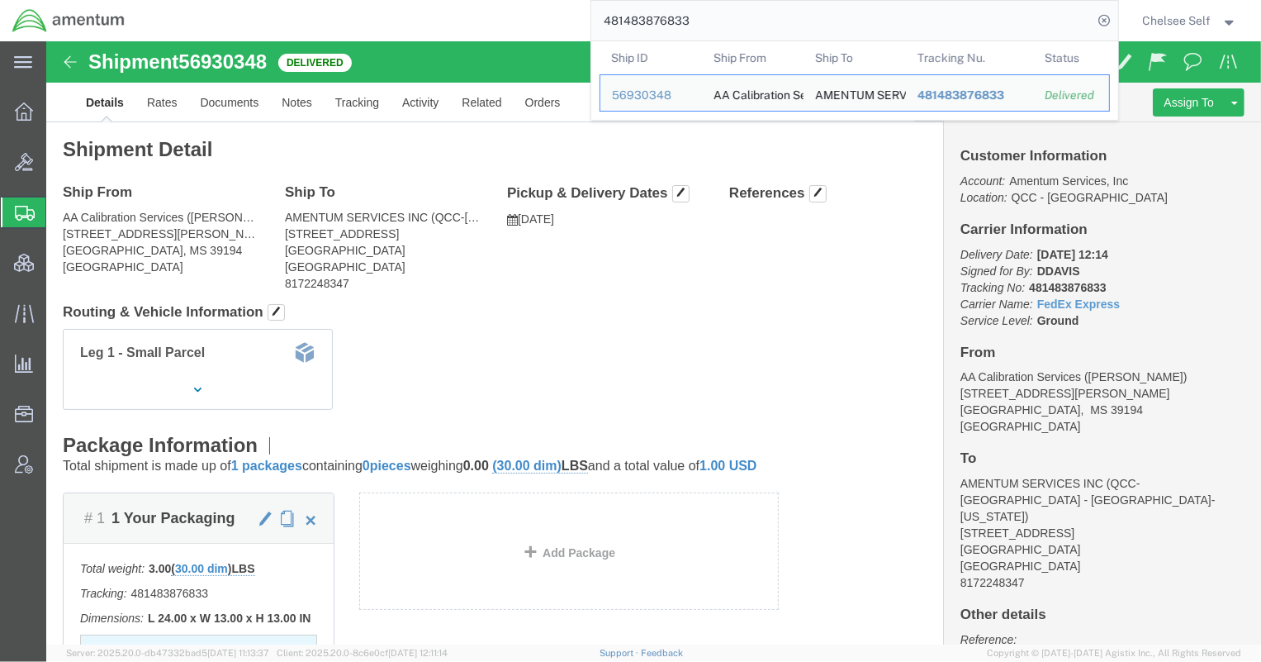
drag, startPoint x: 682, startPoint y: 16, endPoint x: 386, endPoint y: -15, distance: 298.1
click at [386, 0] on html "main_menu Created with Sketch. Collapse Menu Overview Bids Shipments Shipment M…" at bounding box center [630, 331] width 1261 height 662
paste input "884573893600"
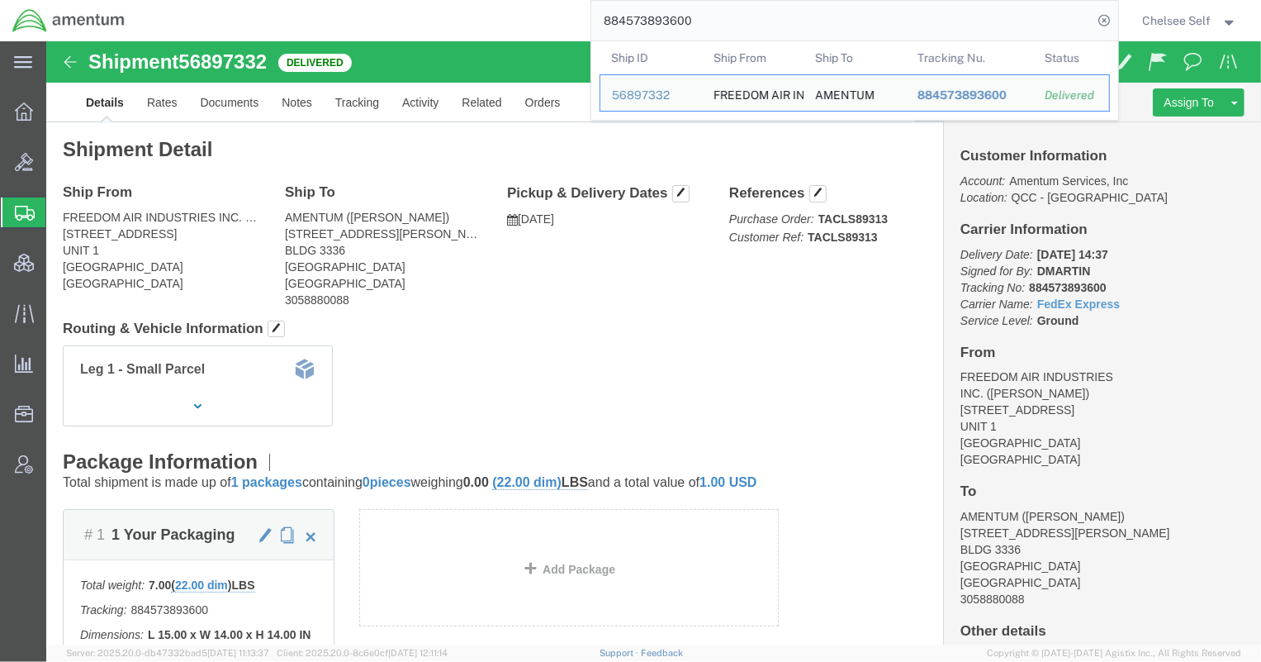
drag, startPoint x: 704, startPoint y: 24, endPoint x: 419, endPoint y: 13, distance: 285.9
click at [419, 13] on div "884573893600 Ship ID Ship From Ship To Tracking Nu. Status Ship ID 56897332 Shi…" at bounding box center [627, 20] width 981 height 41
paste input "393477381558"
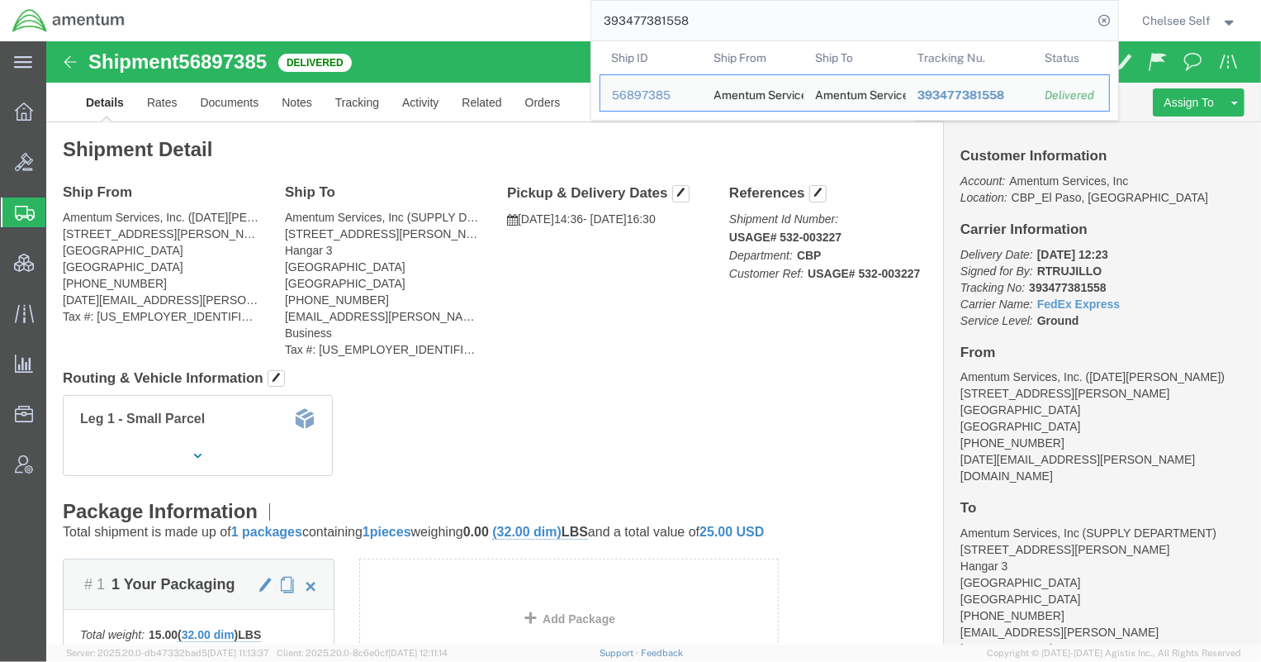
drag, startPoint x: 731, startPoint y: 18, endPoint x: 443, endPoint y: 9, distance: 287.5
click at [443, 9] on div "393477381558 Ship ID Ship From Ship To Tracking Nu. Status Ship ID 56897385 Shi…" at bounding box center [627, 20] width 981 height 41
paste input "6698339"
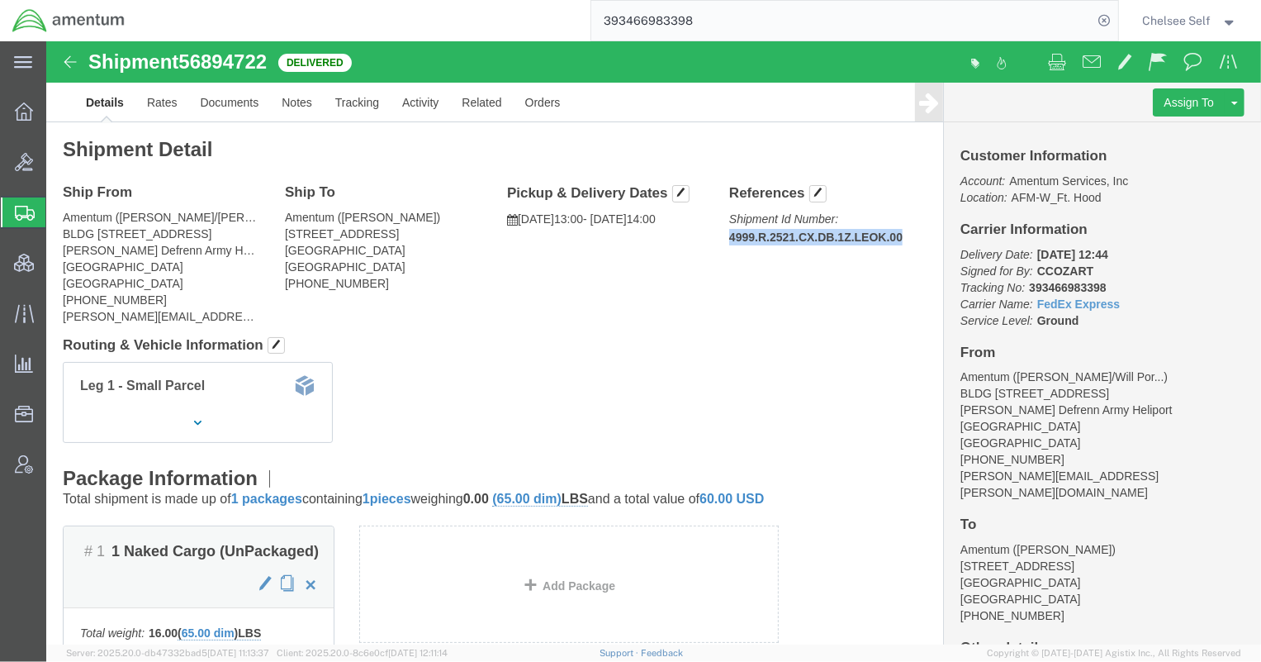
drag, startPoint x: 673, startPoint y: 194, endPoint x: 858, endPoint y: 190, distance: 185.0
click div "References Shipment Id Number: 4999.R.2521.CX.DB.1Z.LEOK.00 Edit References Sel…"
drag, startPoint x: 718, startPoint y: 21, endPoint x: 420, endPoint y: 7, distance: 298.4
click at [426, 5] on div "393466983398" at bounding box center [627, 20] width 981 height 41
paste input "88448901845"
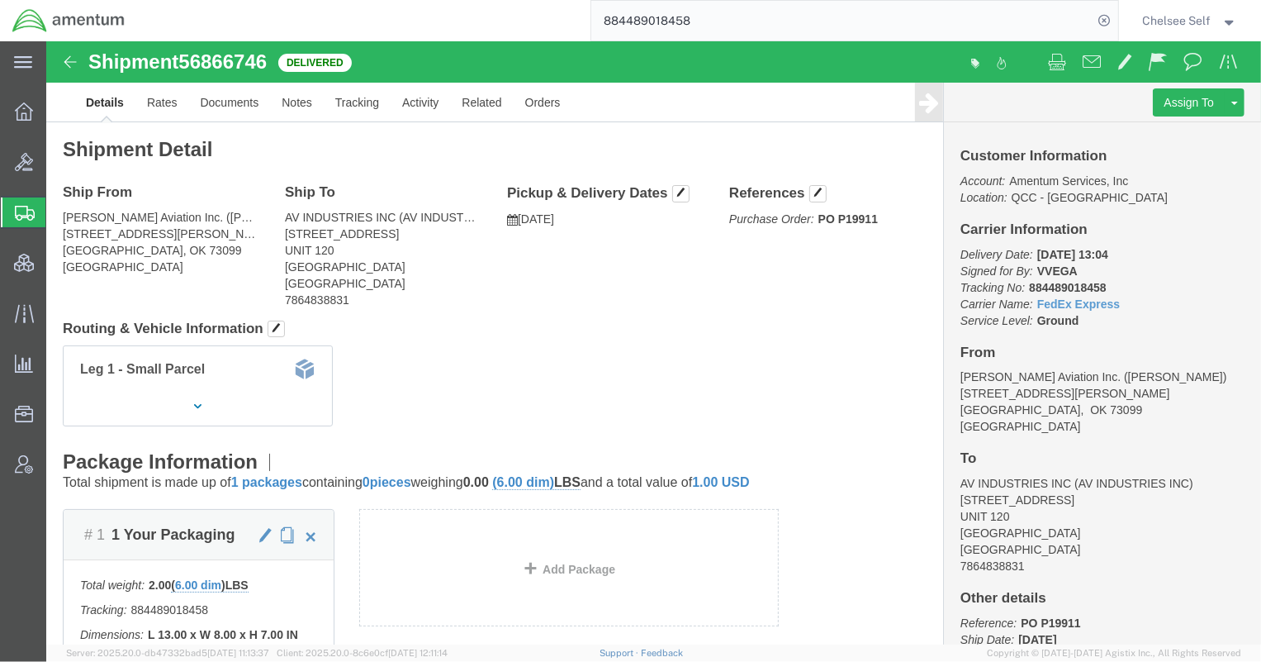
drag, startPoint x: 718, startPoint y: 17, endPoint x: 417, endPoint y: 7, distance: 301.6
click at [431, 7] on div "884489018458" at bounding box center [627, 20] width 981 height 41
paste input "393384384420"
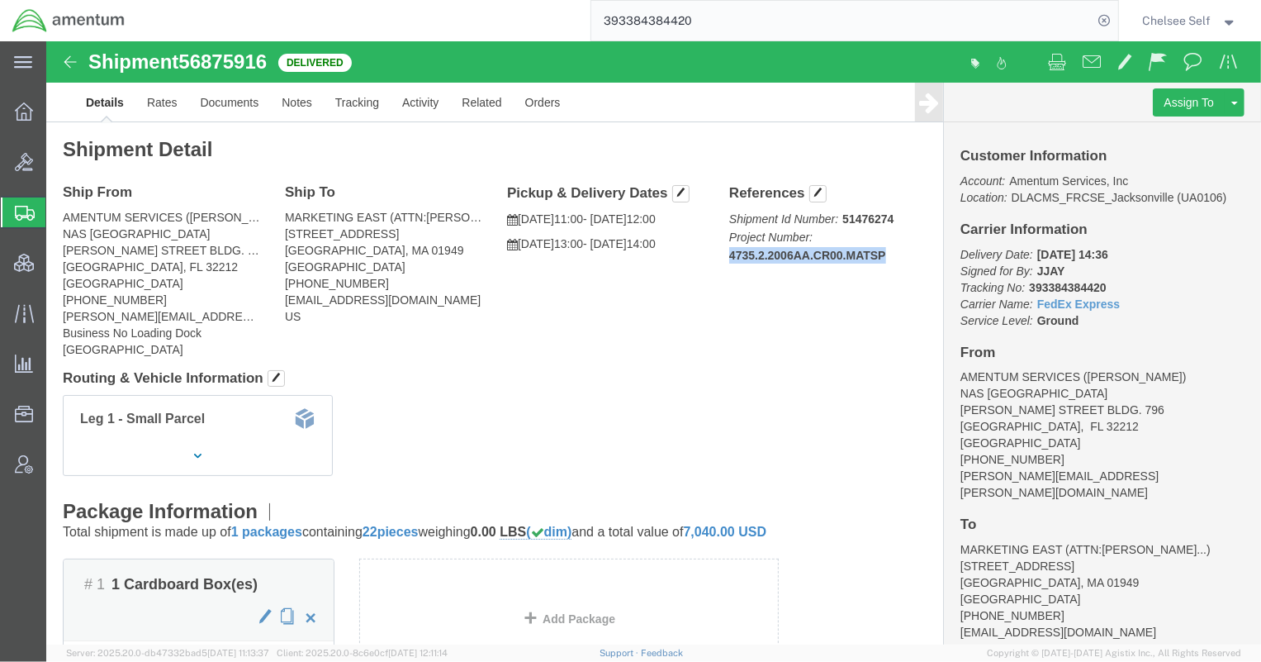
drag, startPoint x: 671, startPoint y: 211, endPoint x: 841, endPoint y: 211, distance: 169.3
click div "References Shipment Id Number: 51476274 Project Number: 4735.2.2006AA.CR00.MATS…"
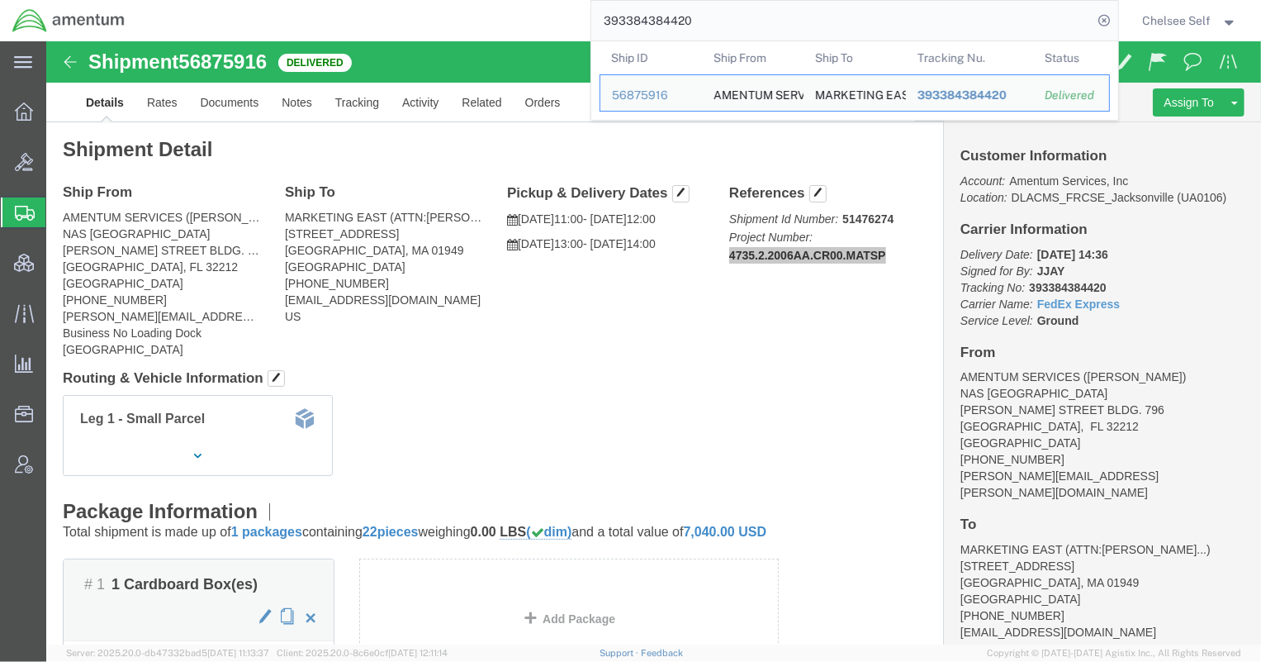
drag, startPoint x: 520, startPoint y: 17, endPoint x: 414, endPoint y: 5, distance: 107.2
click at [419, 5] on div "393384384420 Ship ID Ship From Ship To Tracking Nu. Status Ship ID 56875916 Shi…" at bounding box center [627, 20] width 981 height 41
paste input "563036391"
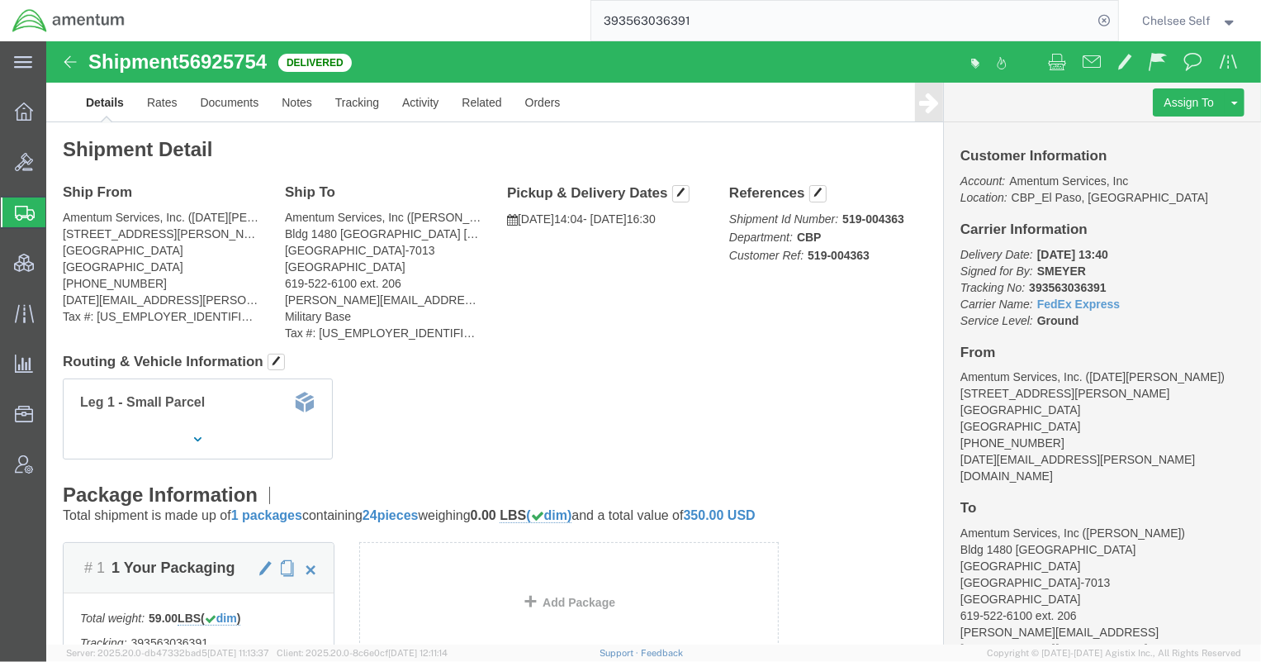
drag, startPoint x: 723, startPoint y: 15, endPoint x: 332, endPoint y: -2, distance: 391.8
click at [332, 0] on html "main_menu Created with Sketch. Collapse Menu Overview Bids Shipments Shipment M…" at bounding box center [630, 331] width 1261 height 662
paste input "357615377"
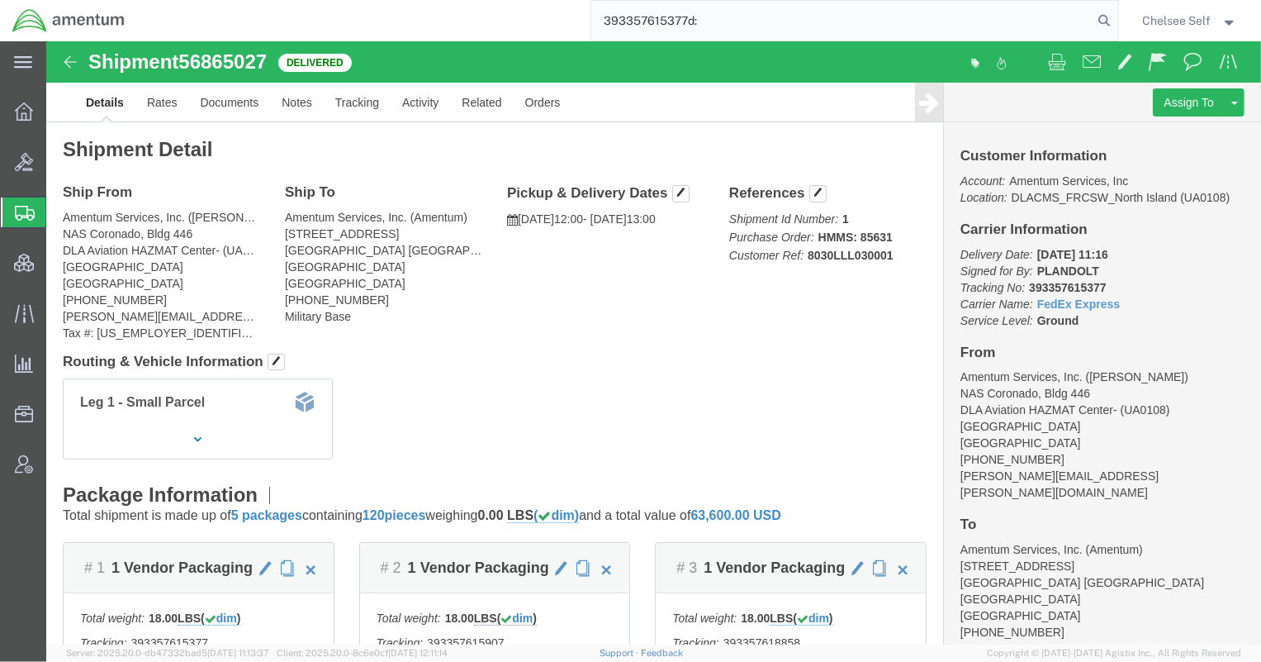
drag, startPoint x: 741, startPoint y: 17, endPoint x: 384, endPoint y: -7, distance: 357.6
click at [384, 0] on html "main_menu Created with Sketch. Collapse Menu Overview Bids Shipments Shipment M…" at bounding box center [630, 331] width 1261 height 662
paste input "49647000"
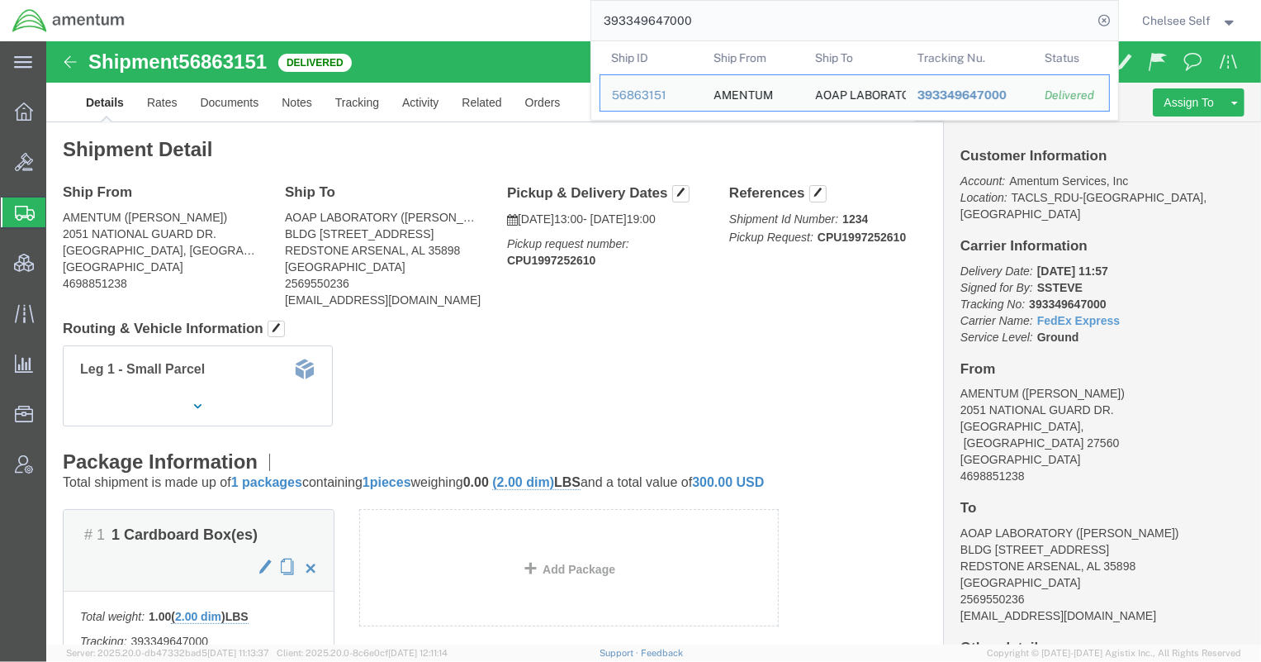
drag, startPoint x: 723, startPoint y: 17, endPoint x: 385, endPoint y: -4, distance: 339.2
click at [385, 0] on html "main_menu Created with Sketch. Collapse Menu Overview Bids Shipments Shipment M…" at bounding box center [630, 331] width 1261 height 662
paste input "8347604"
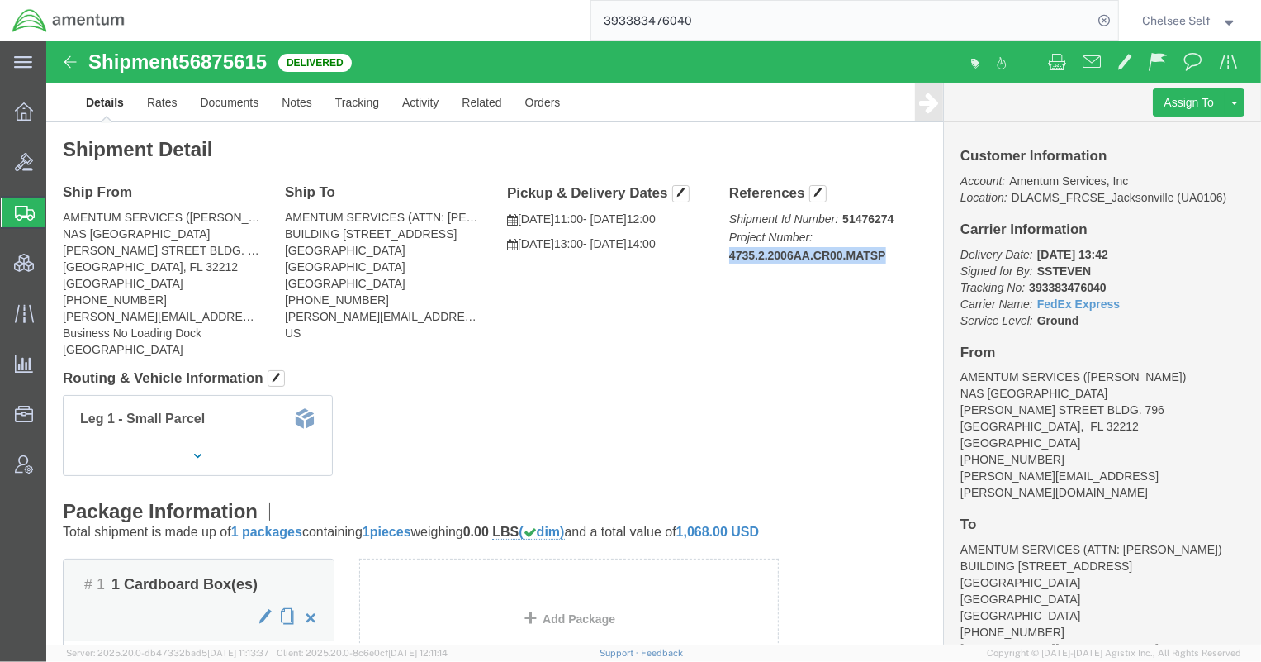
drag, startPoint x: 672, startPoint y: 211, endPoint x: 847, endPoint y: 214, distance: 174.3
click div "References Shipment Id Number: 51476274 Project Number: 4735.2.2006AA.CR00.MATS…"
copy b "4735.2.2006AA.CR00.MATSP"
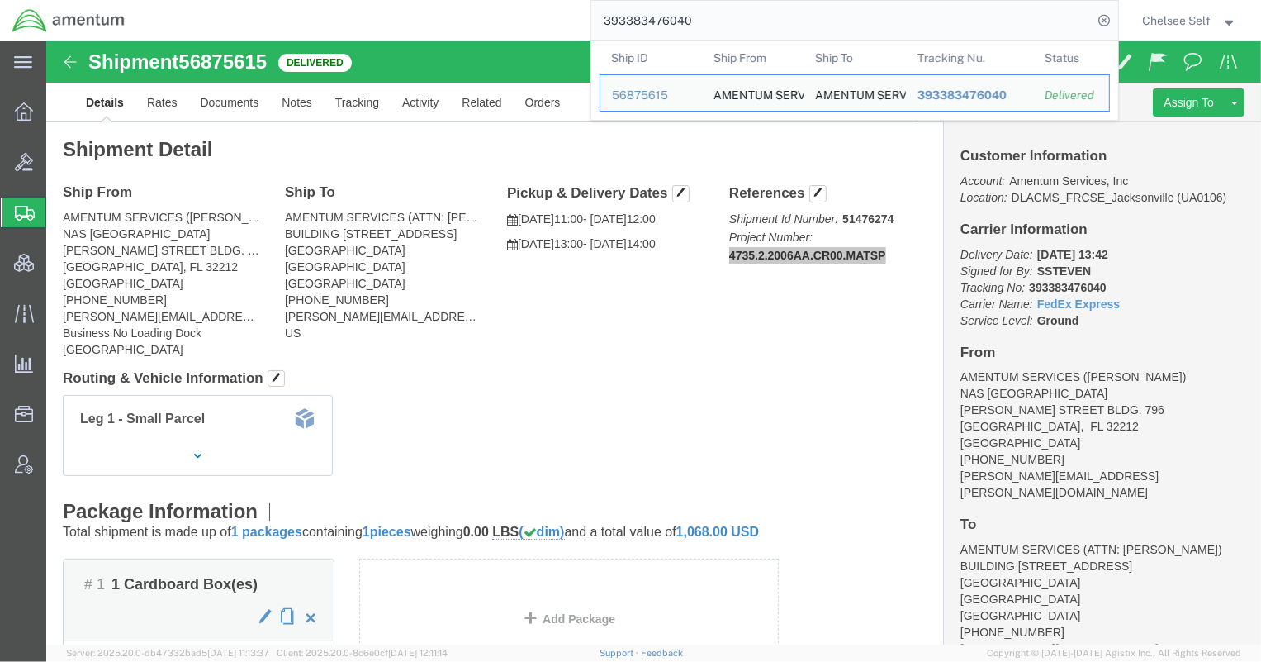
drag, startPoint x: 576, startPoint y: 12, endPoint x: 490, endPoint y: -20, distance: 91.7
click at [490, 0] on html "main_menu Created with Sketch. Collapse Menu Overview Bids Shipments Shipment M…" at bounding box center [630, 331] width 1261 height 662
paste input "93353047"
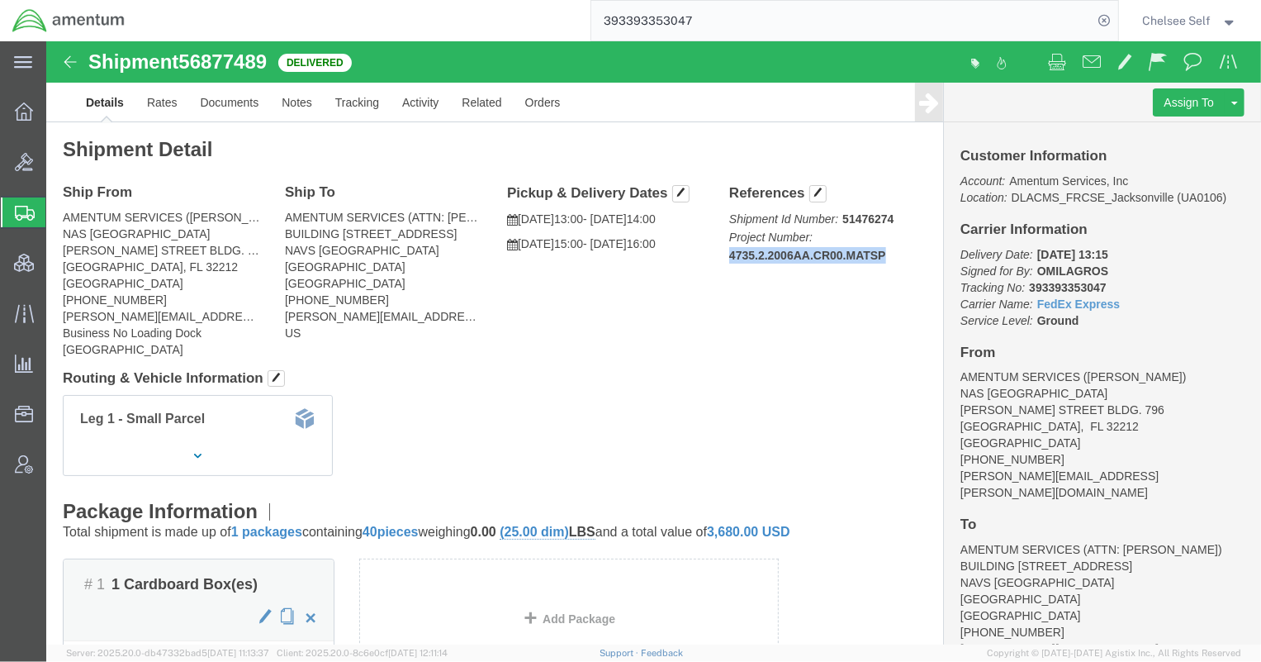
drag, startPoint x: 671, startPoint y: 211, endPoint x: 867, endPoint y: 215, distance: 195.8
click div "References Shipment Id Number: 51476274 Project Number: 4735.2.2006AA.CR00.MATS…"
copy b "4735.2.2006AA.CR00.MATSP"
click at [421, 0] on html "main_menu Created with Sketch. Collapse Menu Overview Bids Shipments Shipment M…" at bounding box center [630, 331] width 1261 height 662
paste input "03979376"
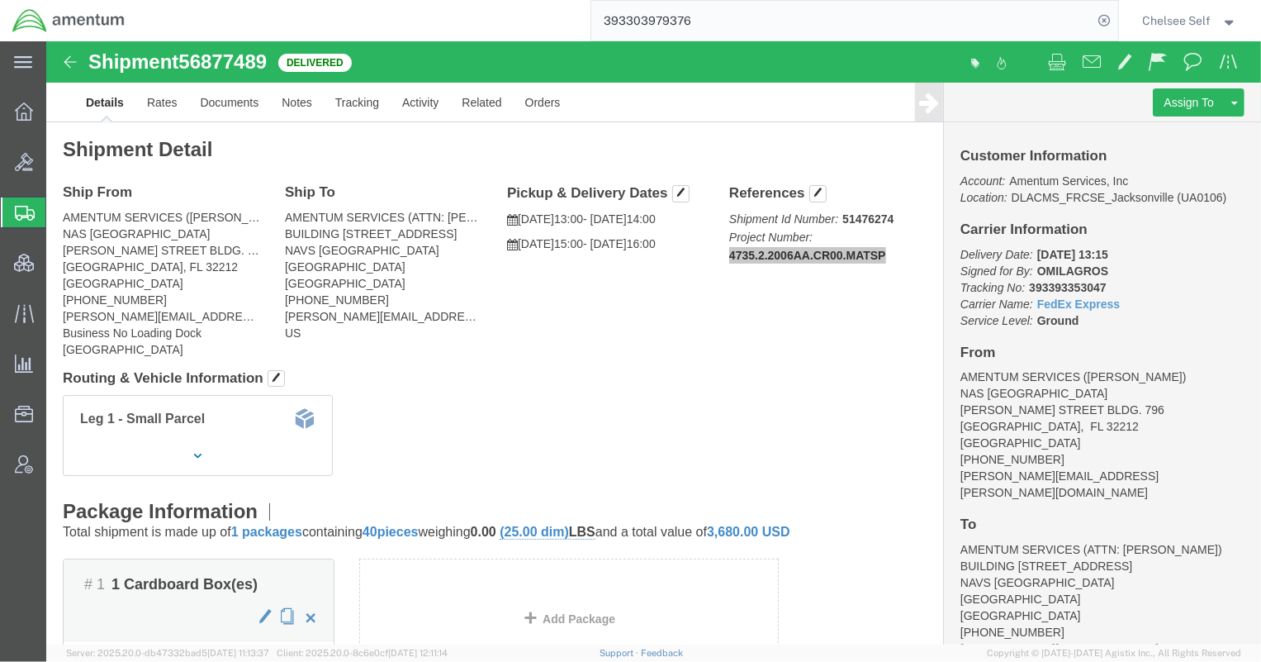
click at [534, 7] on div "393303979376" at bounding box center [627, 20] width 981 height 41
paste input "search"
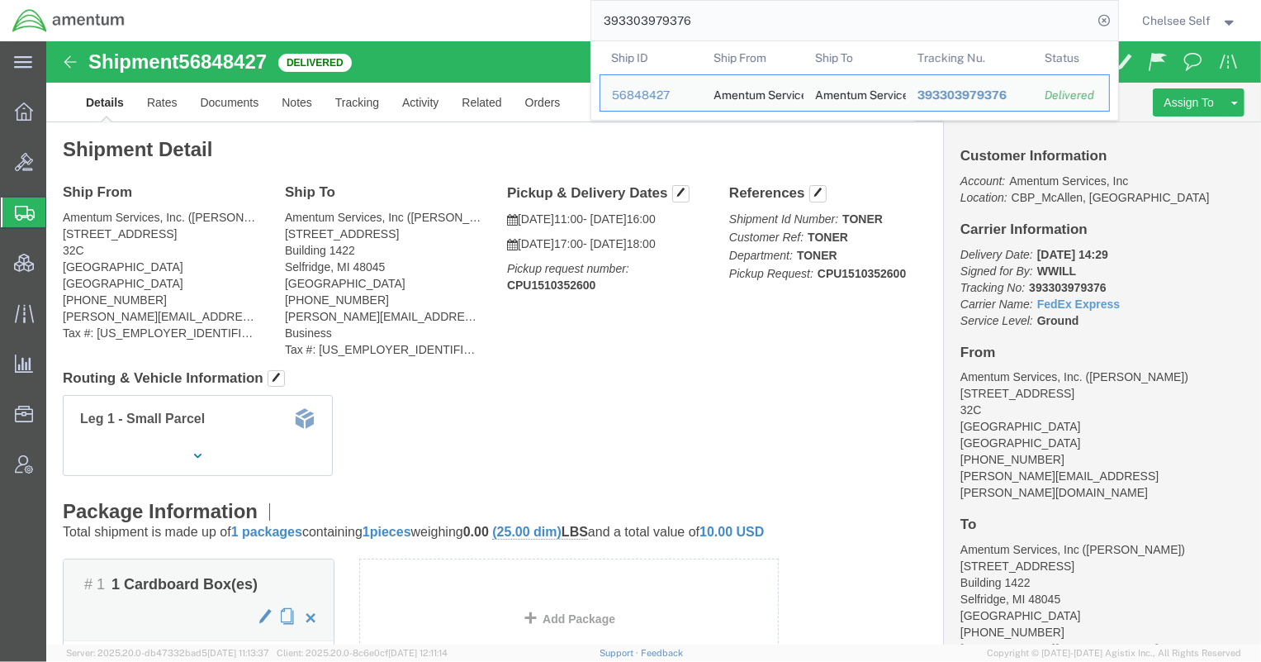
drag, startPoint x: 726, startPoint y: 24, endPoint x: 422, endPoint y: -7, distance: 305.4
click at [422, 0] on html "main_menu Created with Sketch. Collapse Menu Overview Bids Shipments Shipment M…" at bounding box center [630, 331] width 1261 height 662
paste input "58746401"
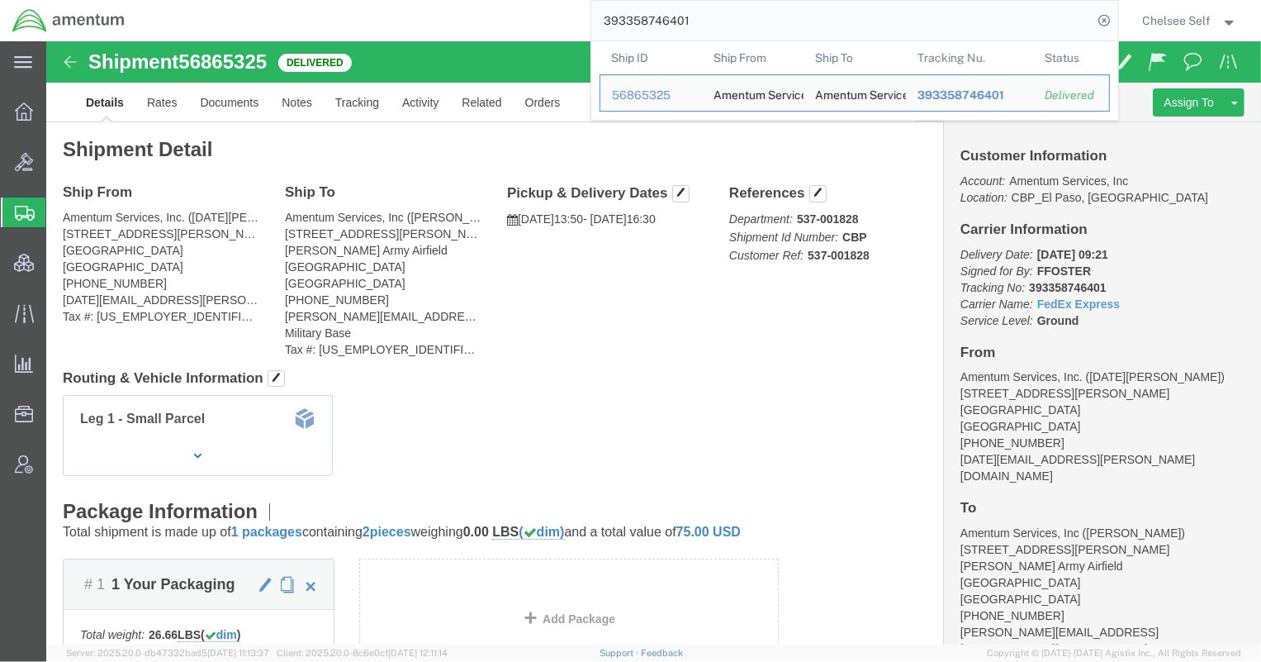
drag, startPoint x: 702, startPoint y: 18, endPoint x: 431, endPoint y: 18, distance: 270.9
click at [453, 13] on div "393358746401 Ship ID Ship From Ship To Tracking Nu. Status Ship ID 56865325 Shi…" at bounding box center [627, 20] width 981 height 41
paste input "474398977"
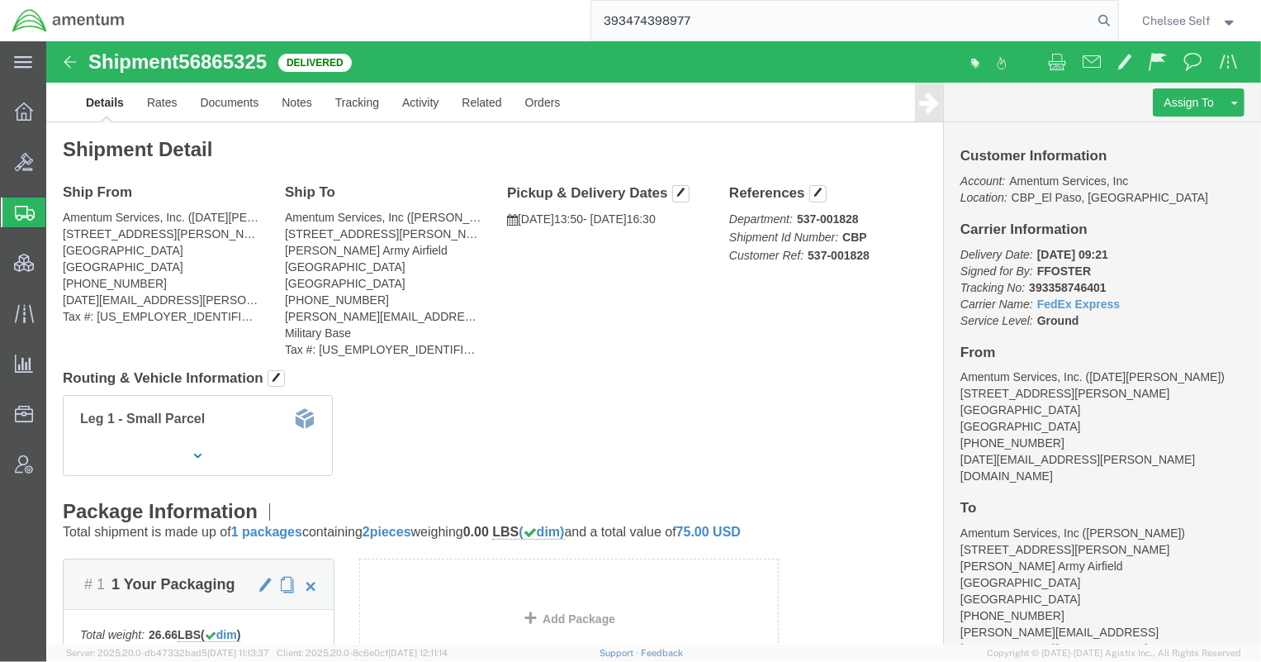
type input "393474398977"
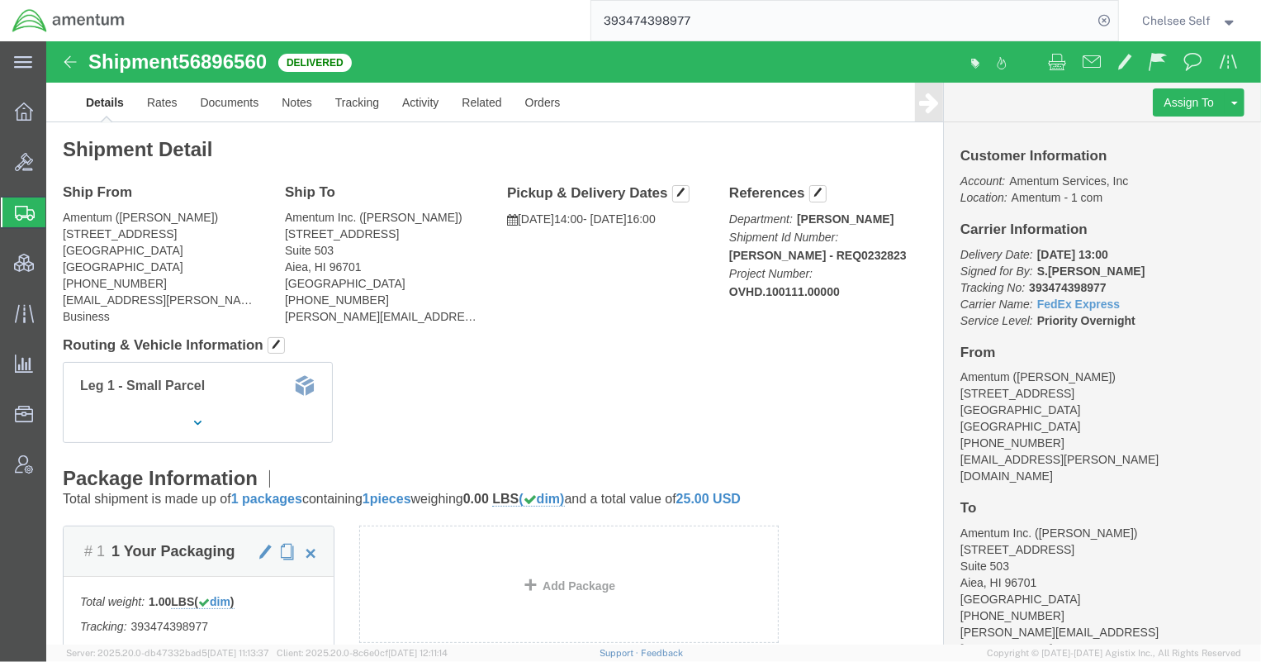
click div "References Department: [PERSON_NAME] Shipment Id Number: [PERSON_NAME] - REQ023…"
drag, startPoint x: 673, startPoint y: 249, endPoint x: 798, endPoint y: 248, distance: 124.7
click div "References Department: [PERSON_NAME] Shipment Id Number: [PERSON_NAME] - REQ023…"
copy b "OVHD.100111.00000"
drag, startPoint x: 718, startPoint y: 17, endPoint x: 479, endPoint y: 16, distance: 238.7
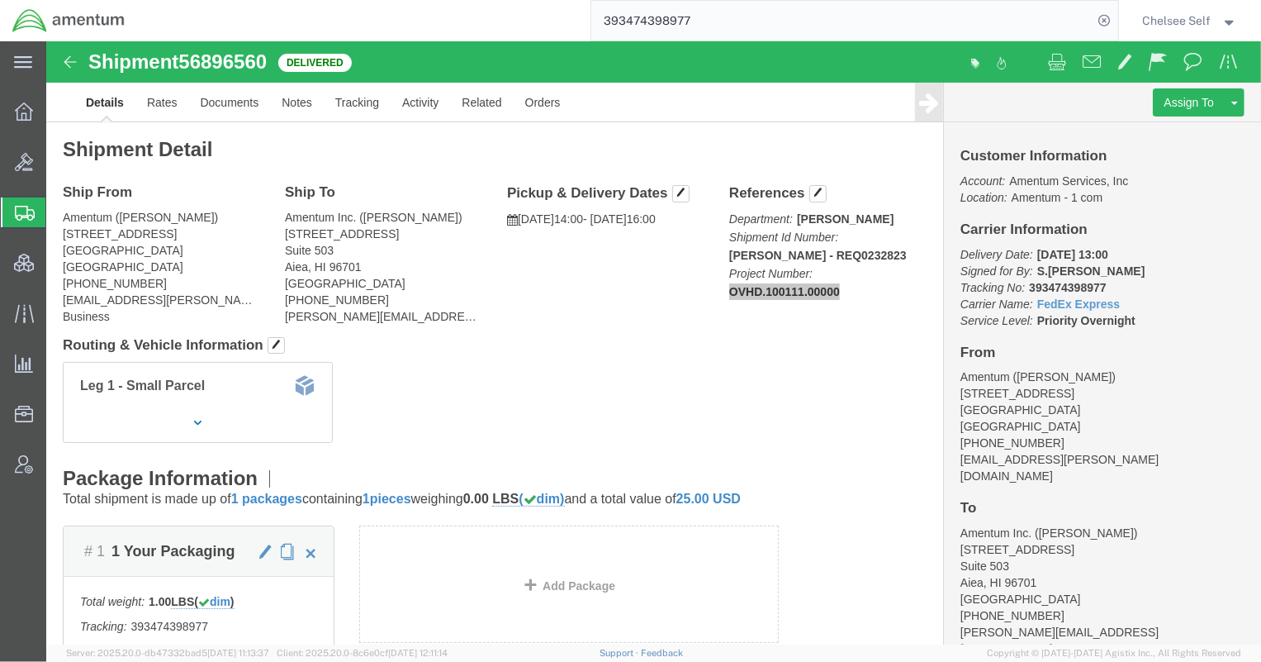
click at [479, 16] on div "393474398977" at bounding box center [627, 20] width 981 height 41
paste input "521957696"
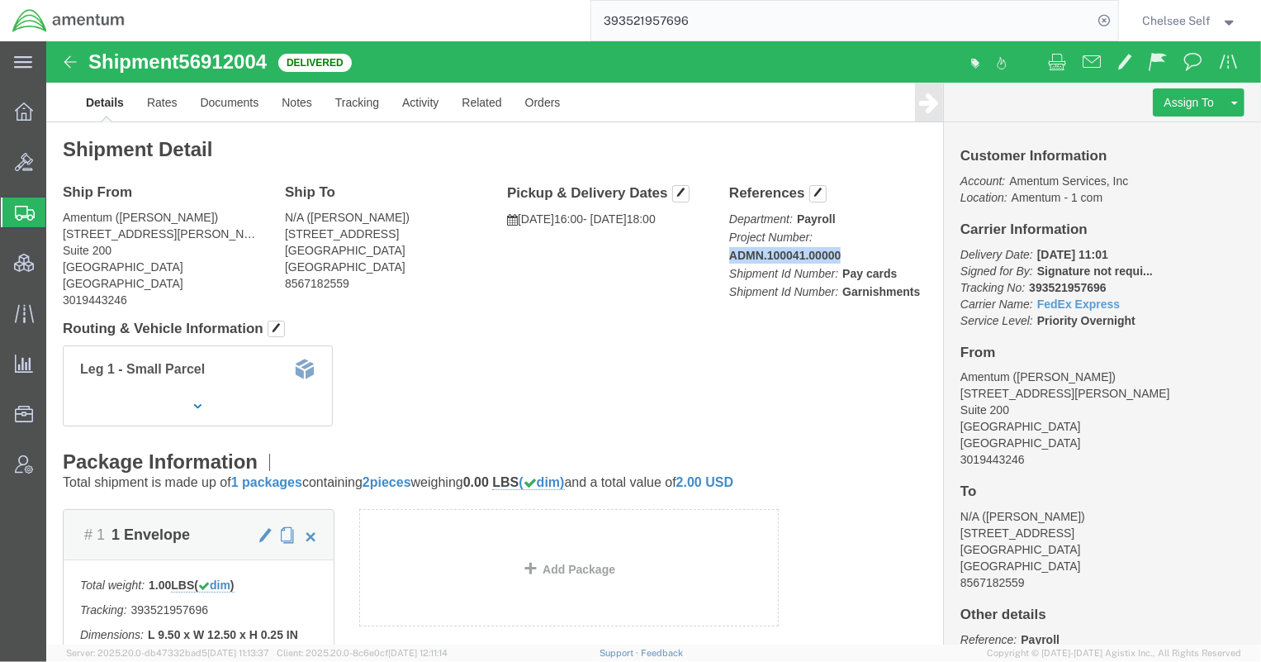
drag, startPoint x: 674, startPoint y: 211, endPoint x: 813, endPoint y: 212, distance: 139.6
click p "Department: Payroll Project Number: ADMN.100041.00000 Shipment Id Number: Pay c…"
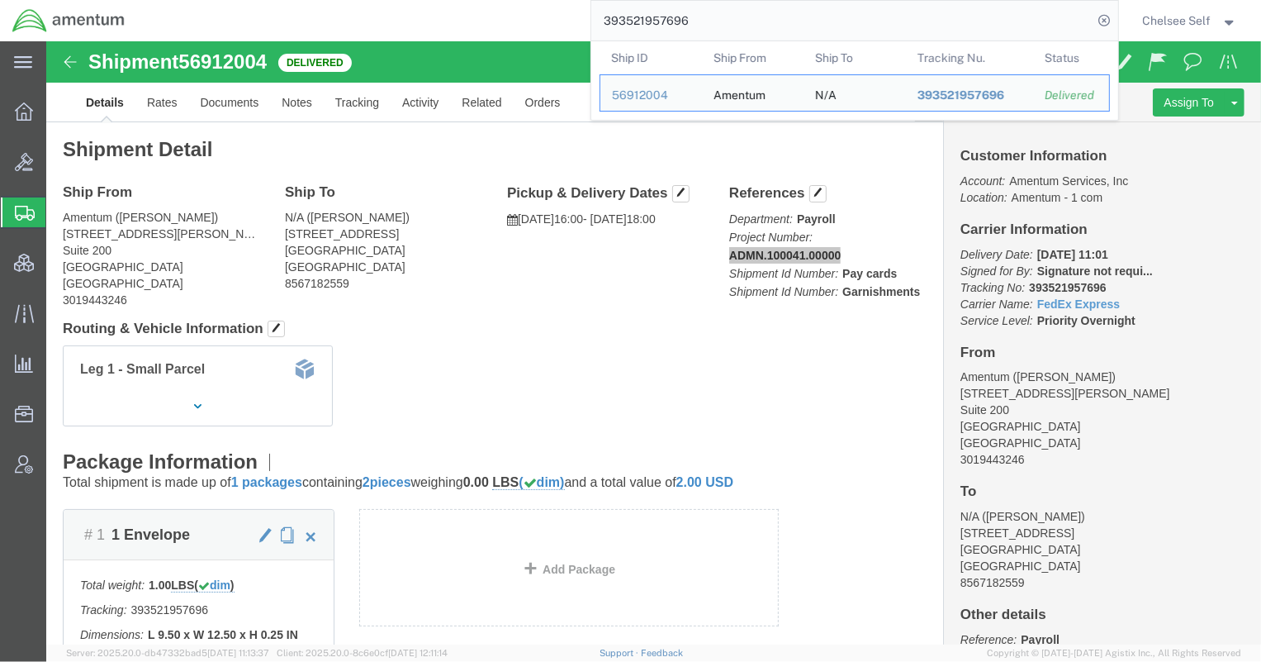
drag, startPoint x: 583, startPoint y: 27, endPoint x: 387, endPoint y: 26, distance: 196.6
click at [387, 26] on div "393521957696 Ship ID Ship From Ship To Tracking Nu. Status Ship ID 56912004 Shi…" at bounding box center [627, 20] width 981 height 41
paste input "54255067"
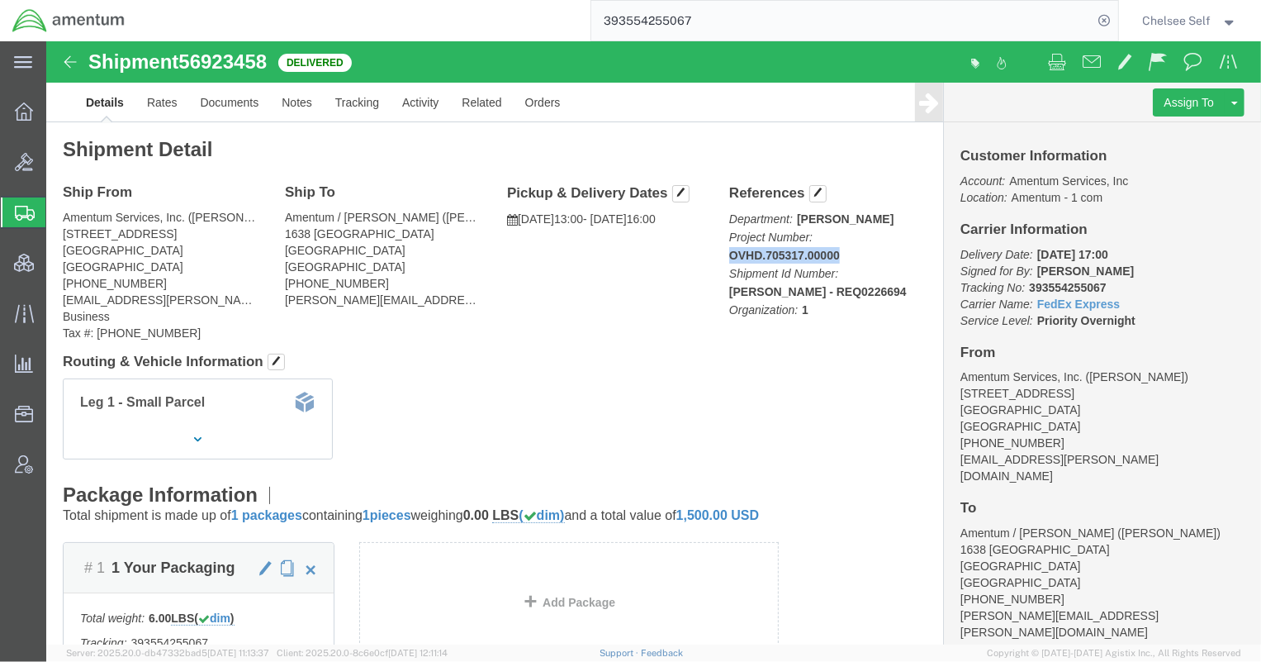
drag, startPoint x: 669, startPoint y: 214, endPoint x: 801, endPoint y: 211, distance: 132.2
click div "References Department: [PERSON_NAME] Project Number: OVHD.705317.00000 Shipment…"
drag, startPoint x: 731, startPoint y: 24, endPoint x: 443, endPoint y: 7, distance: 287.9
click at [446, 7] on div "393554255067" at bounding box center [627, 20] width 981 height 41
paste input "96054278"
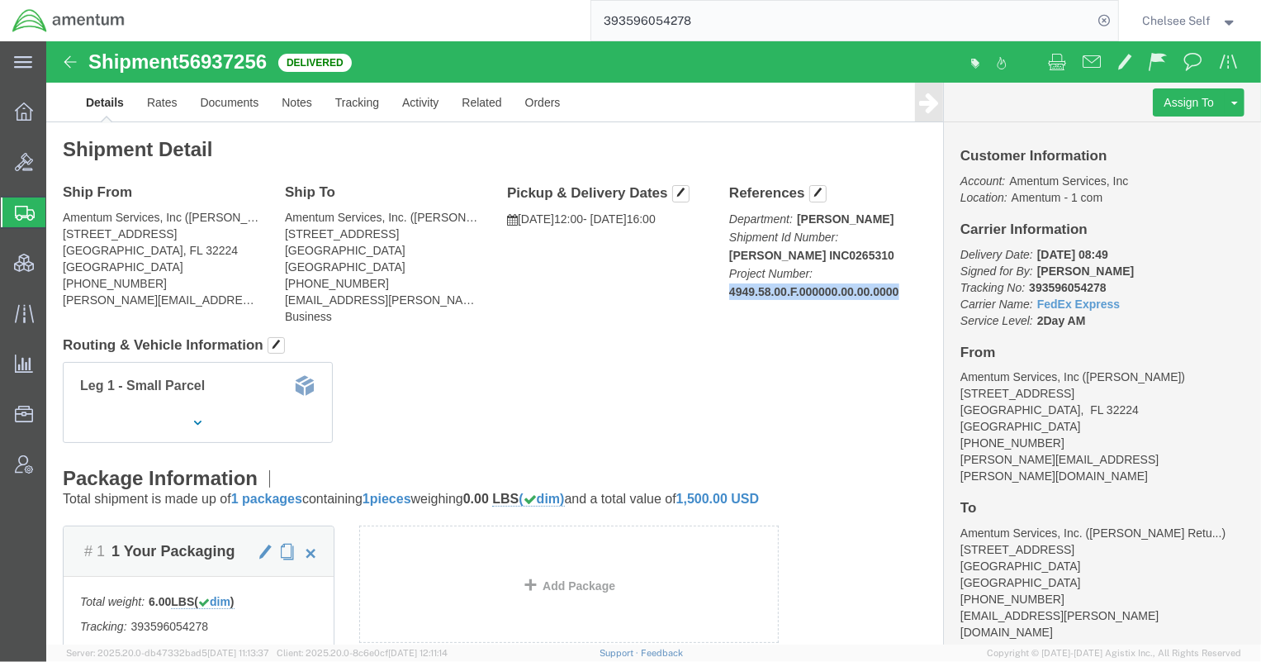
drag, startPoint x: 676, startPoint y: 245, endPoint x: 865, endPoint y: 249, distance: 190.0
click p "Department: [PERSON_NAME] Shipment Id Number: [PERSON_NAME] INC0265310 Project …"
copy b "4949.58.00.F.000000.00.00.0000"
drag, startPoint x: 741, startPoint y: 24, endPoint x: 420, endPoint y: 23, distance: 320.4
click at [420, 23] on div "393596054278" at bounding box center [627, 20] width 981 height 41
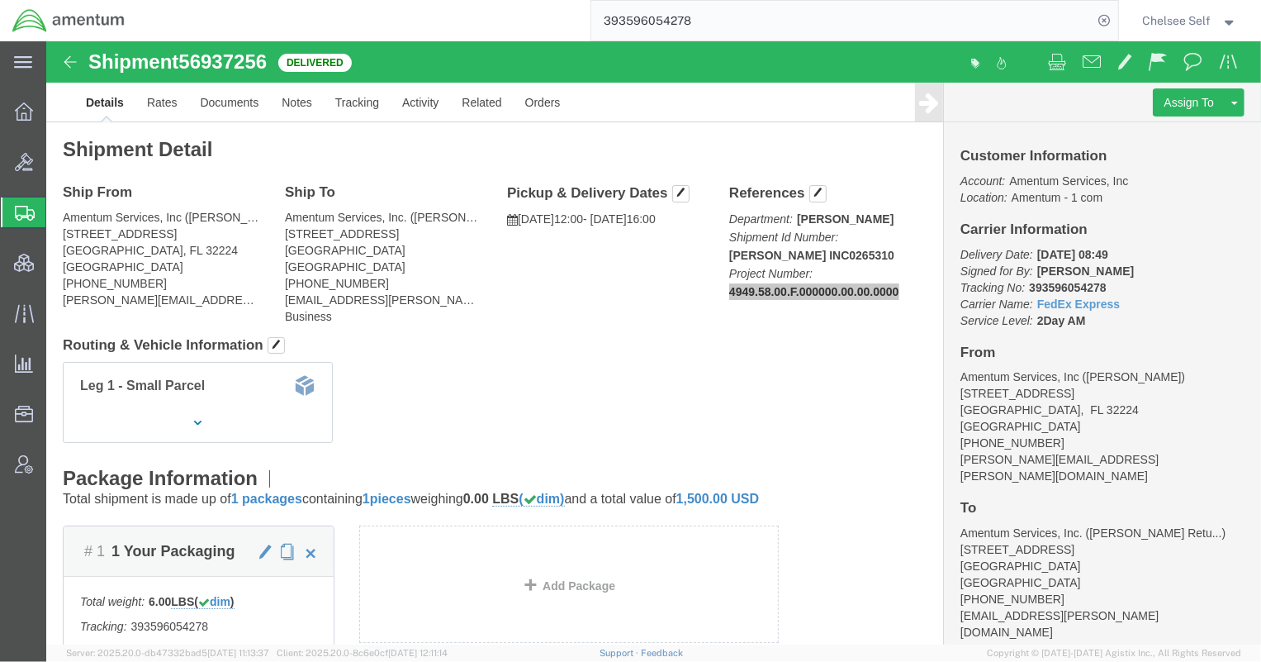
paste input "7470190"
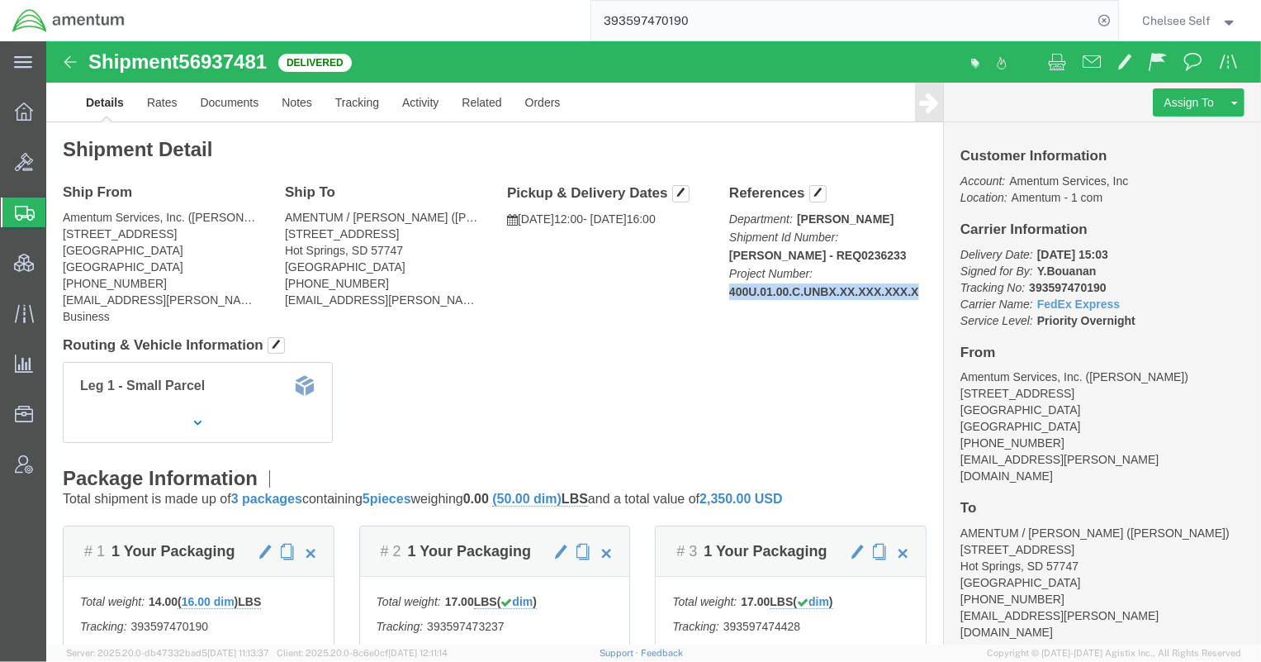
drag, startPoint x: 677, startPoint y: 250, endPoint x: 876, endPoint y: 244, distance: 199.1
click div "References Department: [PERSON_NAME] Shipment Id Number: [PERSON_NAME] - REQ023…"
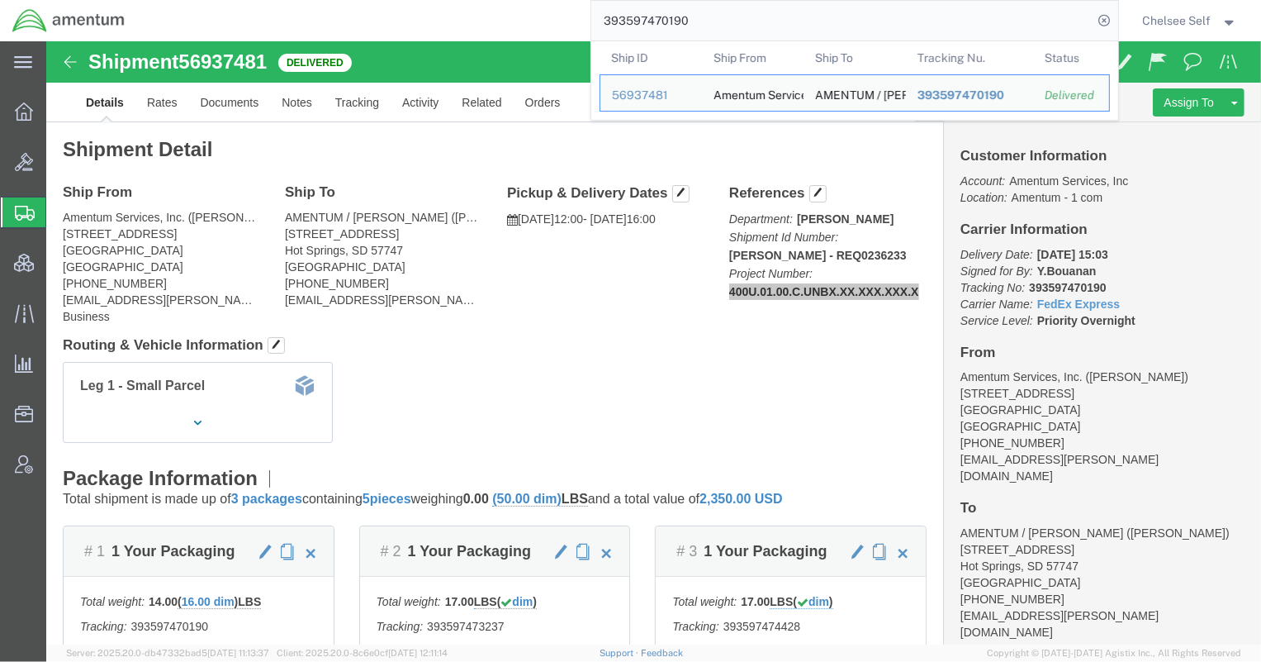
drag, startPoint x: 739, startPoint y: 12, endPoint x: 351, endPoint y: 6, distance: 388.2
click at [351, 6] on div "393597470190 Ship ID Ship From Ship To Tracking Nu. Status Ship ID 56937481 Shi…" at bounding box center [627, 20] width 981 height 41
paste input "3237"
drag, startPoint x: 723, startPoint y: 21, endPoint x: 470, endPoint y: 20, distance: 252.7
click at [470, 20] on div "393597473237 Ship ID Ship From Ship To Tracking Nu. Status Ship ID 56937481 Shi…" at bounding box center [627, 20] width 981 height 41
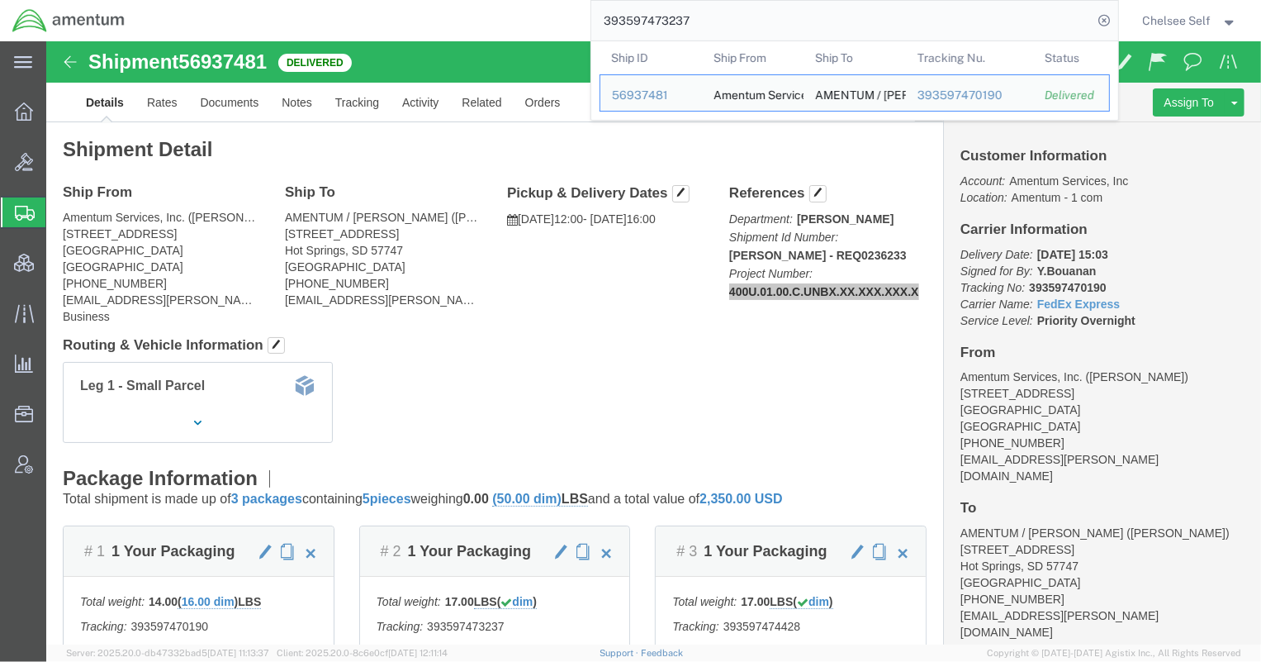
paste input "4428"
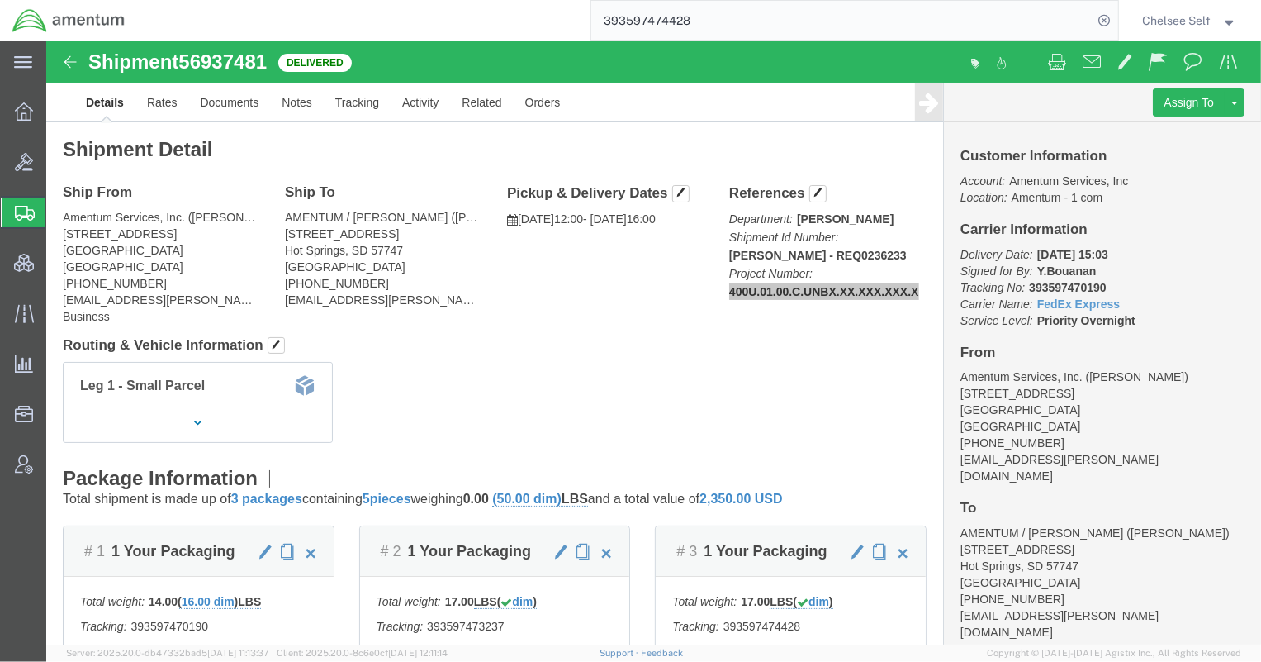
drag, startPoint x: 683, startPoint y: 20, endPoint x: 463, endPoint y: 0, distance: 220.6
click at [463, 0] on div "393597474428" at bounding box center [627, 20] width 981 height 41
paste input "627176587"
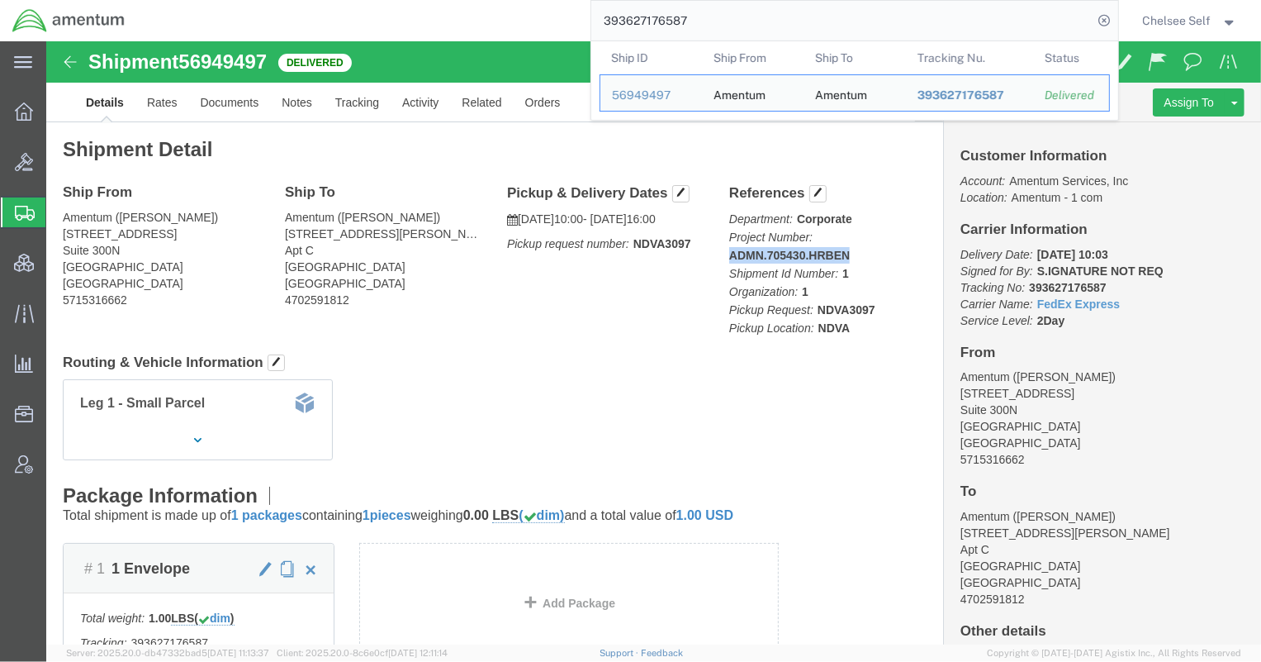
drag, startPoint x: 678, startPoint y: 211, endPoint x: 818, endPoint y: 210, distance: 140.4
click p "Department: Corporate Project Number: ADMN.705430.HRBEN Shipment Id Number: 1 O…"
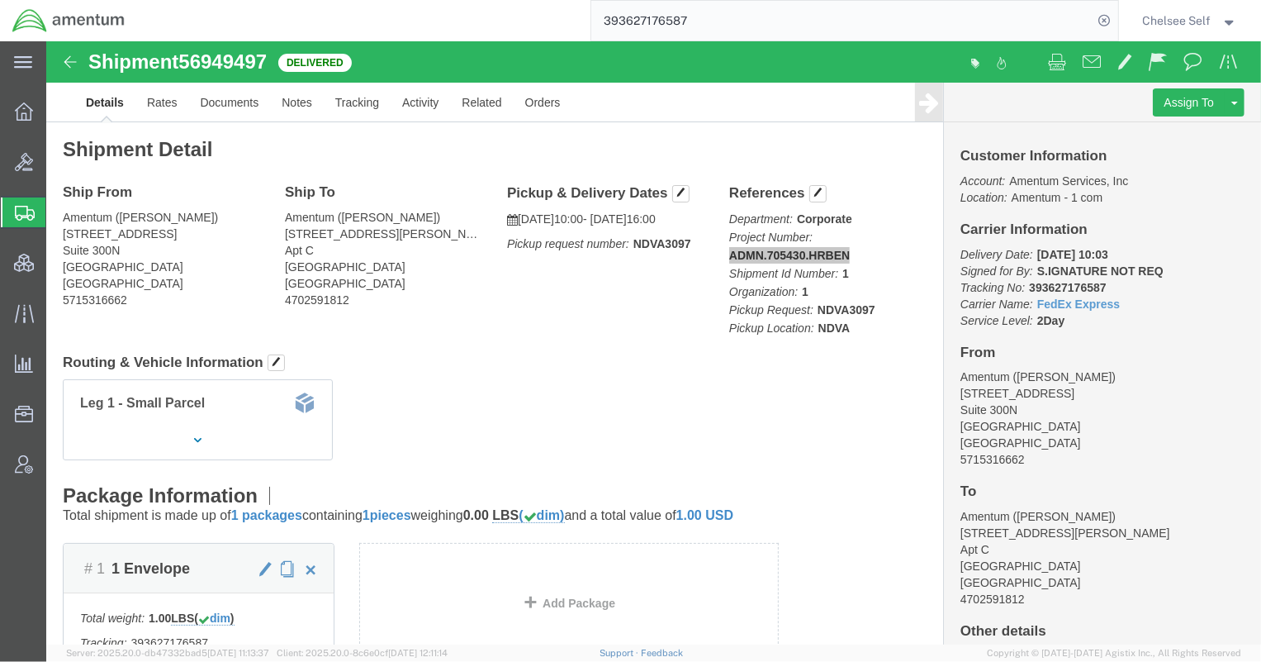
drag, startPoint x: 720, startPoint y: 17, endPoint x: 419, endPoint y: 20, distance: 301.5
click at [422, 20] on div "393627176587" at bounding box center [627, 20] width 981 height 41
paste input "8031828"
drag, startPoint x: 677, startPoint y: 209, endPoint x: 815, endPoint y: 211, distance: 137.9
click p "Department: Corporate Project Number: OVHD.705232.HRXXX Shipment Id Number: 1 O…"
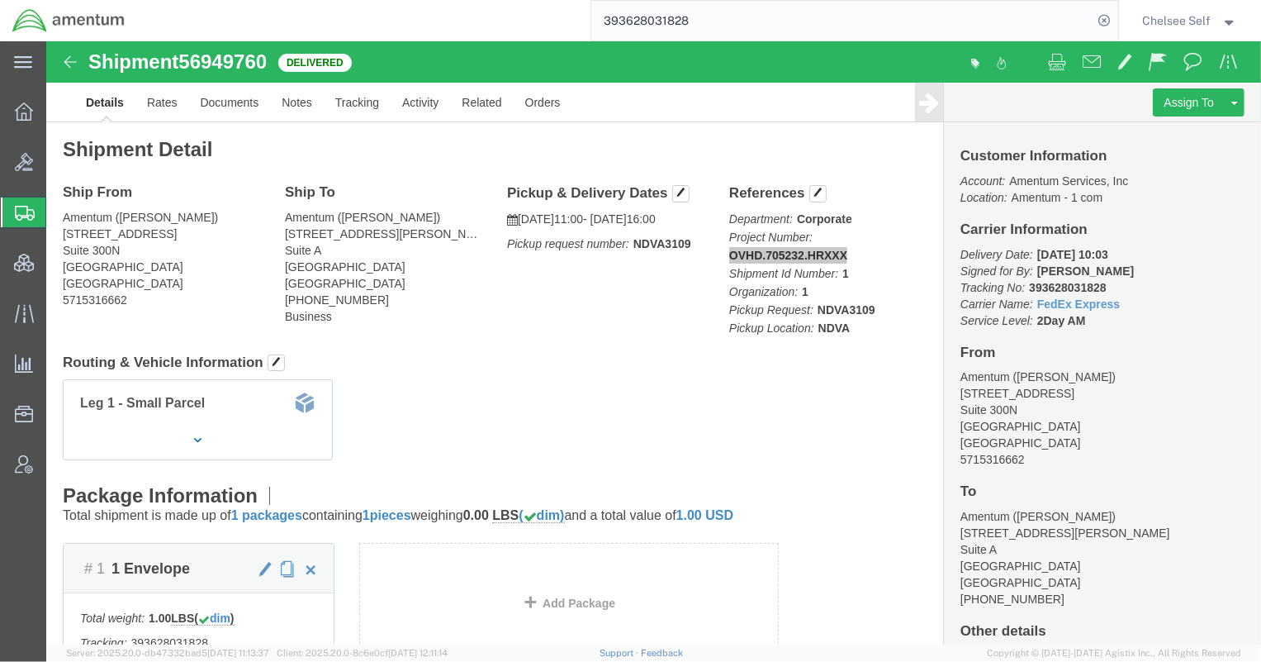
drag, startPoint x: 536, startPoint y: 15, endPoint x: 403, endPoint y: -3, distance: 134.2
click at [403, 0] on html "main_menu Created with Sketch. Collapse Menu Overview Bids Shipments Shipment M…" at bounding box center [630, 331] width 1261 height 662
paste input "4973375"
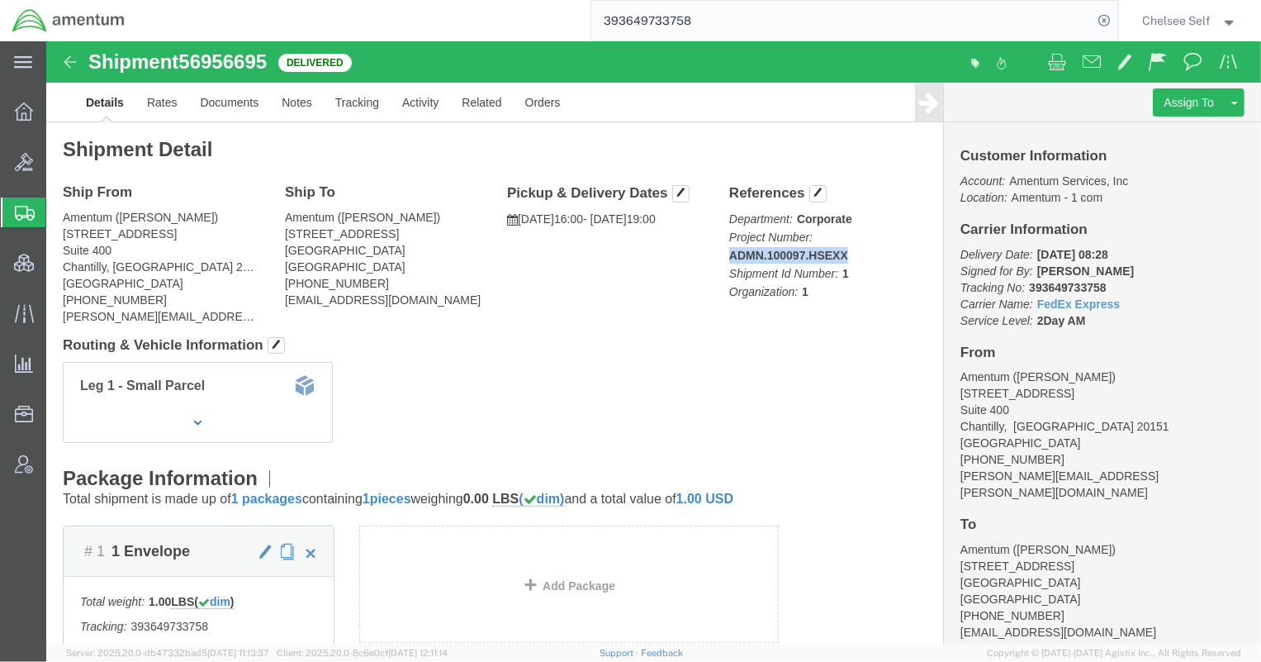
drag, startPoint x: 672, startPoint y: 209, endPoint x: 811, endPoint y: 207, distance: 138.8
click div "References Department: Corporate Project Number: ADMN.100097.HSEXX Shipment Id …"
click at [392, 0] on html "main_menu Created with Sketch. Collapse Menu Overview Bids Shipments Shipment M…" at bounding box center [630, 331] width 1261 height 662
paste input "89202"
drag, startPoint x: 677, startPoint y: 212, endPoint x: 815, endPoint y: 214, distance: 137.9
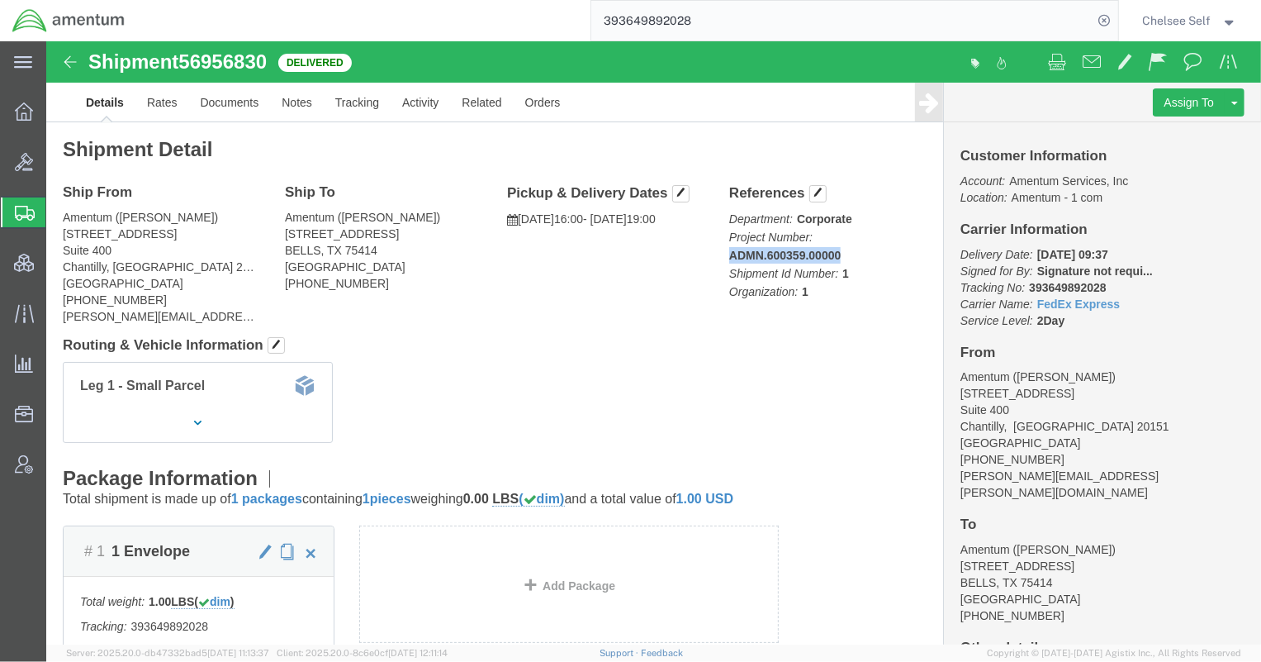
click p "Department: Corporate Project Number: ADMN.600359.00000 Shipment Id Number: 1 O…"
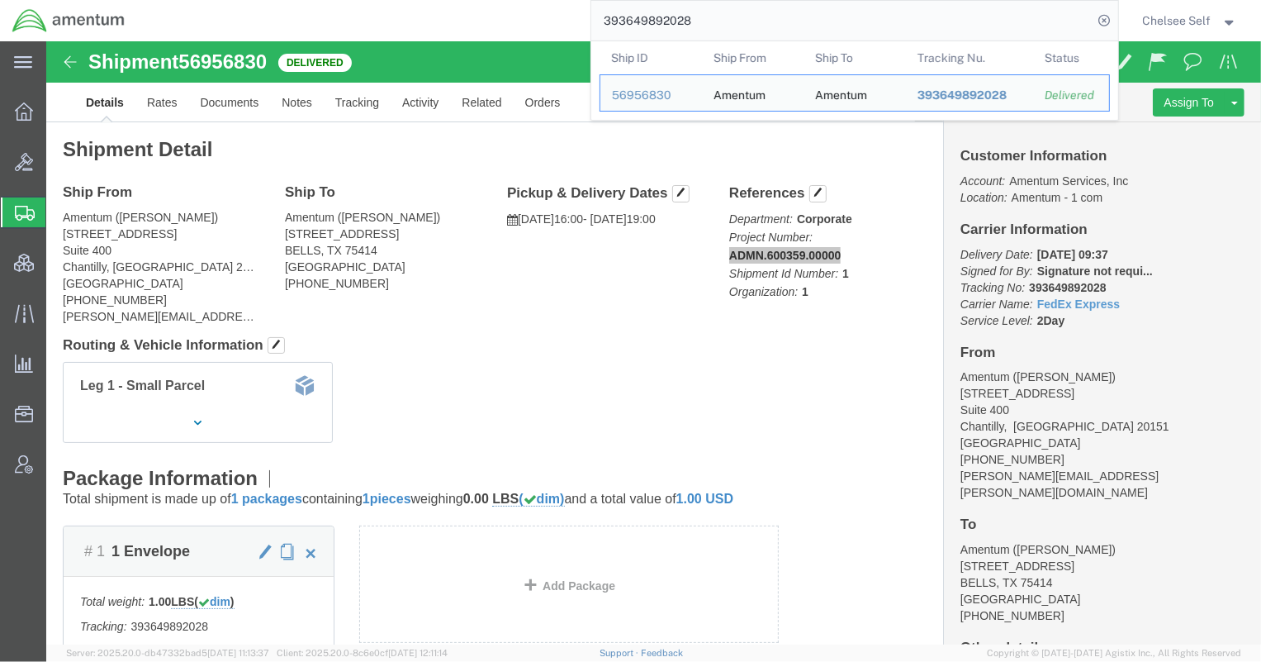
drag, startPoint x: 624, startPoint y: 11, endPoint x: 446, endPoint y: -17, distance: 180.5
click at [446, 0] on html "main_menu Created with Sketch. Collapse Menu Overview Bids Shipments Shipment M…" at bounding box center [630, 331] width 1261 height 662
paste input "50247960"
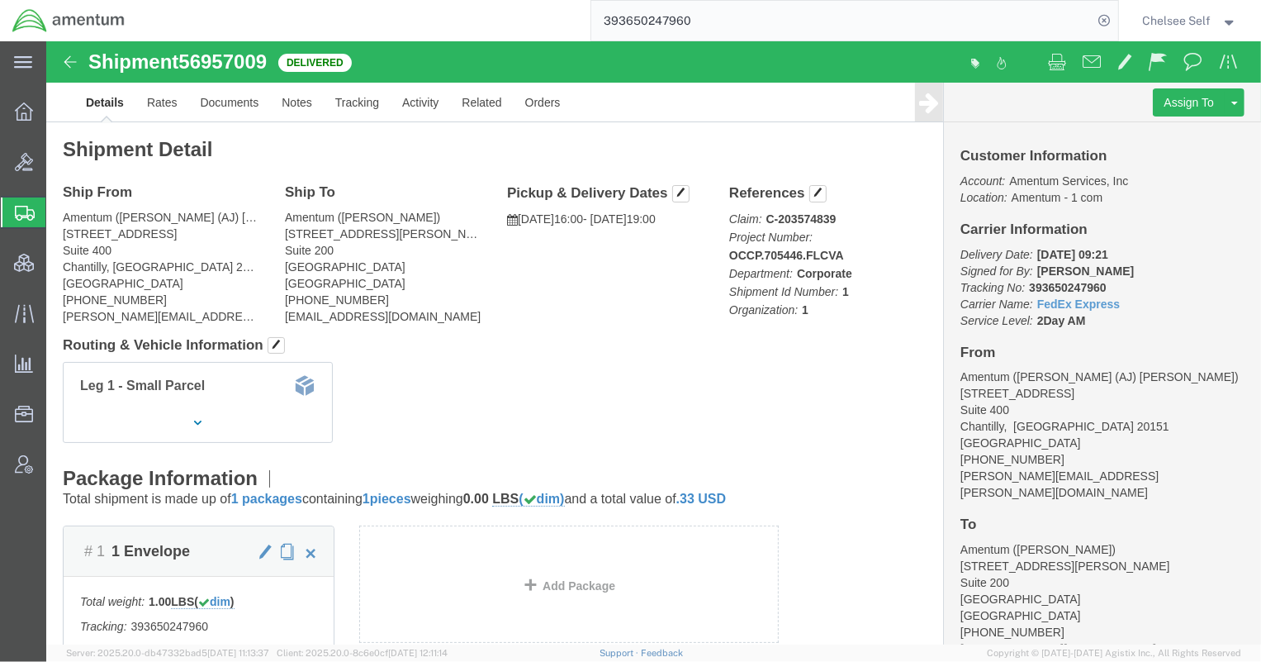
drag, startPoint x: 723, startPoint y: 252, endPoint x: 817, endPoint y: 204, distance: 105.6
click p "Claim: C-203574839 Project Number: OCCP.705446.FLCVA Department: Corporate Ship…"
drag, startPoint x: 680, startPoint y: 212, endPoint x: 811, endPoint y: 211, distance: 131.3
click p "Claim: C-203574839 Project Number: OCCP.705446.FLCVA Department: Corporate Ship…"
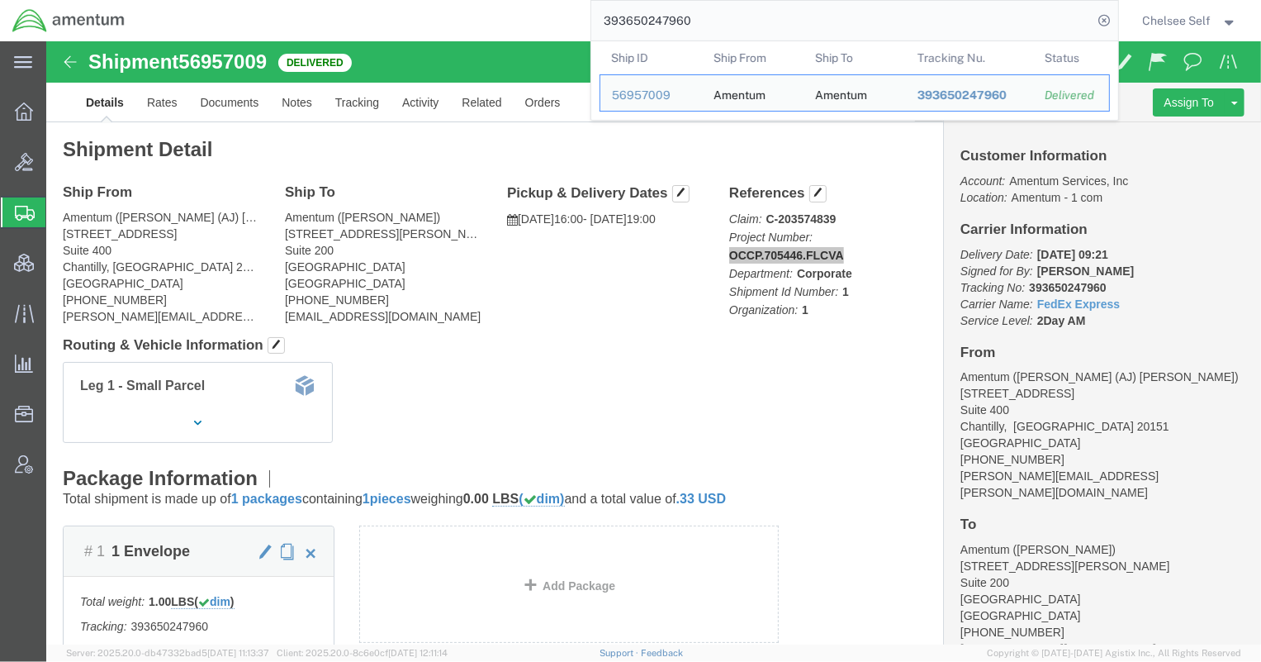
drag, startPoint x: 751, startPoint y: 2, endPoint x: 382, endPoint y: -10, distance: 369.3
click at [382, 0] on html "main_menu Created with Sketch. Collapse Menu Overview Bids Shipments Shipment M…" at bounding box center [630, 331] width 1261 height 662
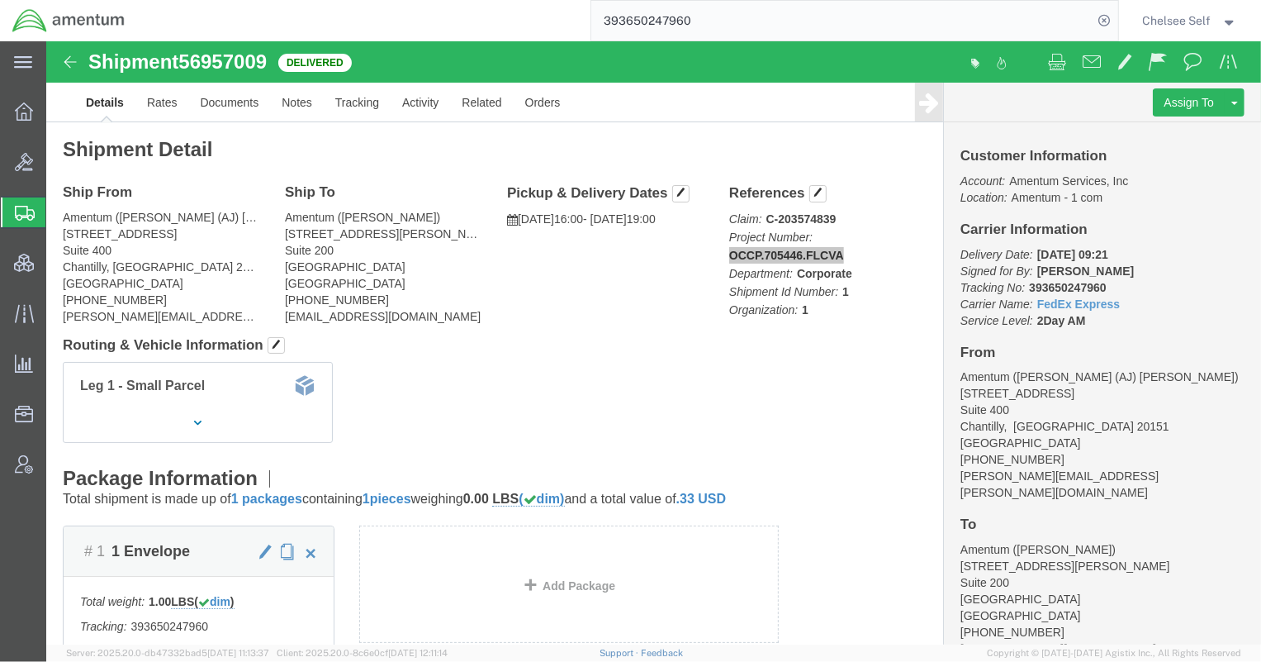
paste input "33708"
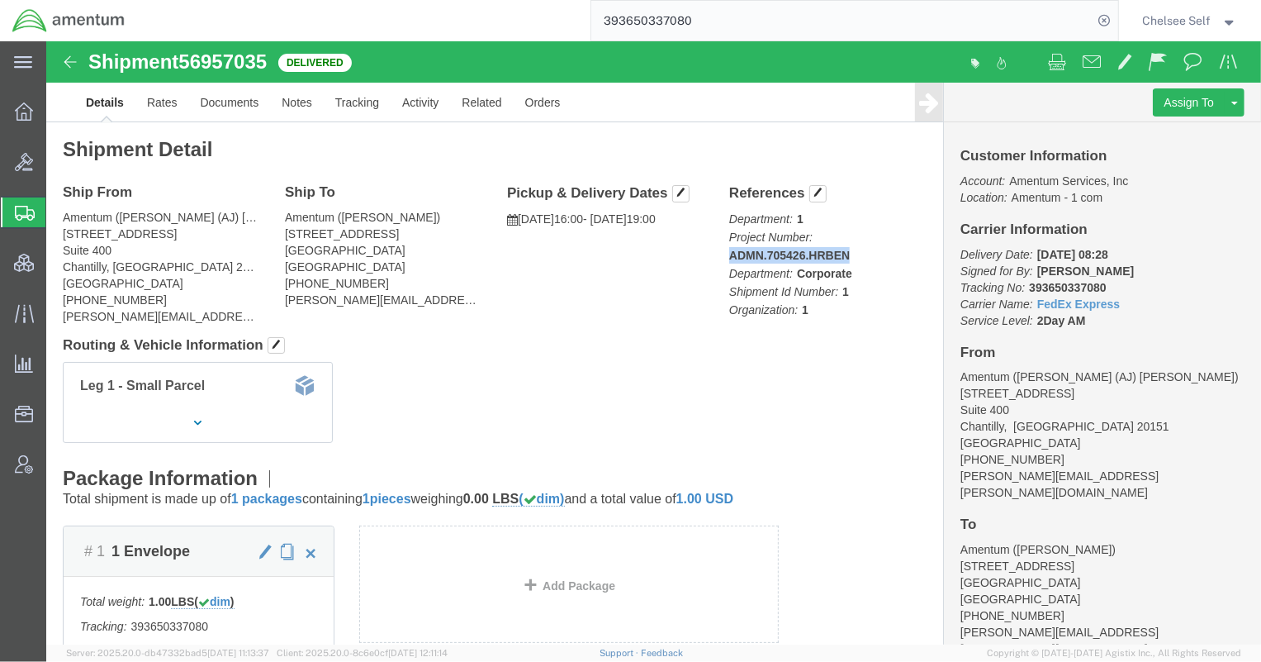
drag, startPoint x: 676, startPoint y: 214, endPoint x: 805, endPoint y: 209, distance: 128.9
click p "Department: 1 Project Number: ADMN.705426.HRBEN Department: Corporate Shipment …"
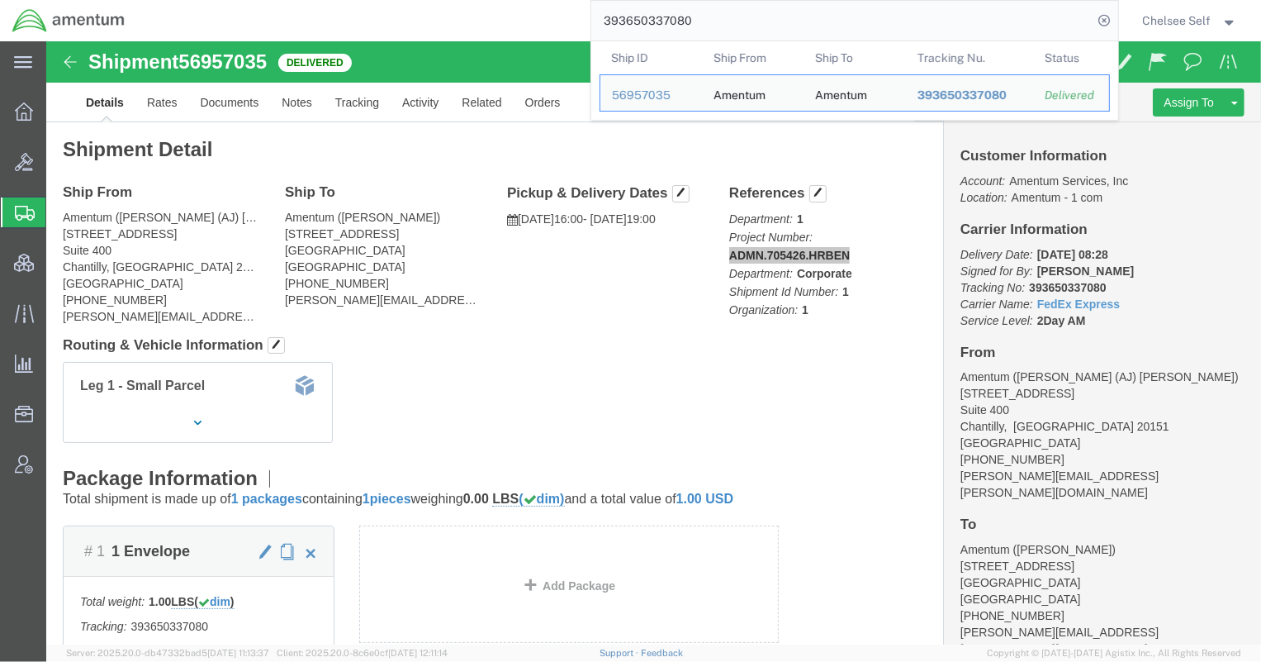
drag, startPoint x: 720, startPoint y: 25, endPoint x: 454, endPoint y: -4, distance: 267.5
click at [454, 0] on html "main_menu Created with Sketch. Collapse Menu Overview Bids Shipments Shipment M…" at bounding box center [630, 331] width 1261 height 662
paste input "884535960632"
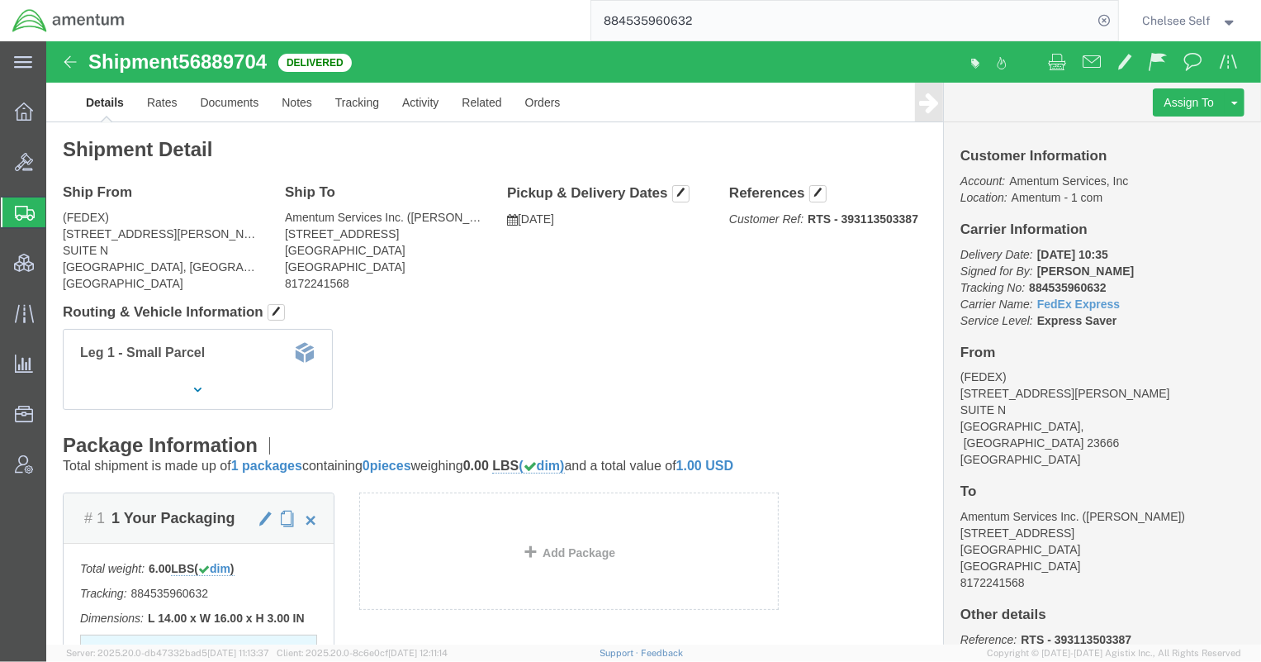
click b "RTS - 393113503387"
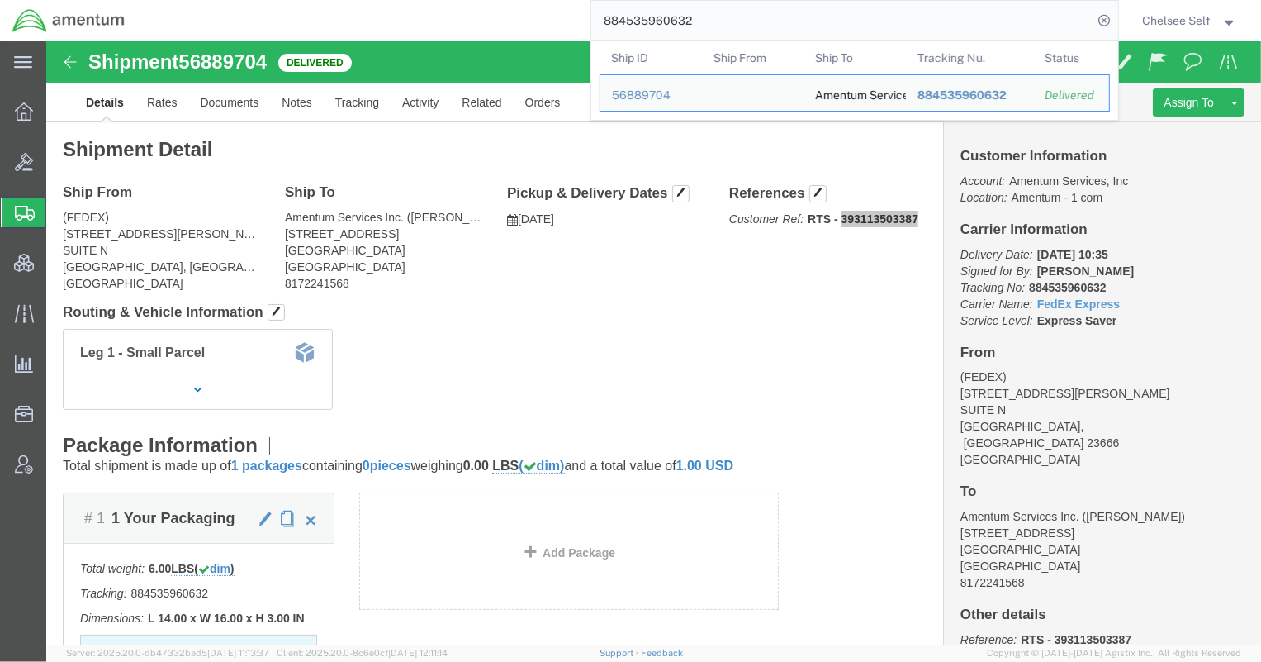
drag, startPoint x: 737, startPoint y: 26, endPoint x: 530, endPoint y: 15, distance: 206.8
click at [530, 15] on div "884535960632 Ship ID Ship From Ship To Tracking Nu. Status Ship ID 56889704 Shi…" at bounding box center [627, 20] width 981 height 41
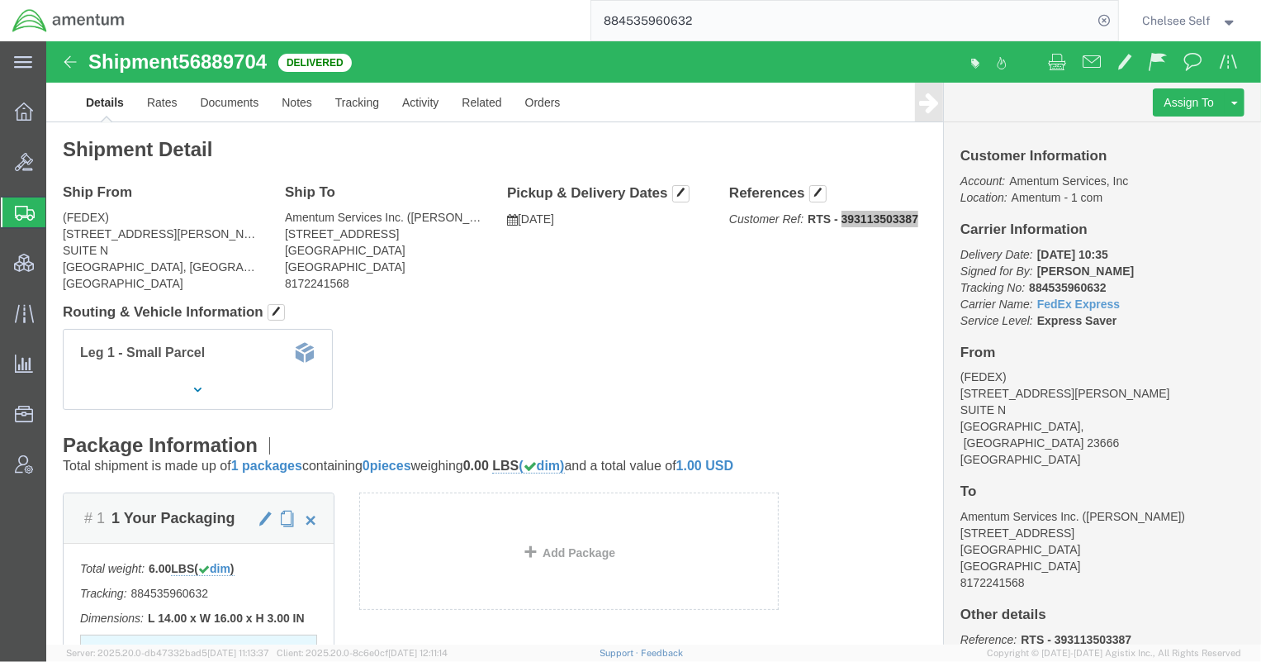
paste input "393113503387"
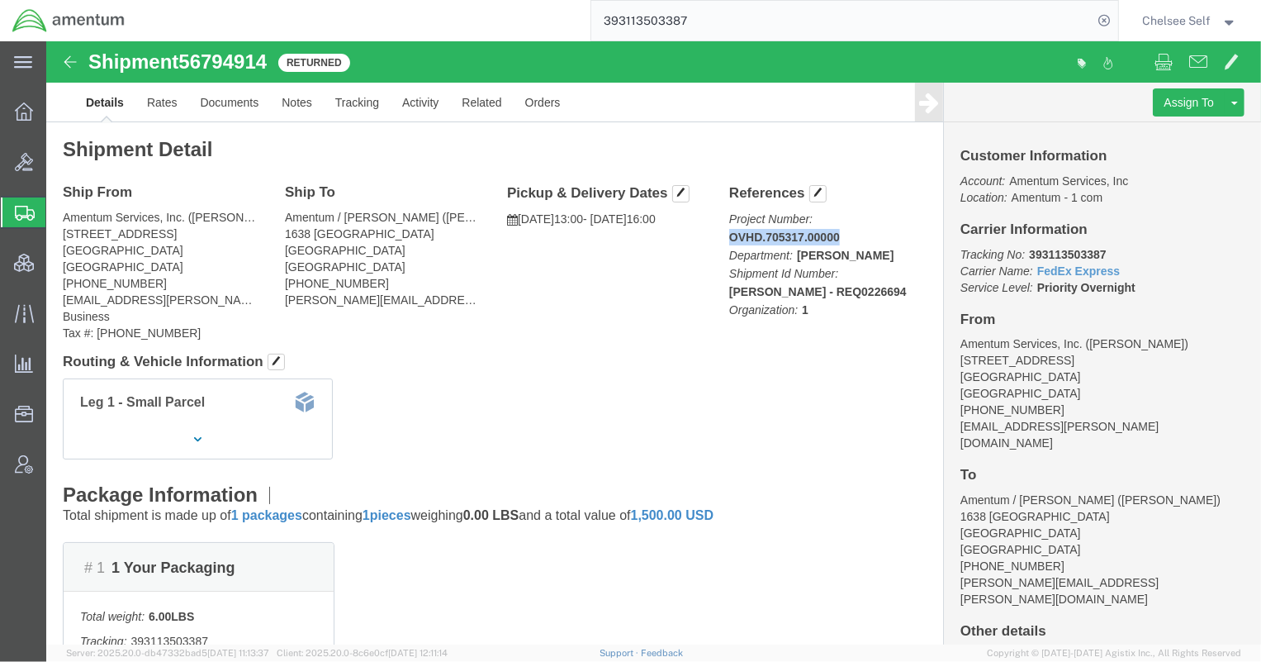
drag, startPoint x: 674, startPoint y: 191, endPoint x: 807, endPoint y: 198, distance: 133.2
click div "References Project Number: OVHD.705317.00000 Department: [PERSON_NAME] Shipment…"
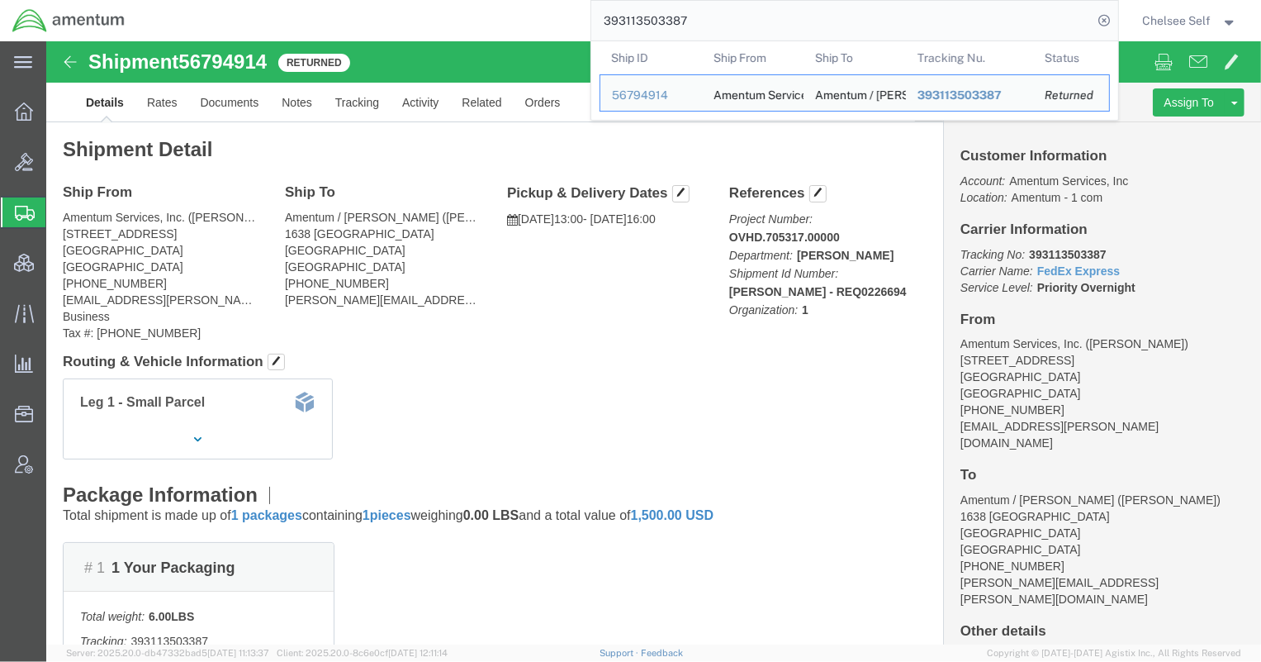
drag, startPoint x: 709, startPoint y: 10, endPoint x: 317, endPoint y: 10, distance: 392.3
click at [317, 10] on div "393113503387 Ship ID Ship From Ship To Tracking Nu. Status Ship ID 56794914 Shi…" at bounding box center [627, 20] width 981 height 41
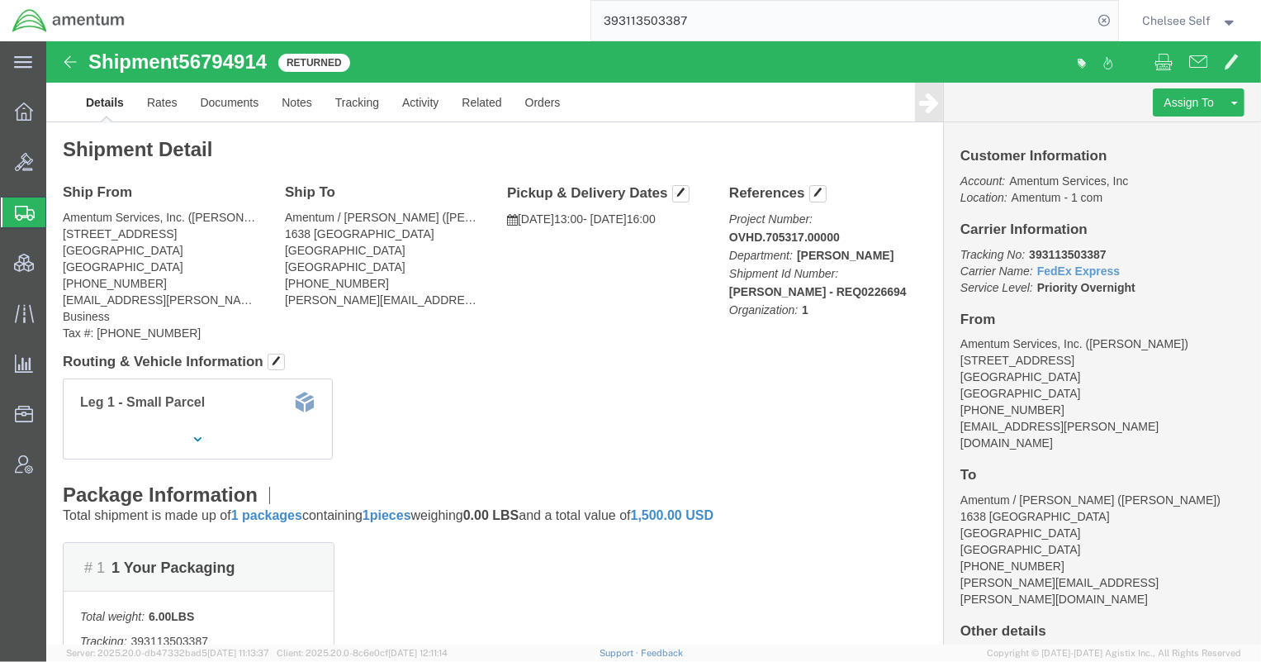
paste input "468052710"
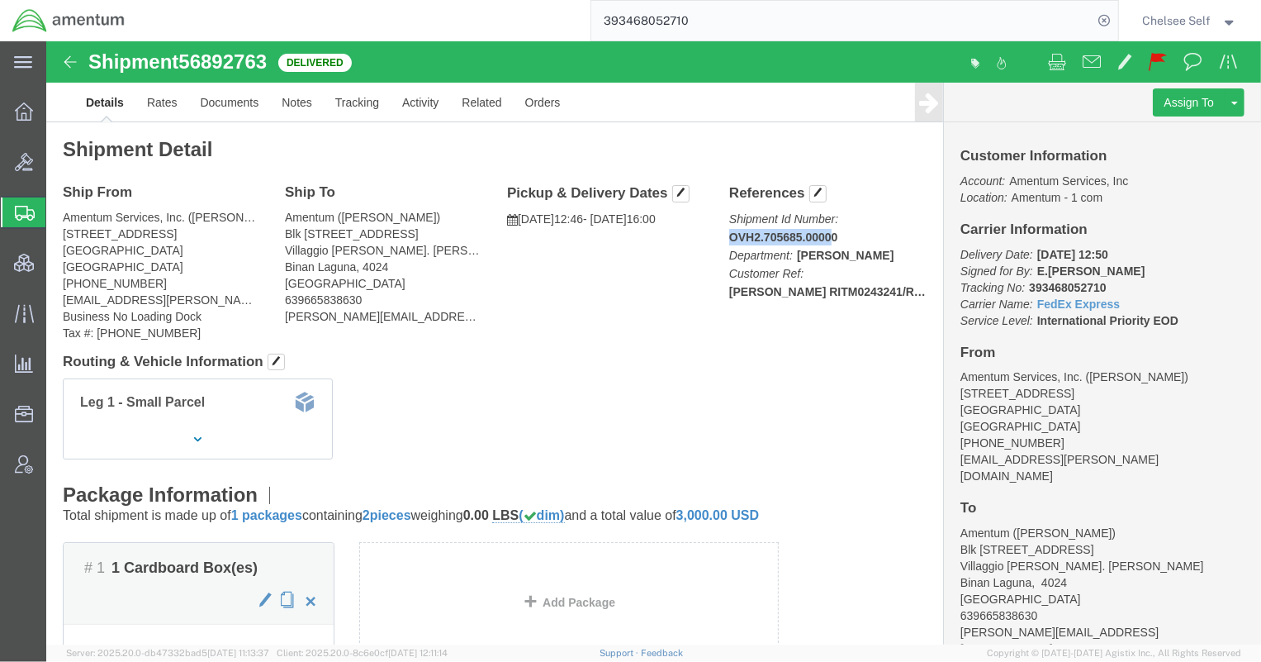
drag, startPoint x: 691, startPoint y: 194, endPoint x: 817, endPoint y: 193, distance: 125.5
click p "Shipment Id Number: OVH2.705685.00000 Department: [PERSON_NAME] Customer Ref: […"
drag, startPoint x: 702, startPoint y: 17, endPoint x: 491, endPoint y: 0, distance: 211.3
click at [495, 0] on div "393468052710" at bounding box center [627, 20] width 981 height 41
paste input "589846291"
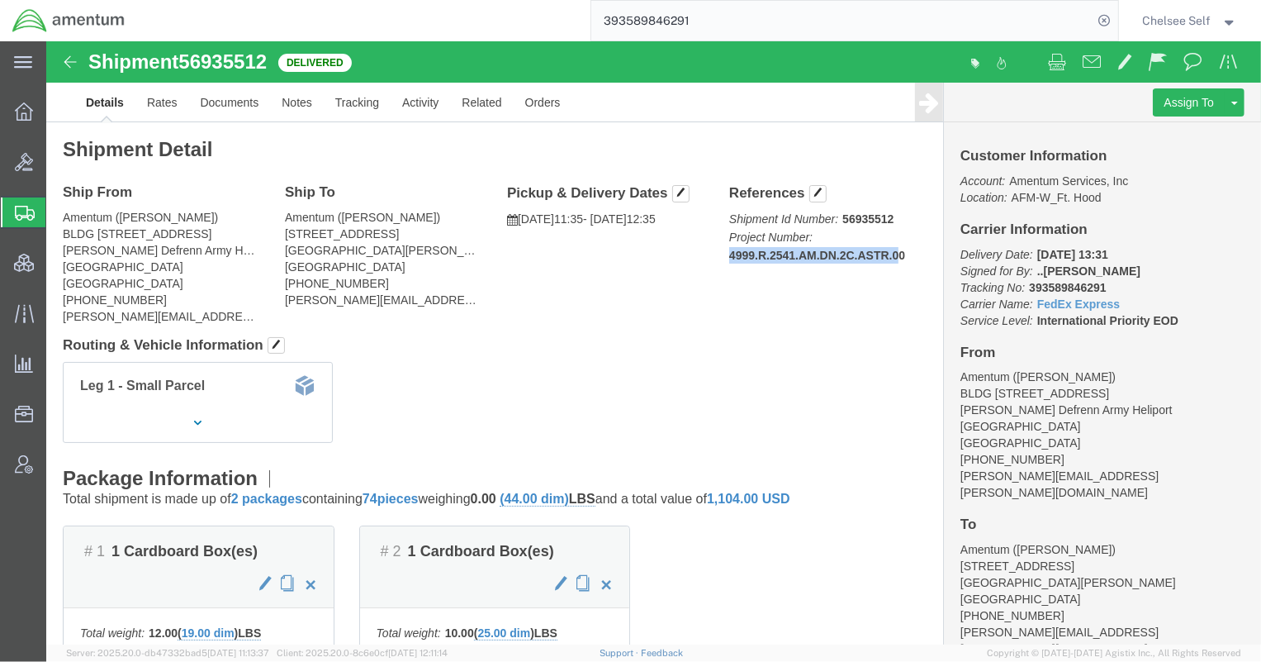
drag, startPoint x: 674, startPoint y: 209, endPoint x: 846, endPoint y: 220, distance: 172.1
click div "References Shipment Id Number: 56935512 Project Number: 4999.R.2541.AM.DN.2C.AS…"
drag, startPoint x: 675, startPoint y: 215, endPoint x: 864, endPoint y: 208, distance: 189.2
click p "Shipment Id Number: 56935512 Project Number: 4999.R.2541.AM.DN.2C.ASTR.00"
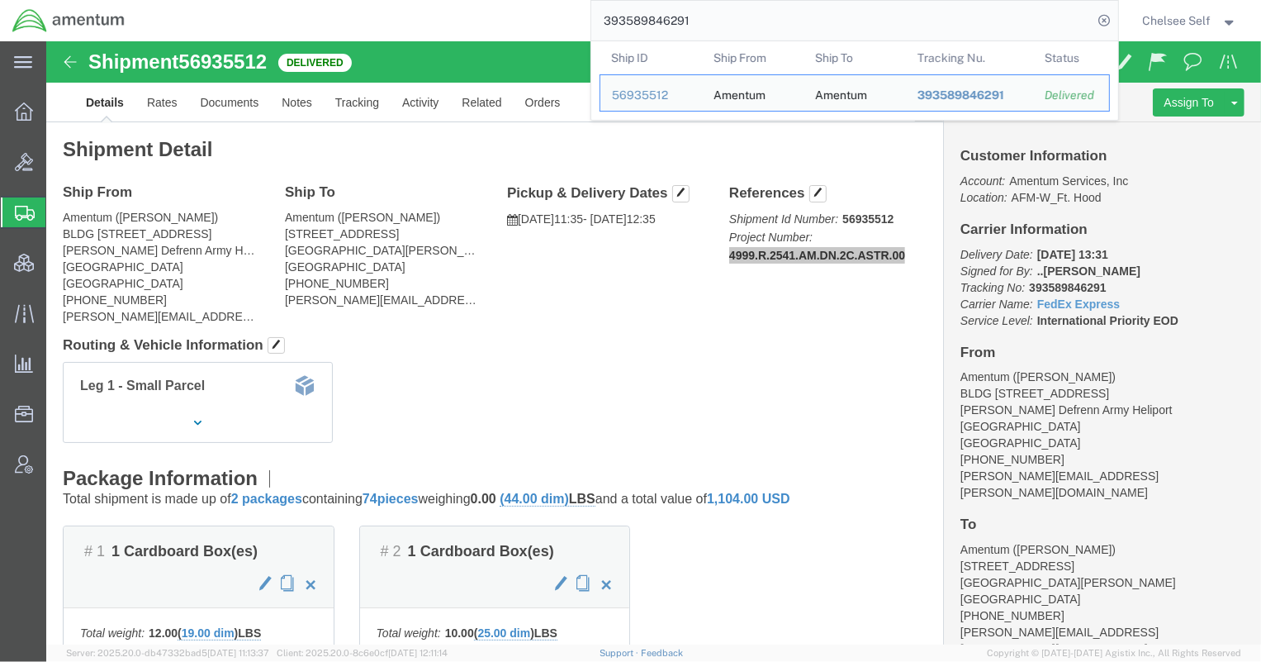
drag, startPoint x: 795, startPoint y: 21, endPoint x: 297, endPoint y: 36, distance: 498.2
click at [297, 36] on div "393589846291 Ship ID Ship From Ship To Tracking Nu. Status Ship ID 56935512 Shi…" at bounding box center [627, 20] width 981 height 41
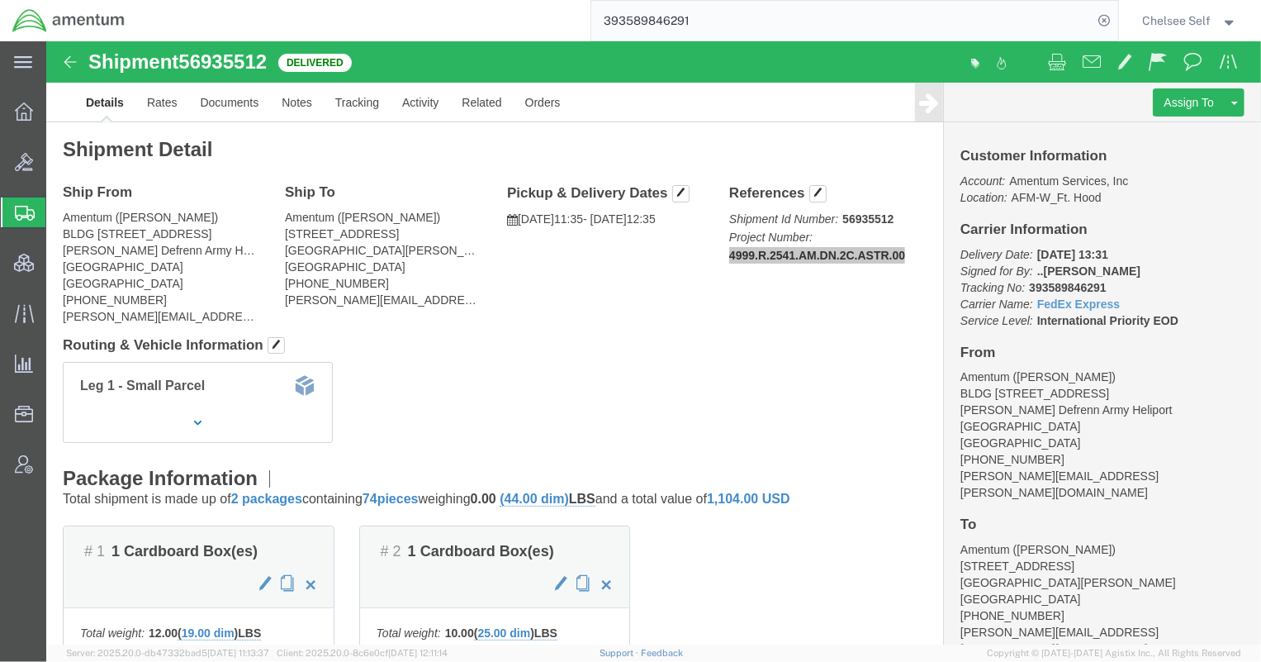
paste input "408029236225"
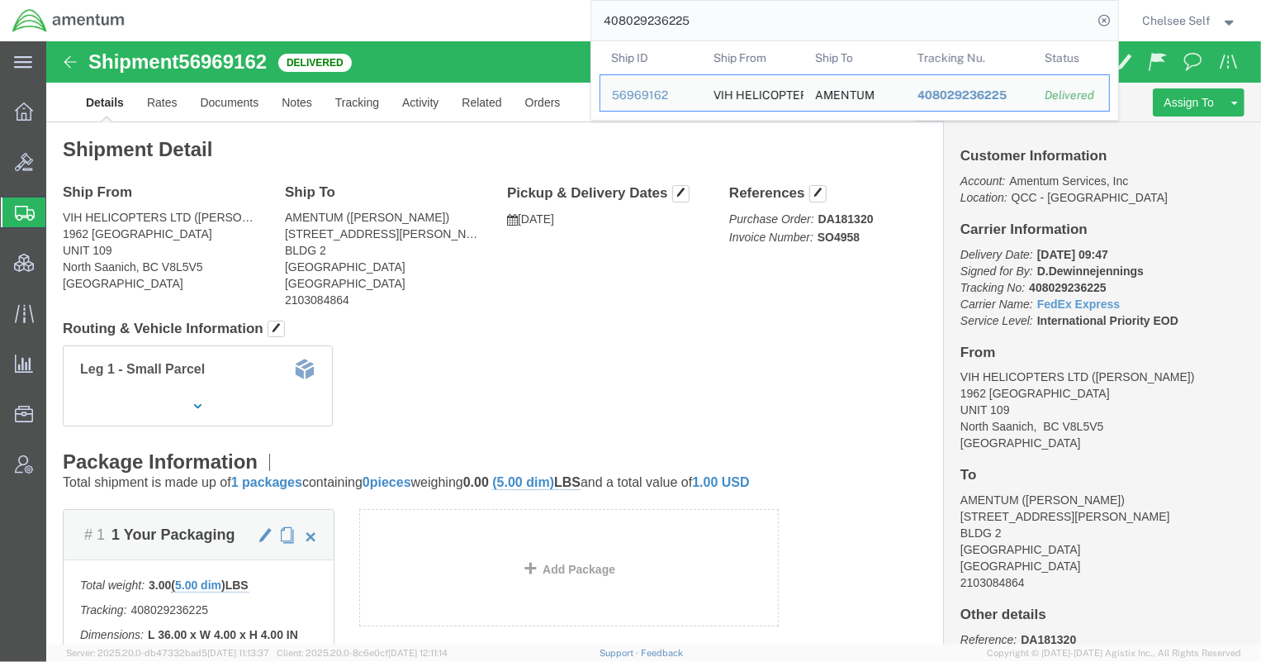
drag, startPoint x: 743, startPoint y: 18, endPoint x: 529, endPoint y: -14, distance: 217.1
click at [529, 0] on html "main_menu Created with Sketch. Collapse Menu Overview Bids Shipments Shipment M…" at bounding box center [630, 331] width 1261 height 662
paste input "884448759939"
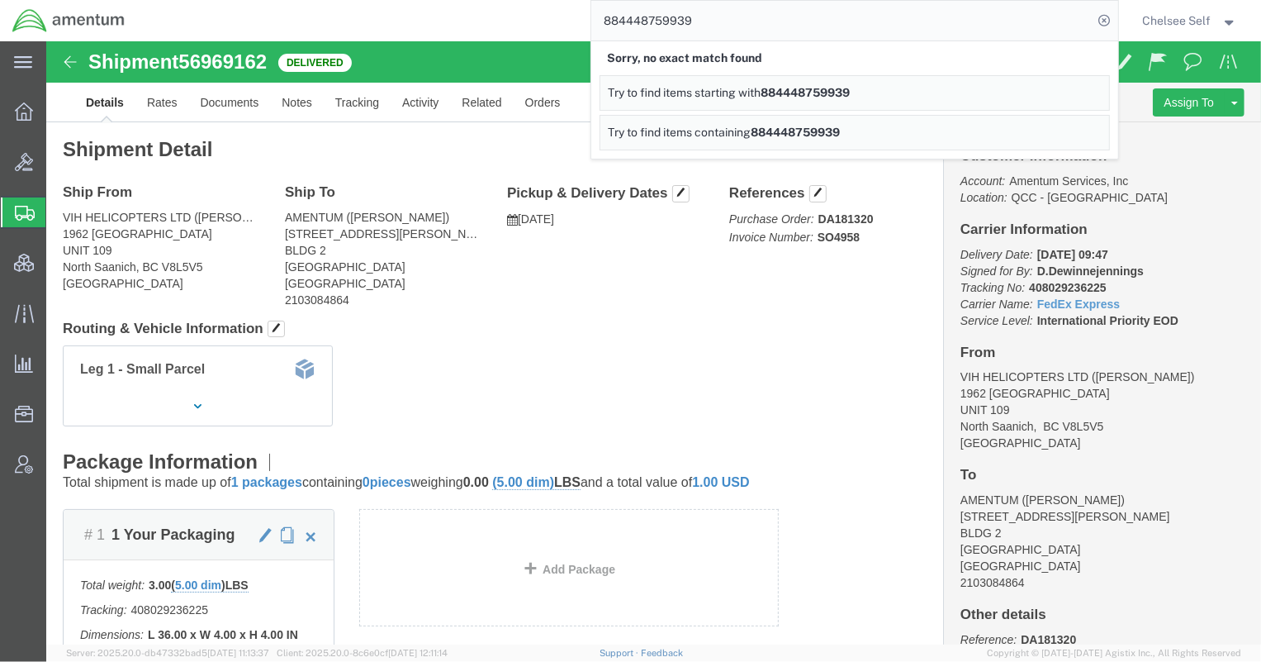
drag, startPoint x: 718, startPoint y: 21, endPoint x: 524, endPoint y: 17, distance: 194.1
click at [524, 17] on div "884448759939 Sorry, no exact match found Try to find items starting with 884448…" at bounding box center [627, 20] width 981 height 41
paste input "393530152171"
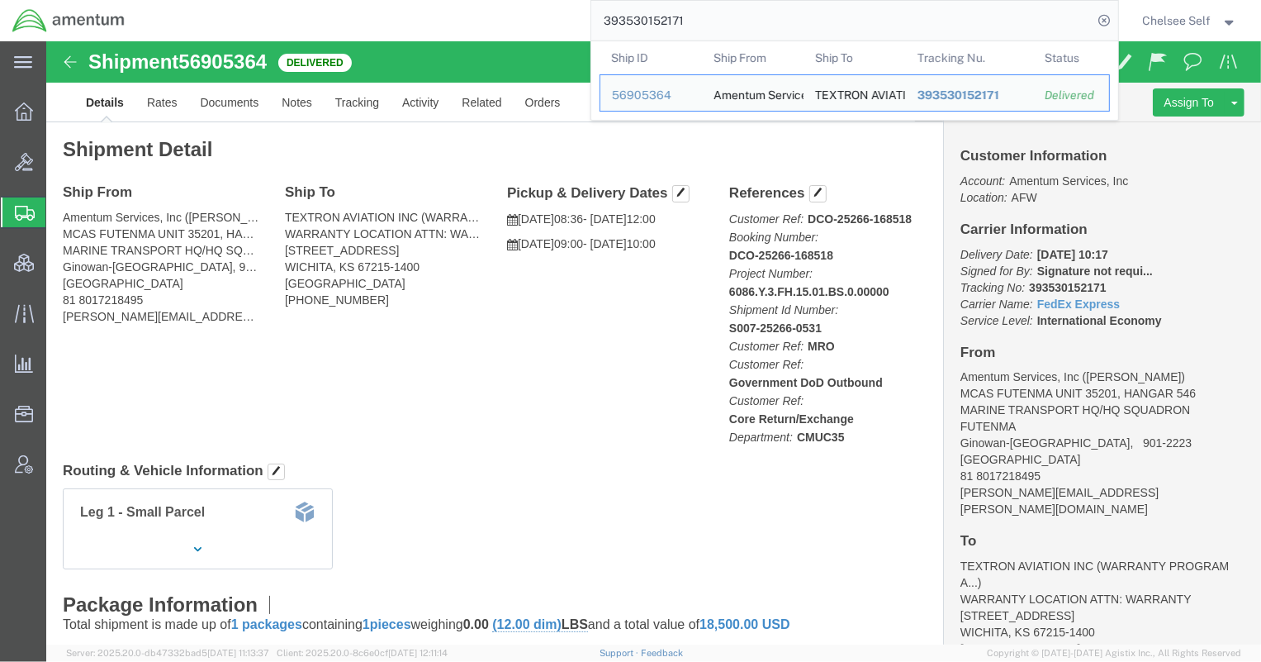
drag, startPoint x: 710, startPoint y: 17, endPoint x: 484, endPoint y: 1, distance: 226.9
click at [487, 1] on div "393530152171 Ship ID Ship From Ship To Tracking Nu. Status Ship ID 56905364 Shi…" at bounding box center [627, 20] width 981 height 41
paste input "41614610"
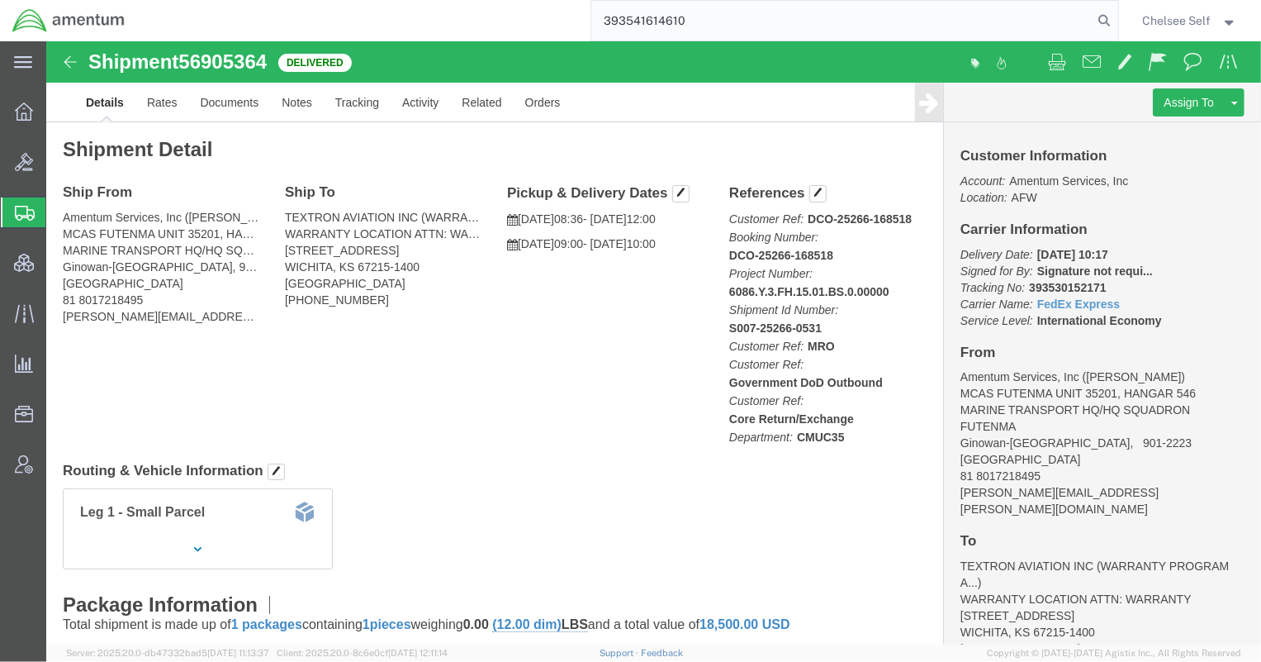
type input "393541614610"
